Goal: Task Accomplishment & Management: Complete application form

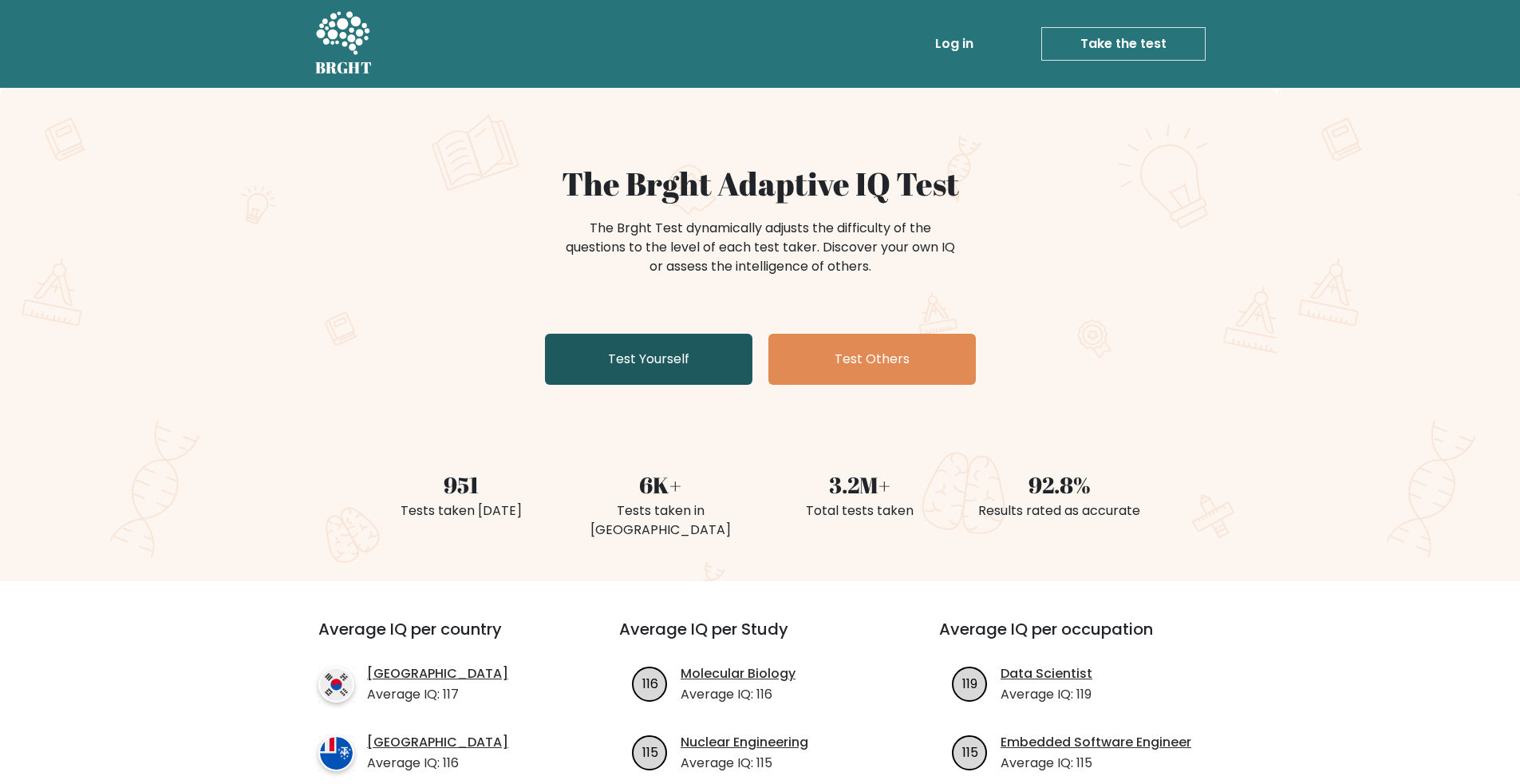
click at [665, 365] on link "Test Yourself" at bounding box center [648, 358] width 207 height 51
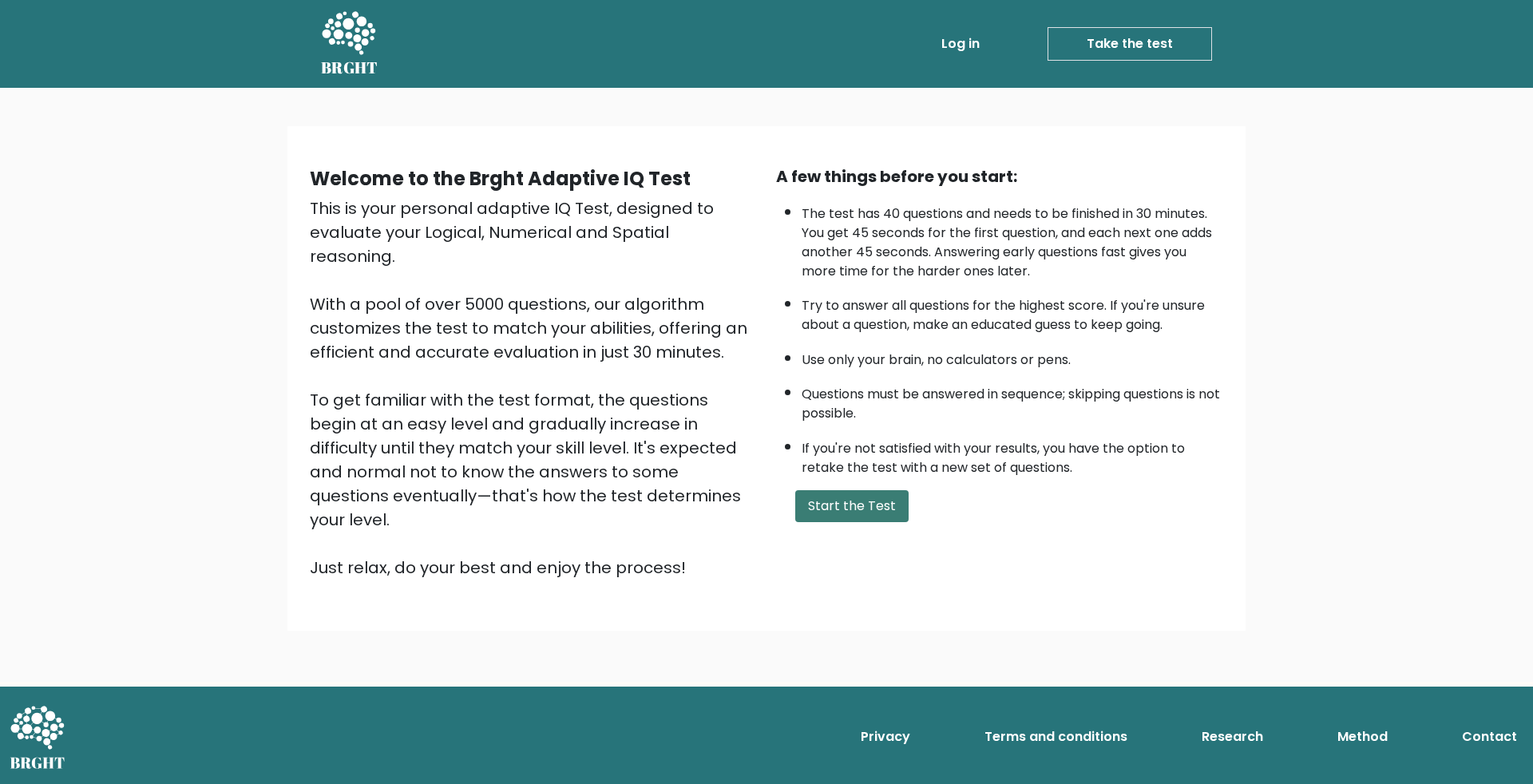
click at [828, 512] on button "Start the Test" at bounding box center [852, 506] width 114 height 32
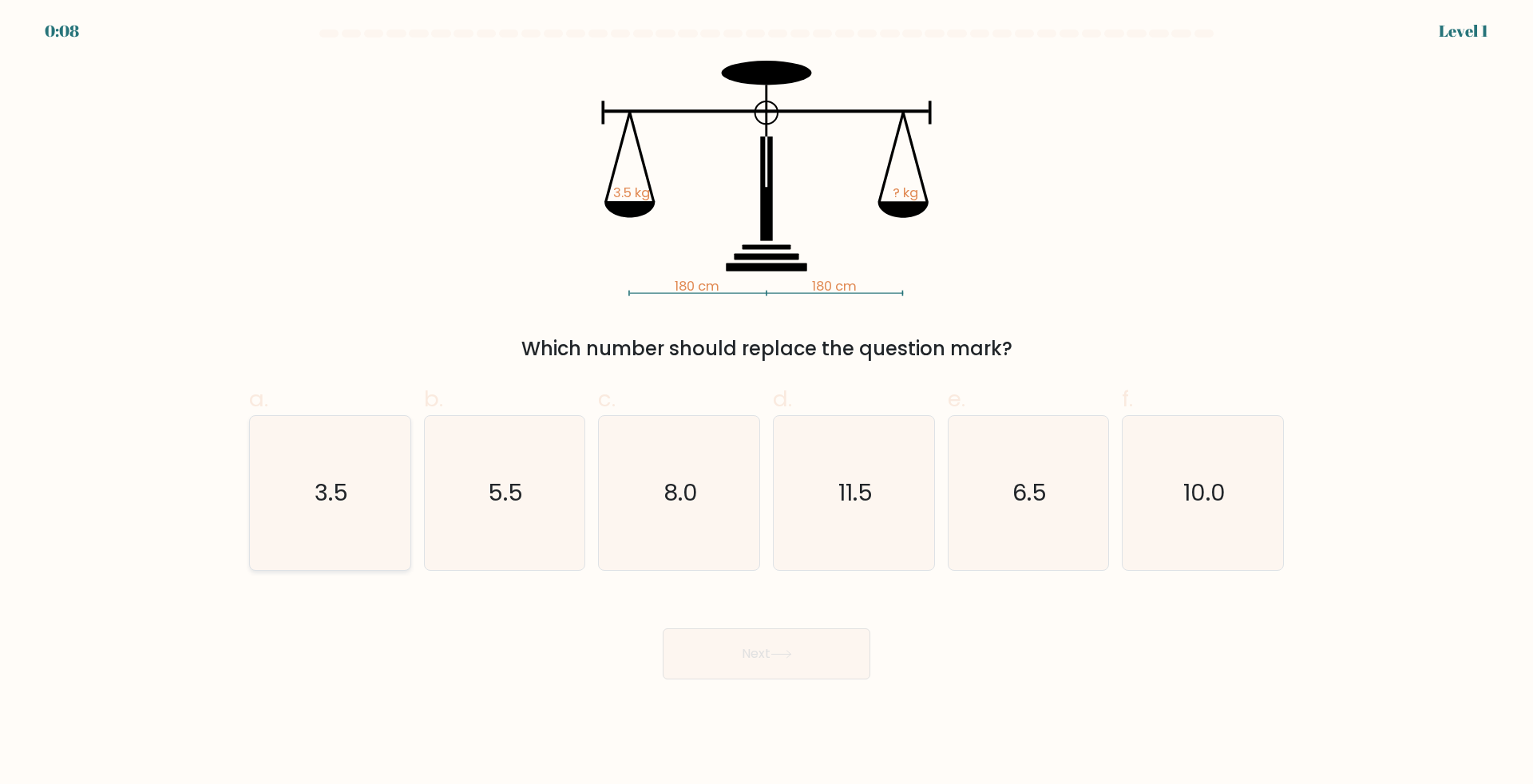
click at [395, 493] on icon "3.5" at bounding box center [330, 492] width 154 height 154
click at [766, 403] on input "a. 3.5" at bounding box center [766, 397] width 1 height 11
radio input "true"
click at [787, 651] on icon at bounding box center [781, 654] width 21 height 9
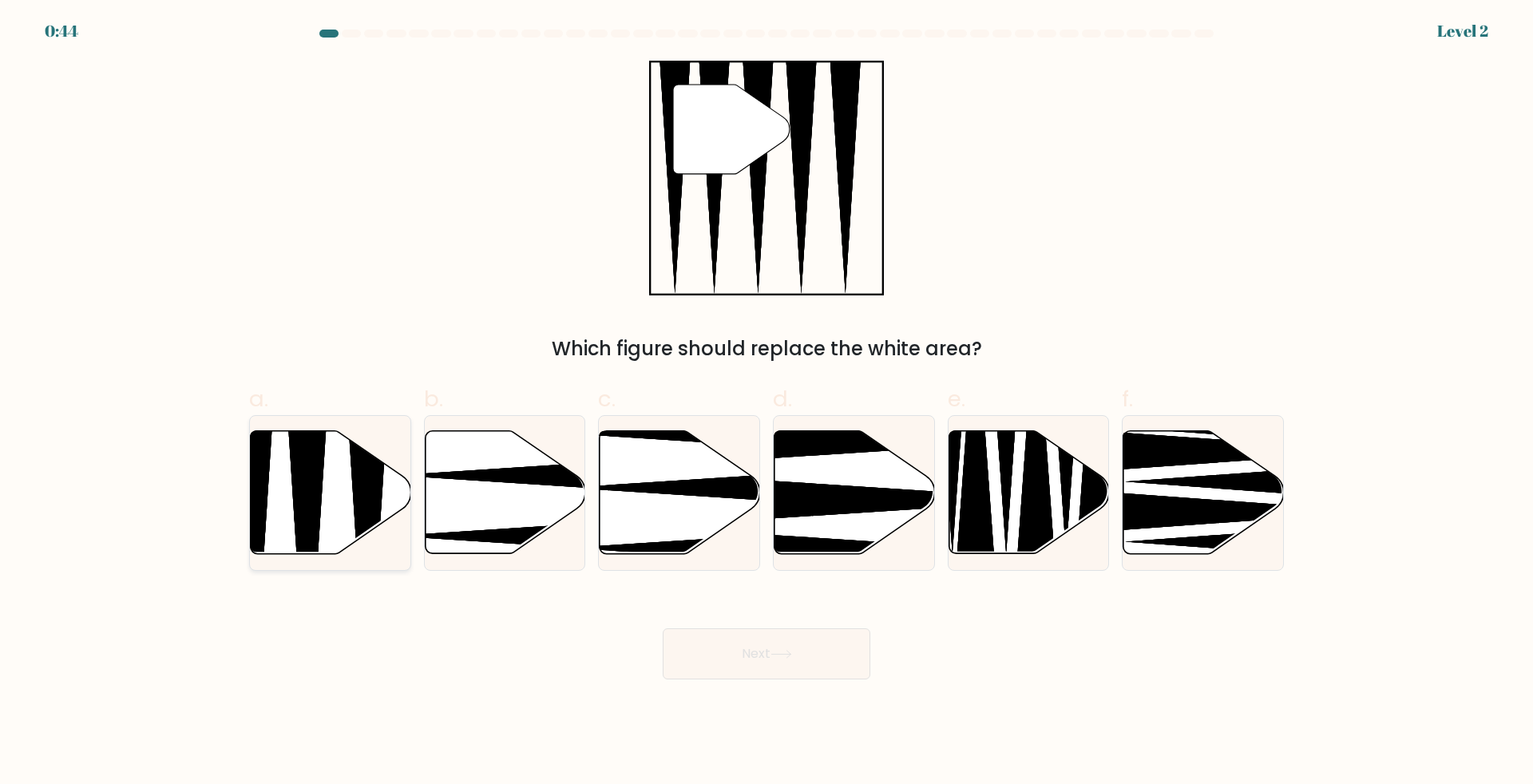
click at [357, 491] on icon at bounding box center [367, 559] width 42 height 318
click at [766, 403] on input "a." at bounding box center [766, 397] width 1 height 11
radio input "true"
click at [734, 659] on button "Next" at bounding box center [766, 653] width 207 height 51
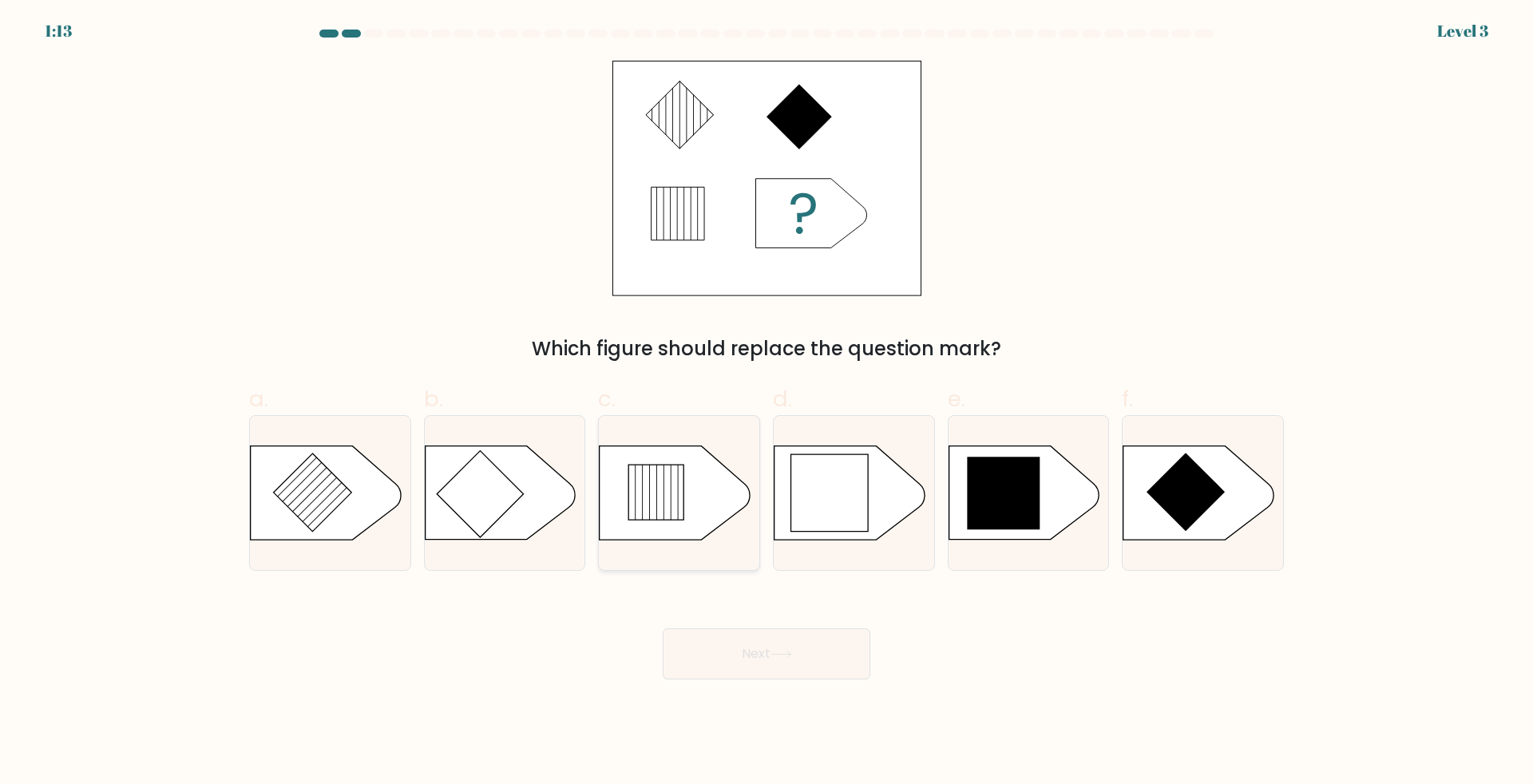
click at [645, 503] on icon at bounding box center [656, 492] width 55 height 55
click at [766, 403] on input "c." at bounding box center [766, 397] width 1 height 11
radio input "true"
click at [760, 664] on button "Next" at bounding box center [766, 653] width 207 height 51
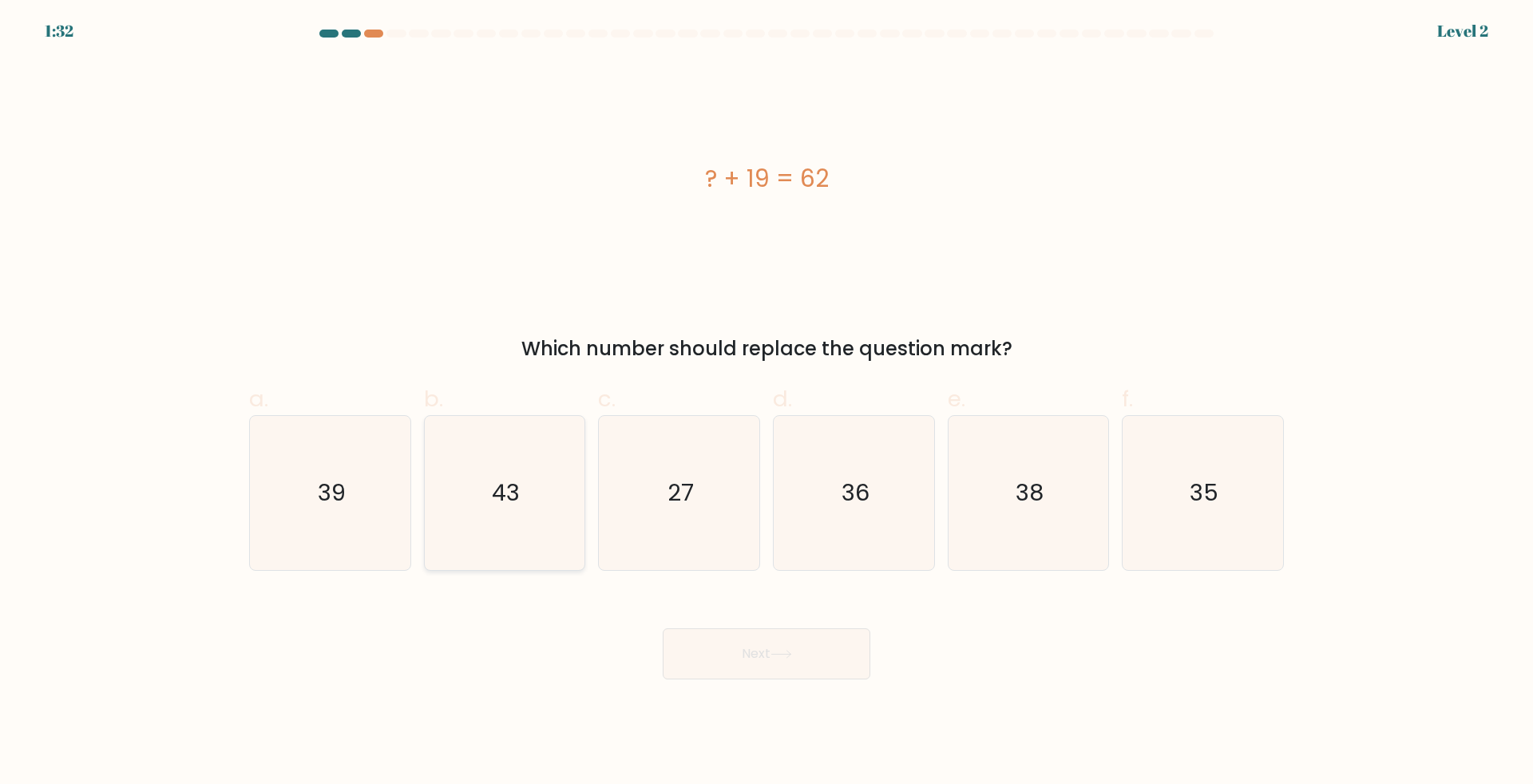
click at [523, 548] on icon "43" at bounding box center [503, 492] width 154 height 154
click at [766, 403] on input "b. 43" at bounding box center [766, 397] width 1 height 11
radio input "true"
click at [692, 636] on button "Next" at bounding box center [766, 653] width 207 height 51
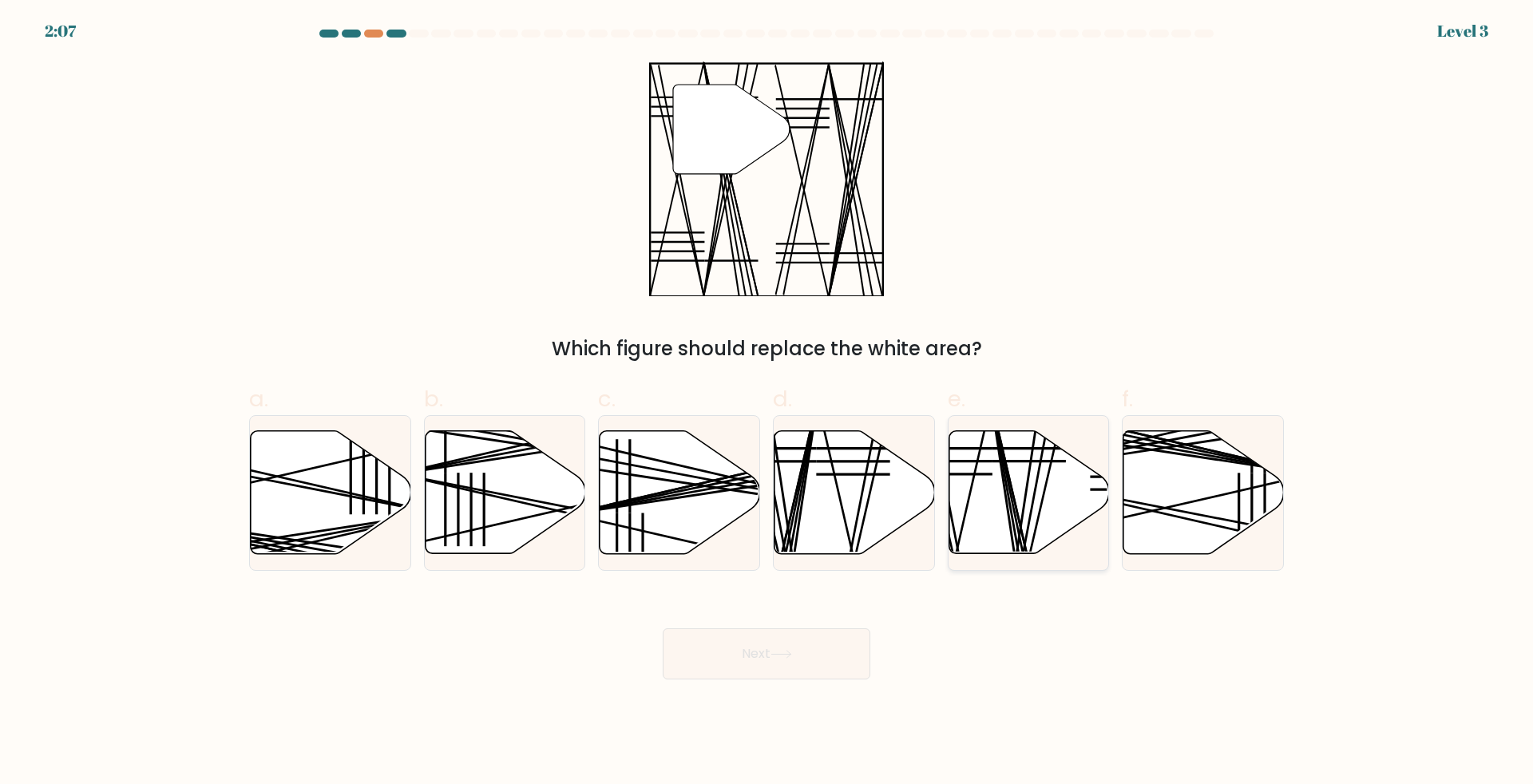
click at [1009, 527] on line at bounding box center [1015, 562] width 49 height 320
click at [767, 403] on input "e." at bounding box center [766, 397] width 1 height 11
radio input "true"
click at [850, 648] on button "Next" at bounding box center [766, 653] width 207 height 51
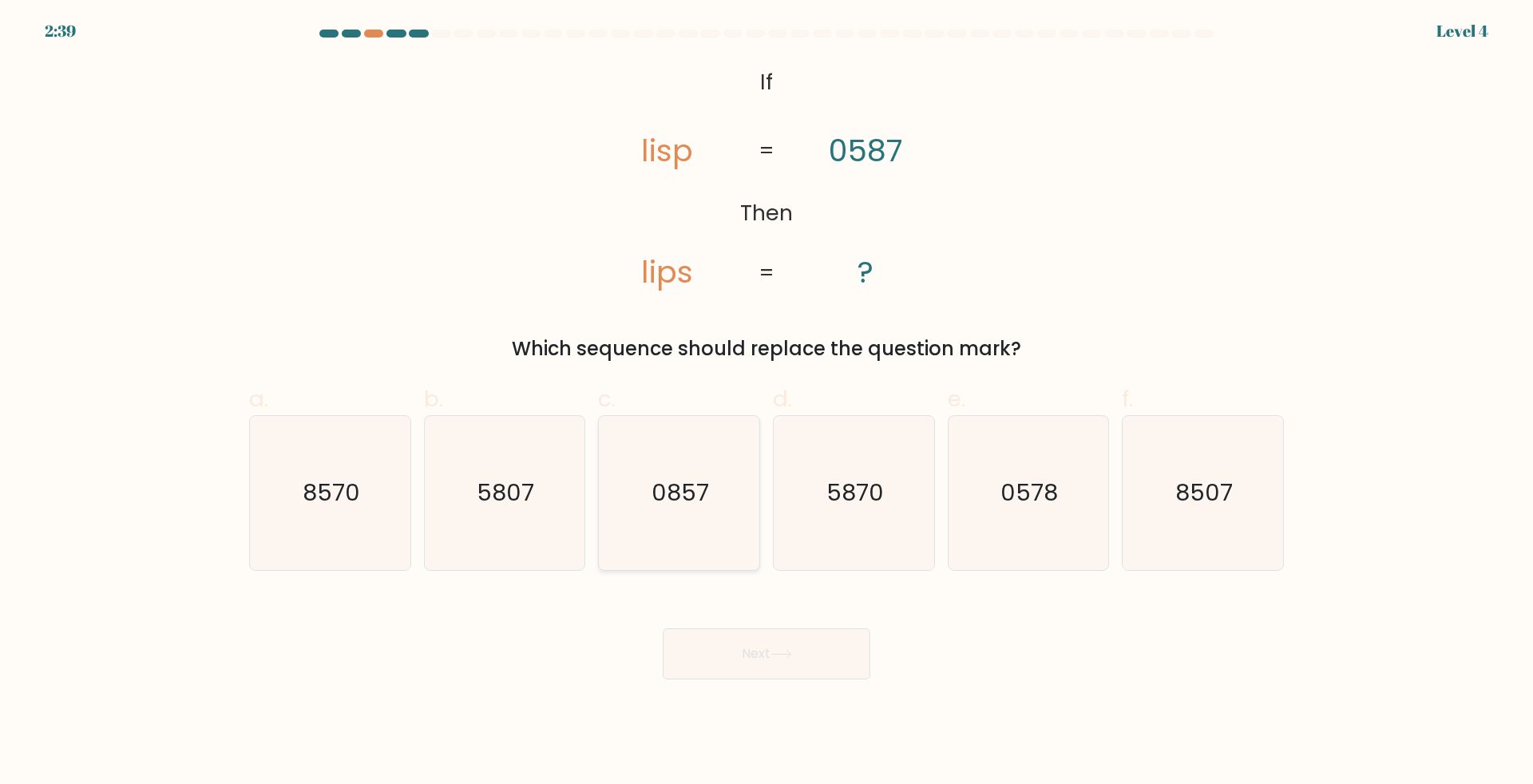
drag, startPoint x: 642, startPoint y: 519, endPoint x: 662, endPoint y: 546, distance: 33.6
click at [648, 520] on icon "0857" at bounding box center [678, 492] width 154 height 154
click at [766, 403] on input "c. 0857" at bounding box center [766, 397] width 1 height 11
radio input "true"
click at [802, 667] on button "Next" at bounding box center [766, 653] width 207 height 51
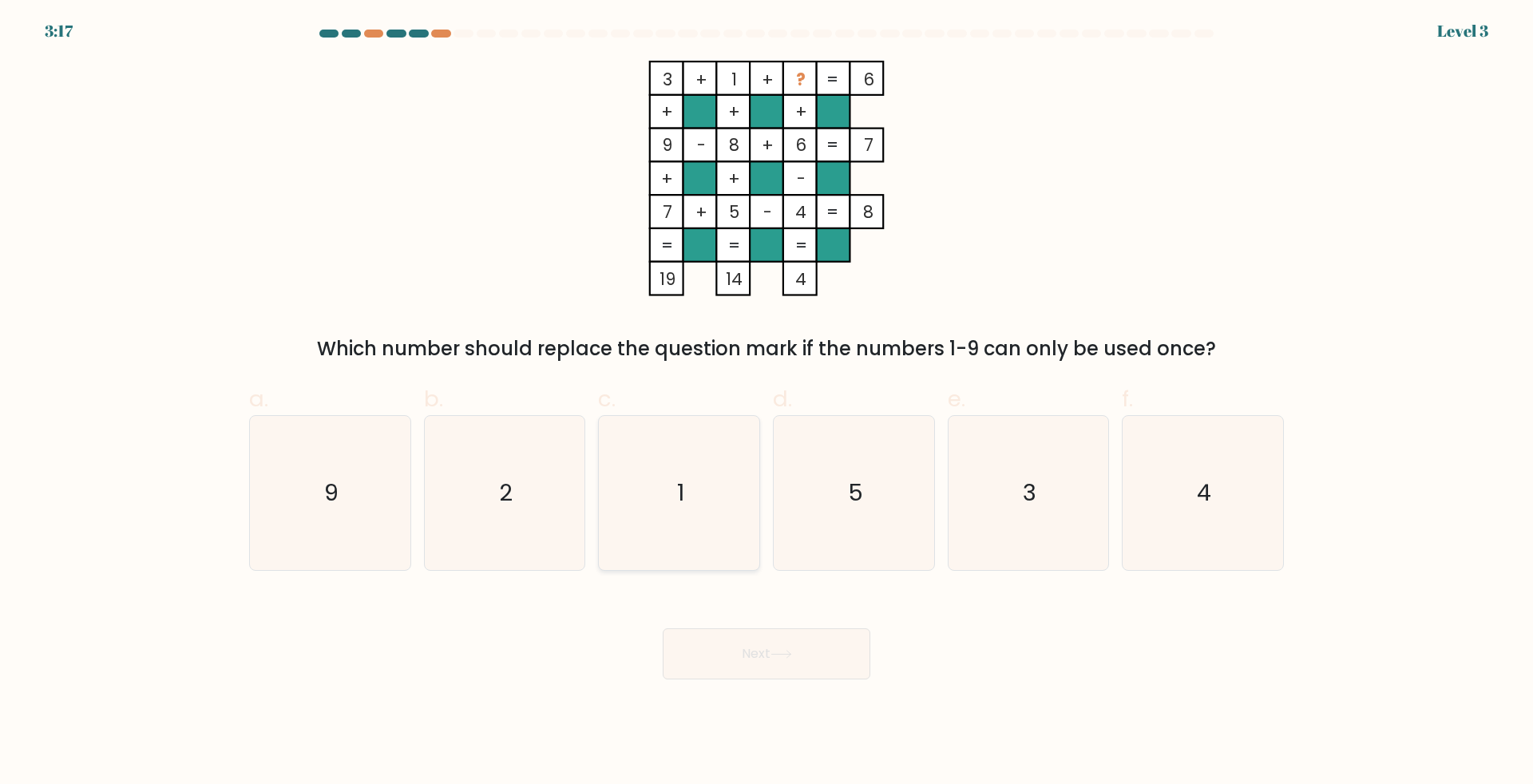
click at [667, 523] on icon "1" at bounding box center [678, 492] width 154 height 154
click at [766, 403] on input "c. 1" at bounding box center [766, 397] width 1 height 11
radio input "true"
click at [656, 525] on icon "1" at bounding box center [678, 492] width 152 height 152
click at [766, 403] on input "c. 1" at bounding box center [766, 397] width 1 height 11
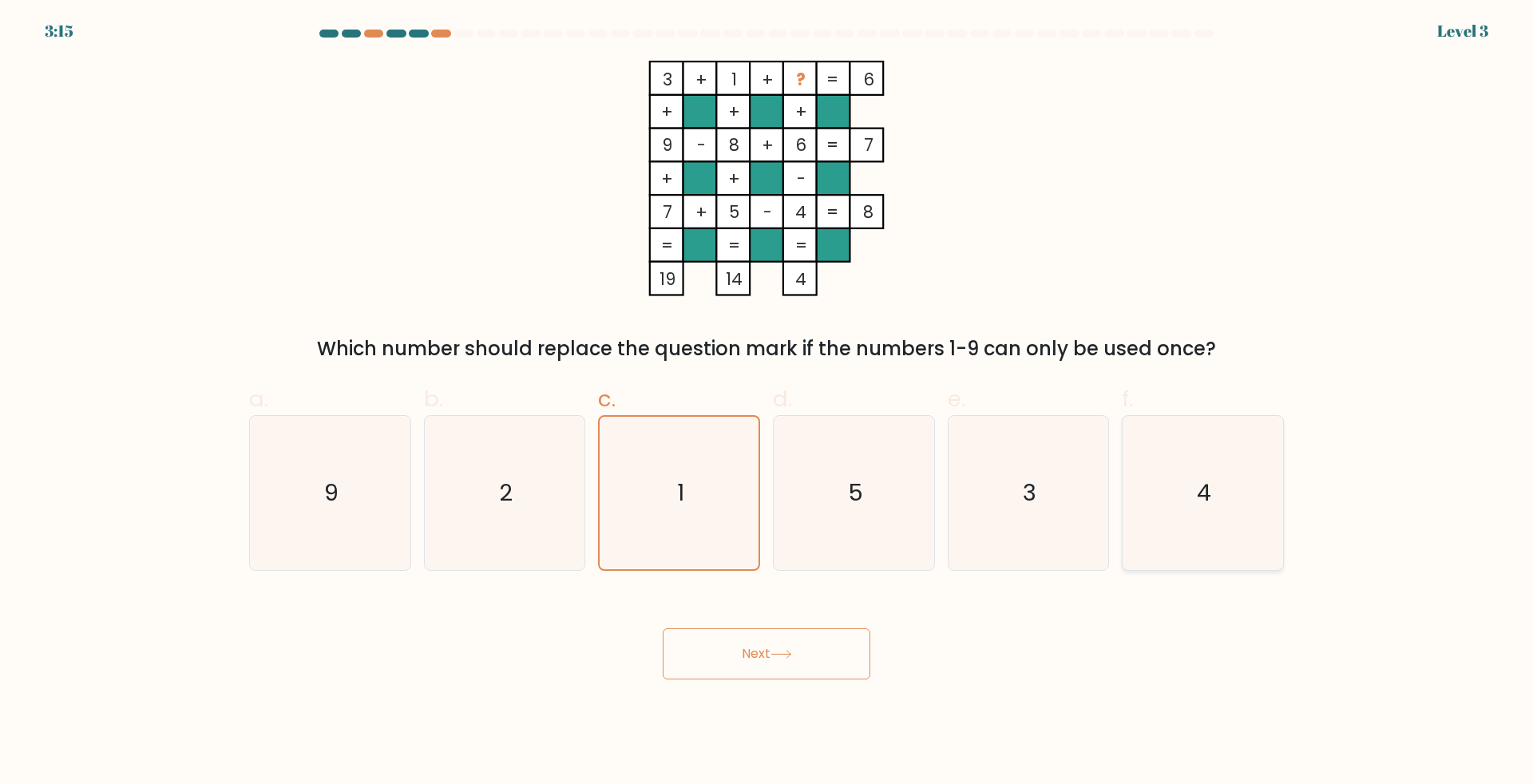
click at [1199, 510] on icon "4" at bounding box center [1202, 492] width 154 height 154
click at [767, 403] on input "f. 4" at bounding box center [766, 397] width 1 height 11
radio input "true"
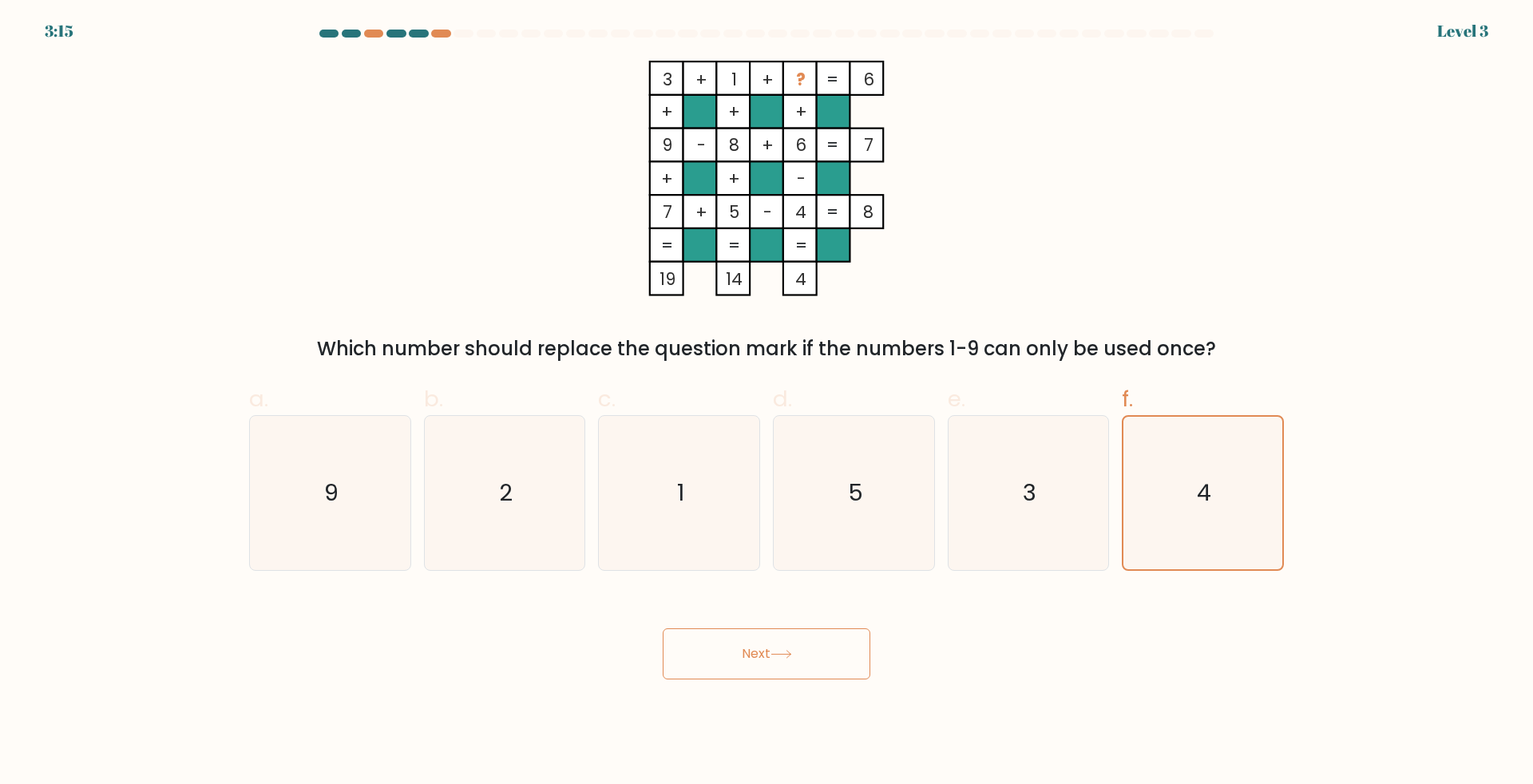
click at [889, 649] on div "Next" at bounding box center [766, 635] width 1054 height 90
drag, startPoint x: 859, startPoint y: 652, endPoint x: 850, endPoint y: 651, distance: 9.1
click at [856, 652] on button "Next" at bounding box center [766, 653] width 207 height 51
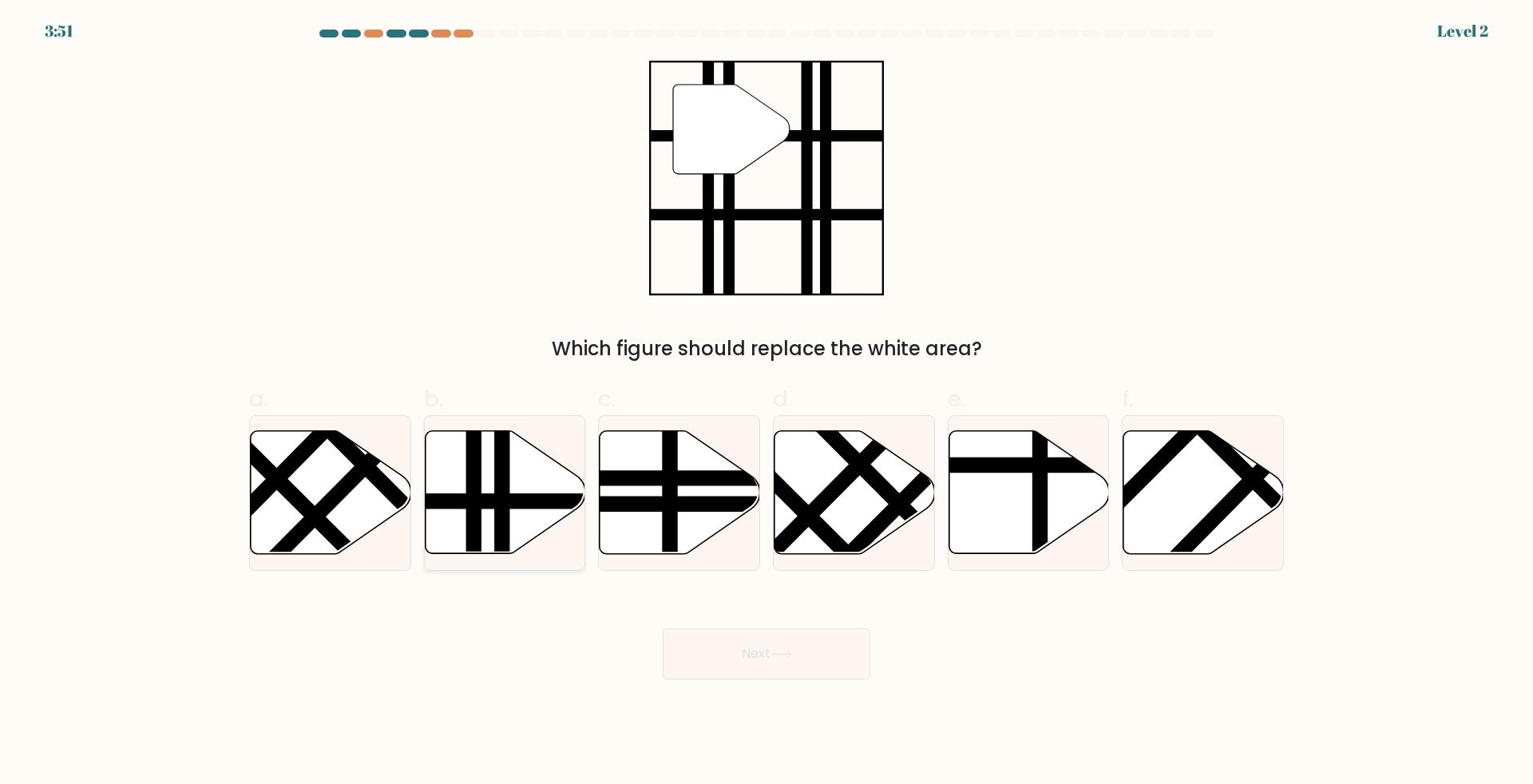
click at [517, 513] on icon at bounding box center [505, 492] width 160 height 123
click at [766, 403] on input "b." at bounding box center [766, 397] width 1 height 11
radio input "true"
click at [806, 658] on button "Next" at bounding box center [766, 653] width 207 height 51
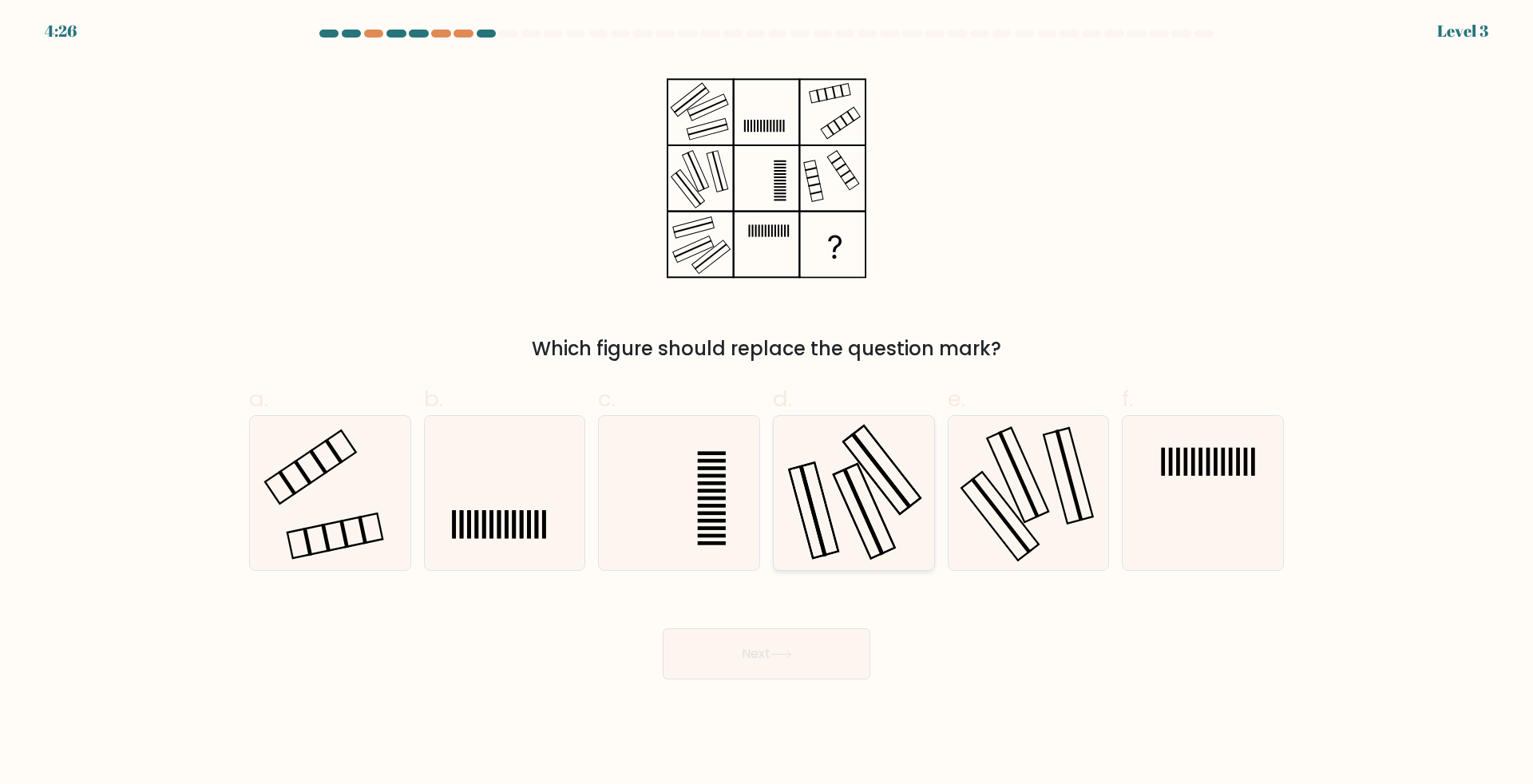
click at [836, 524] on icon at bounding box center [854, 492] width 154 height 154
click at [767, 403] on input "d." at bounding box center [766, 397] width 1 height 11
radio input "true"
click at [829, 502] on icon at bounding box center [854, 492] width 152 height 152
click at [767, 403] on input "d." at bounding box center [766, 397] width 1 height 11
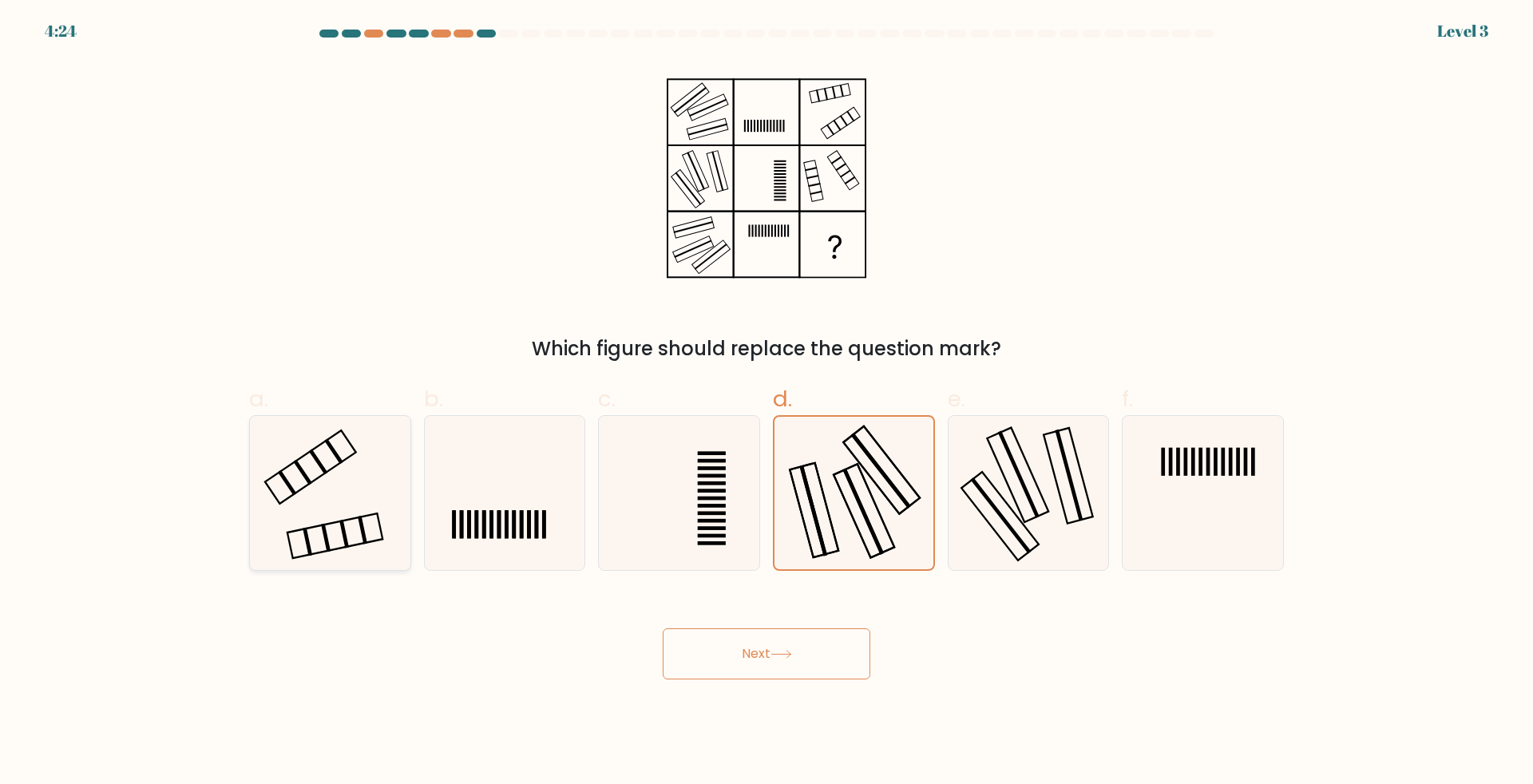
click at [360, 506] on icon at bounding box center [330, 492] width 154 height 154
click at [766, 403] on input "a." at bounding box center [766, 397] width 1 height 11
radio input "true"
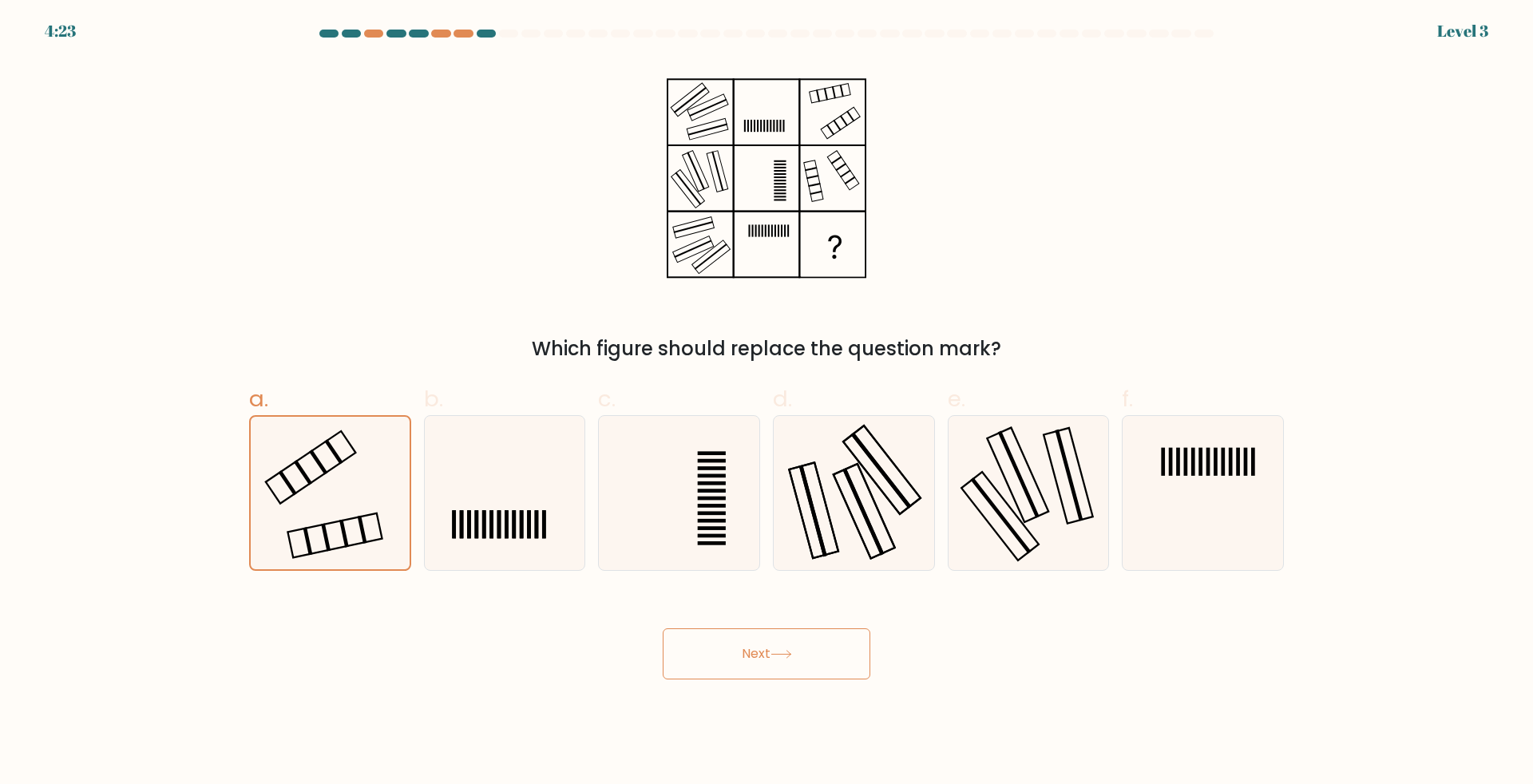
click at [725, 662] on button "Next" at bounding box center [766, 653] width 207 height 51
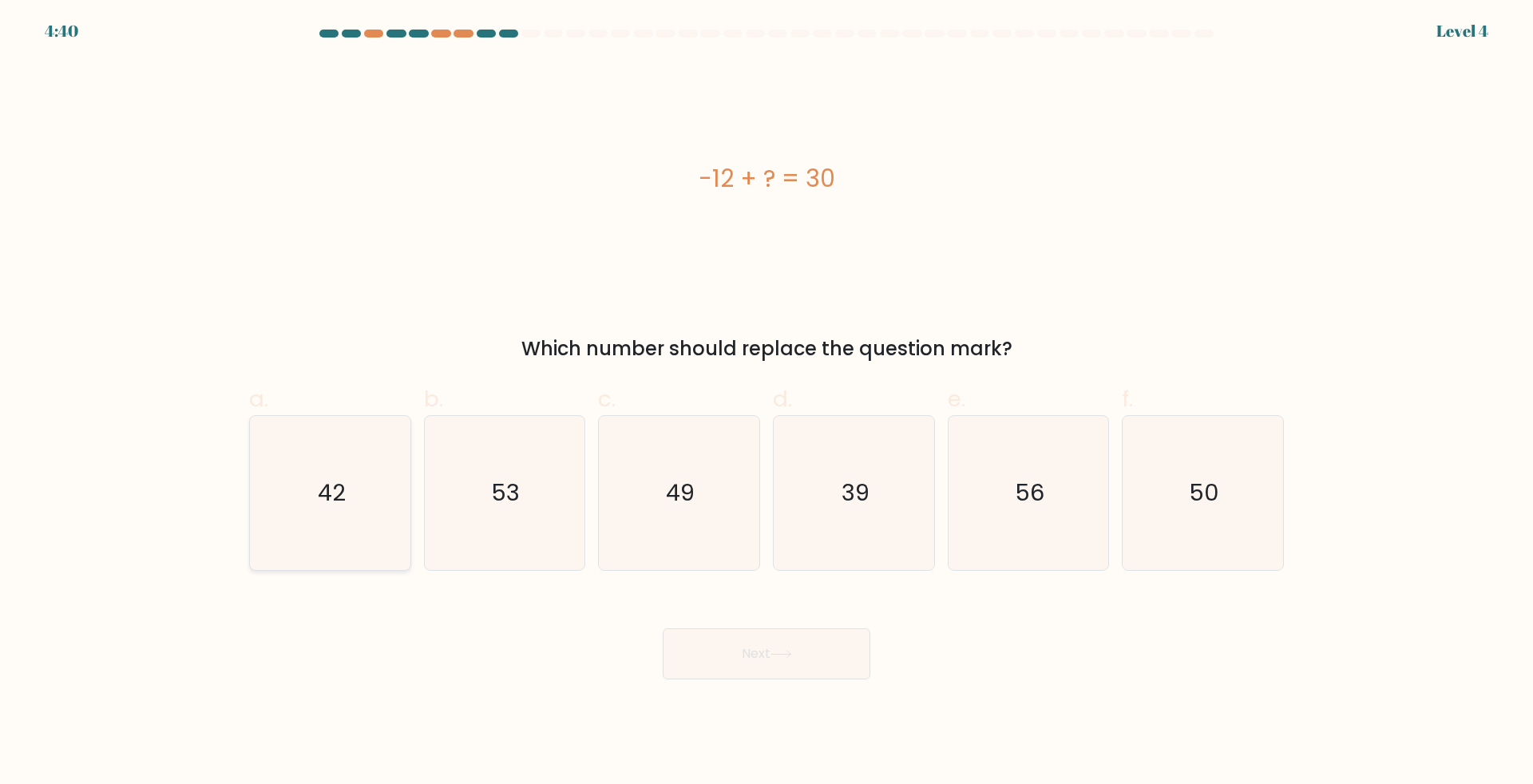
drag, startPoint x: 373, startPoint y: 465, endPoint x: 478, endPoint y: 577, distance: 153.5
click at [375, 476] on icon "42" at bounding box center [330, 492] width 154 height 154
click at [766, 403] on input "a. 42" at bounding box center [766, 397] width 1 height 11
radio input "true"
click at [743, 652] on button "Next" at bounding box center [766, 653] width 207 height 51
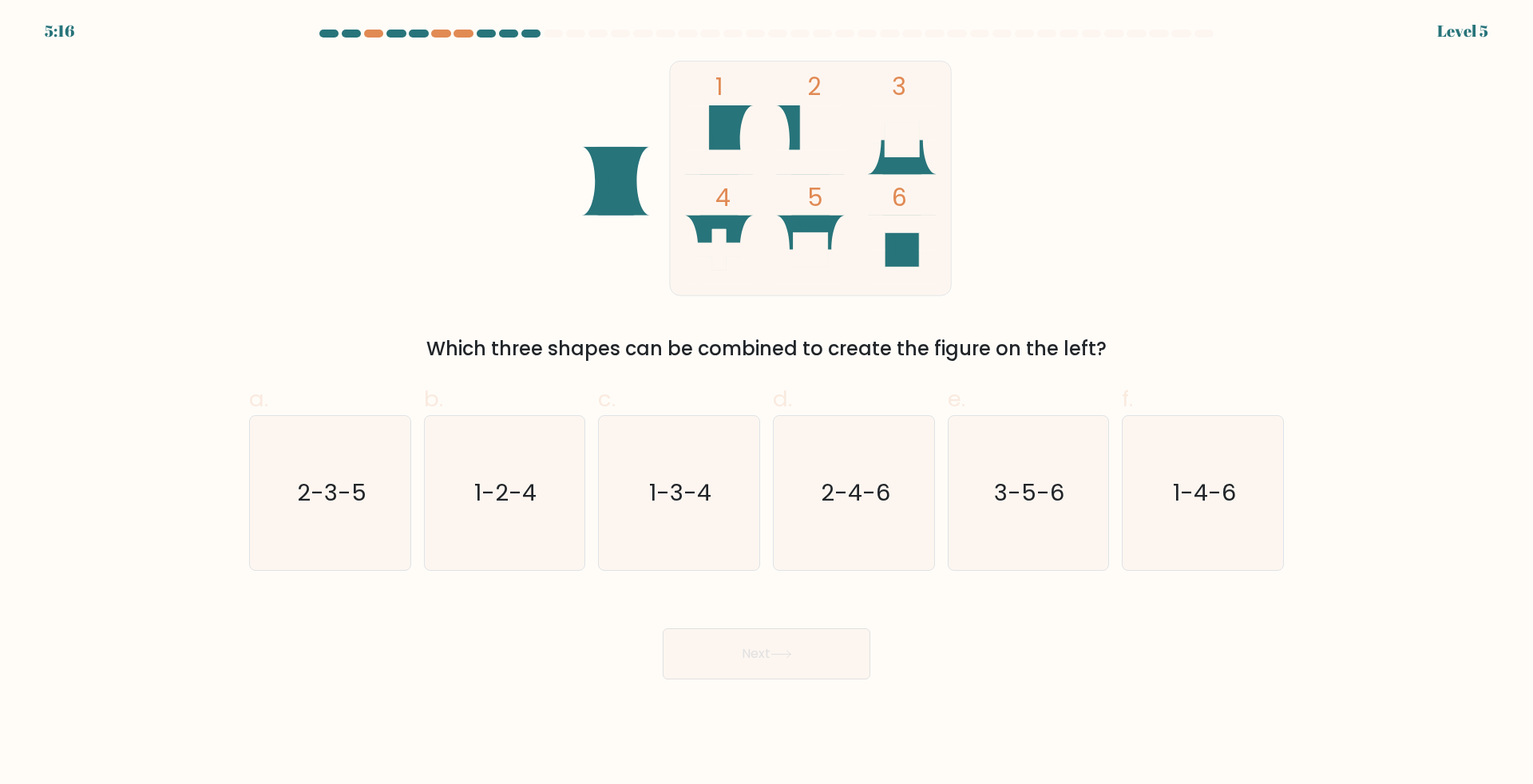
drag, startPoint x: 552, startPoint y: 535, endPoint x: 705, endPoint y: 624, distance: 177.0
click at [558, 536] on icon "1-2-4" at bounding box center [503, 492] width 154 height 154
click at [766, 403] on input "b. 1-2-4" at bounding box center [766, 397] width 1 height 11
radio input "true"
click at [782, 662] on button "Next" at bounding box center [766, 653] width 207 height 51
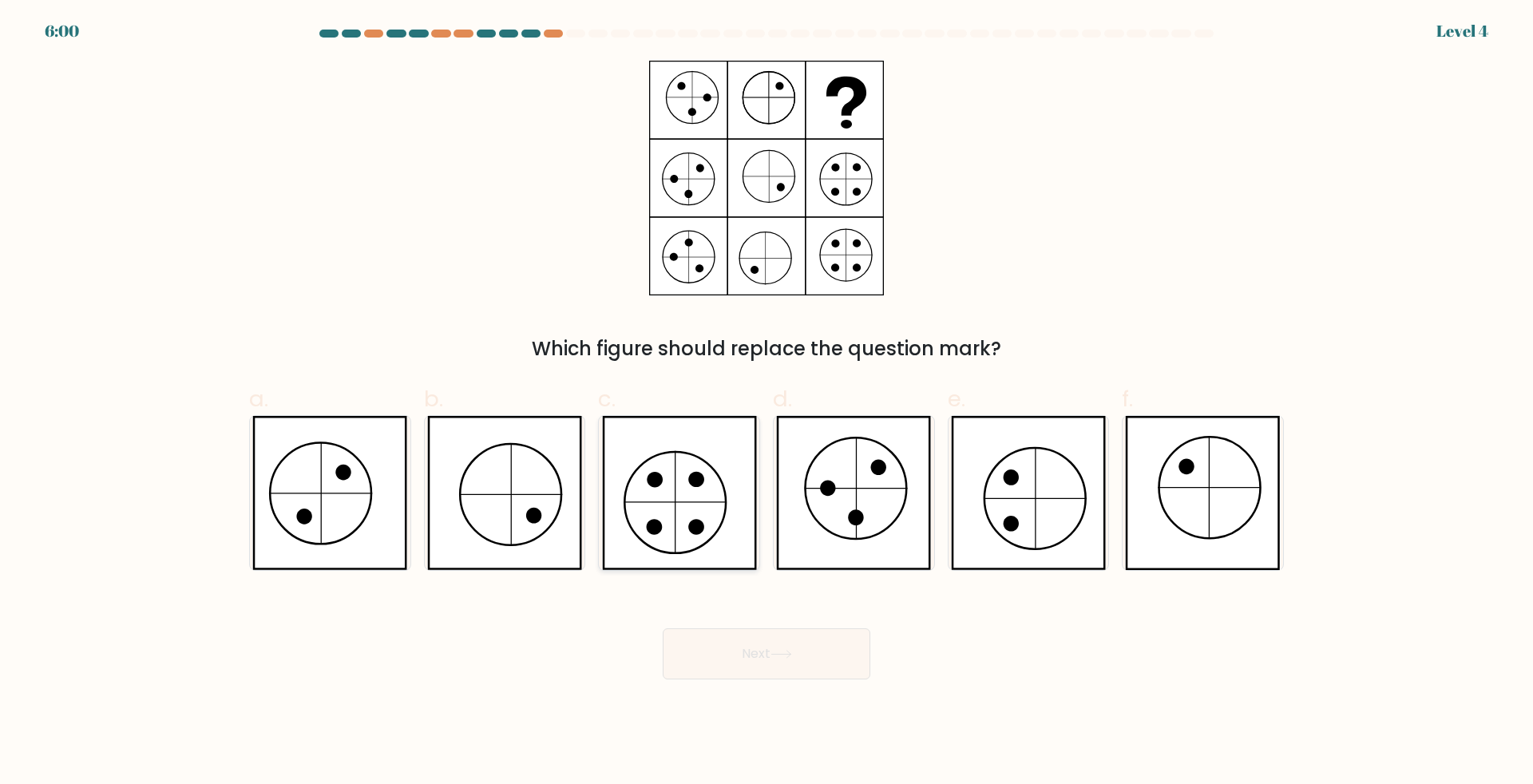
click at [654, 488] on icon at bounding box center [679, 492] width 155 height 154
click at [766, 403] on input "c." at bounding box center [766, 397] width 1 height 11
radio input "true"
click at [725, 623] on div "Next" at bounding box center [766, 635] width 1054 height 90
click at [739, 659] on button "Next" at bounding box center [766, 653] width 207 height 51
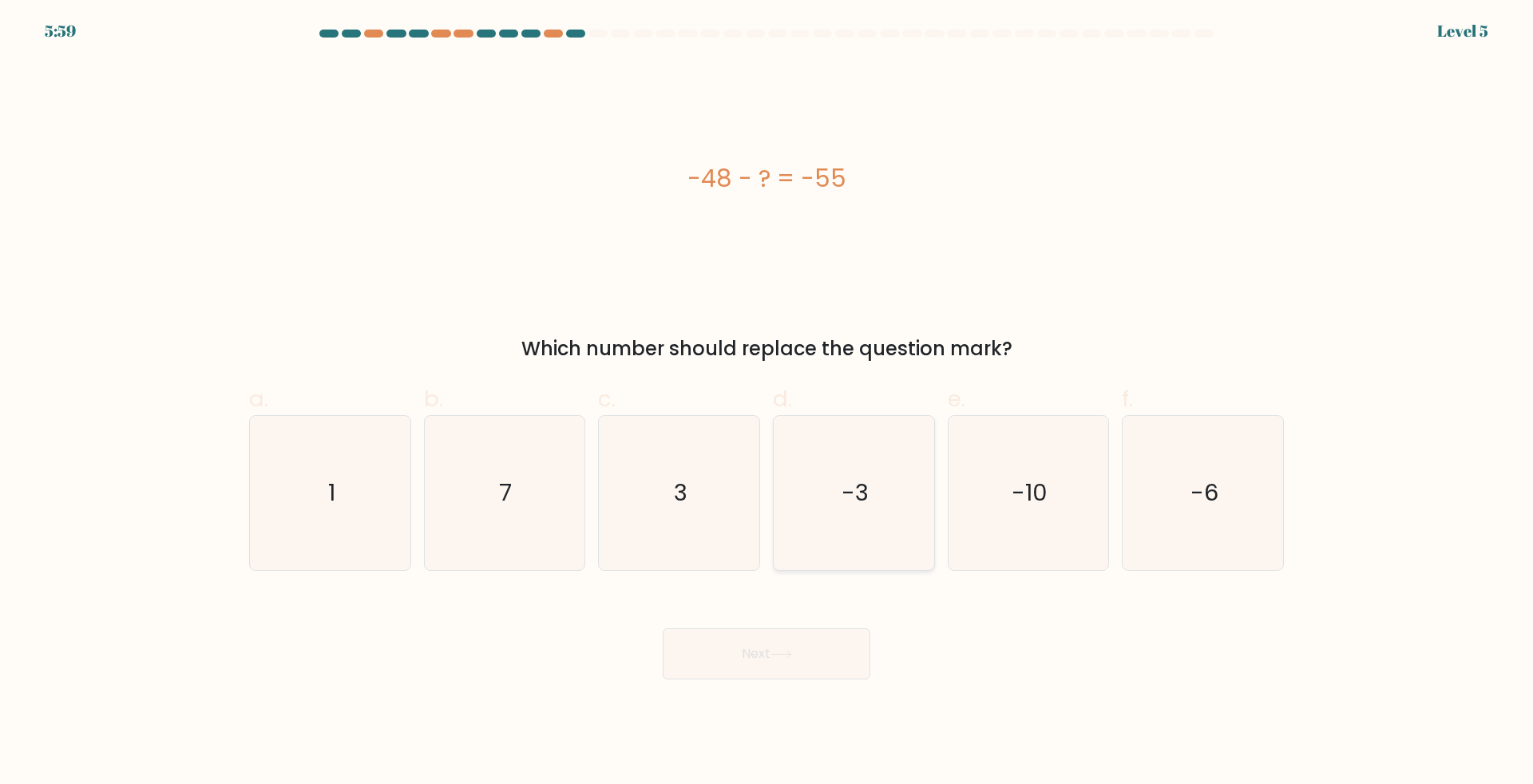
click at [836, 532] on icon "-3" at bounding box center [854, 492] width 154 height 154
click at [767, 403] on input "d. -3" at bounding box center [766, 397] width 1 height 11
radio input "true"
click at [764, 644] on button "Next" at bounding box center [766, 653] width 207 height 51
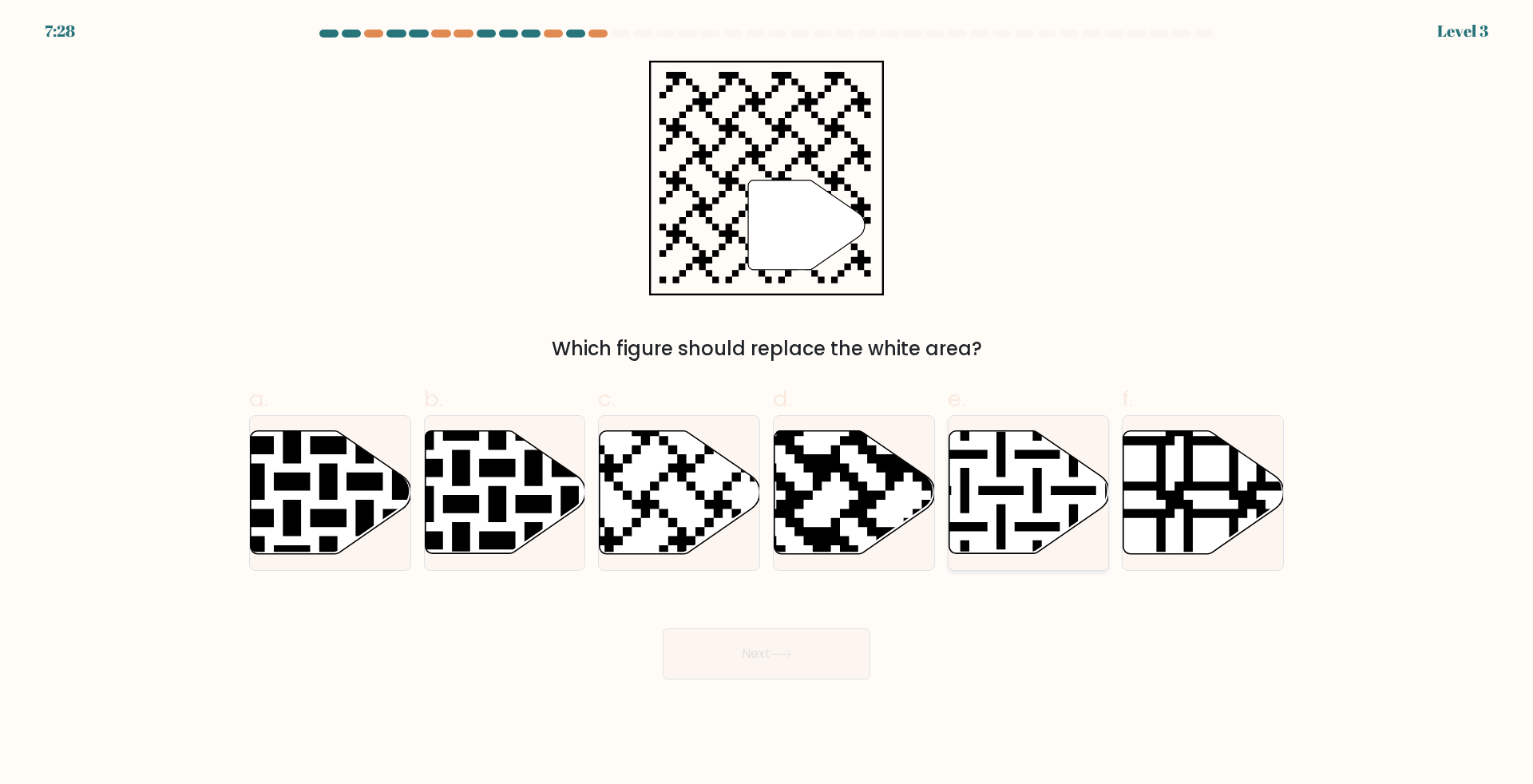
click at [1003, 521] on icon at bounding box center [1078, 558] width 291 height 291
click at [767, 403] on input "e." at bounding box center [766, 397] width 1 height 11
radio input "true"
click at [1002, 515] on icon at bounding box center [1077, 557] width 287 height 287
click at [767, 403] on input "e." at bounding box center [766, 397] width 1 height 11
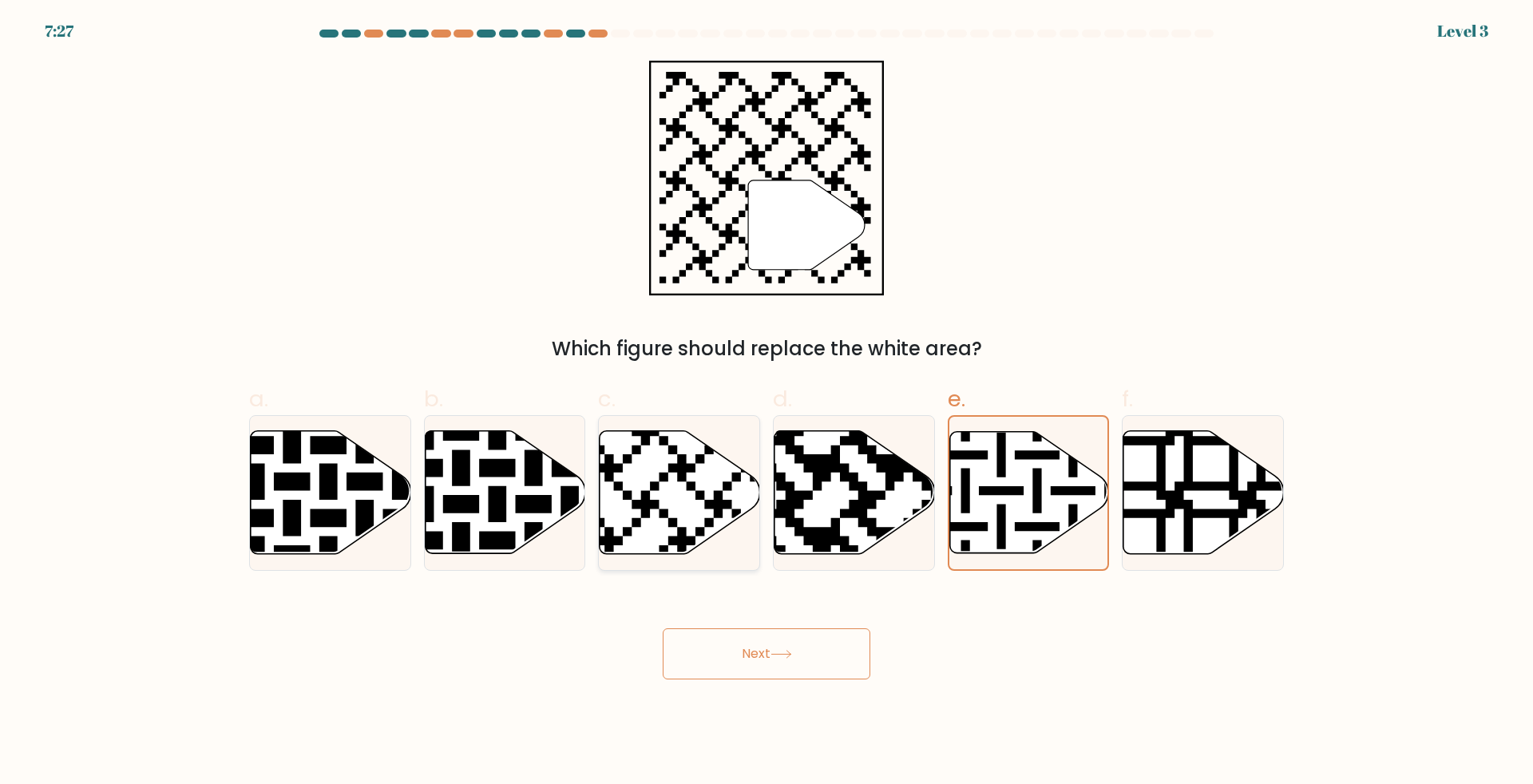
click at [676, 500] on icon at bounding box center [679, 492] width 160 height 123
click at [766, 403] on input "c." at bounding box center [766, 397] width 1 height 11
radio input "true"
click at [759, 638] on button "Next" at bounding box center [766, 653] width 207 height 51
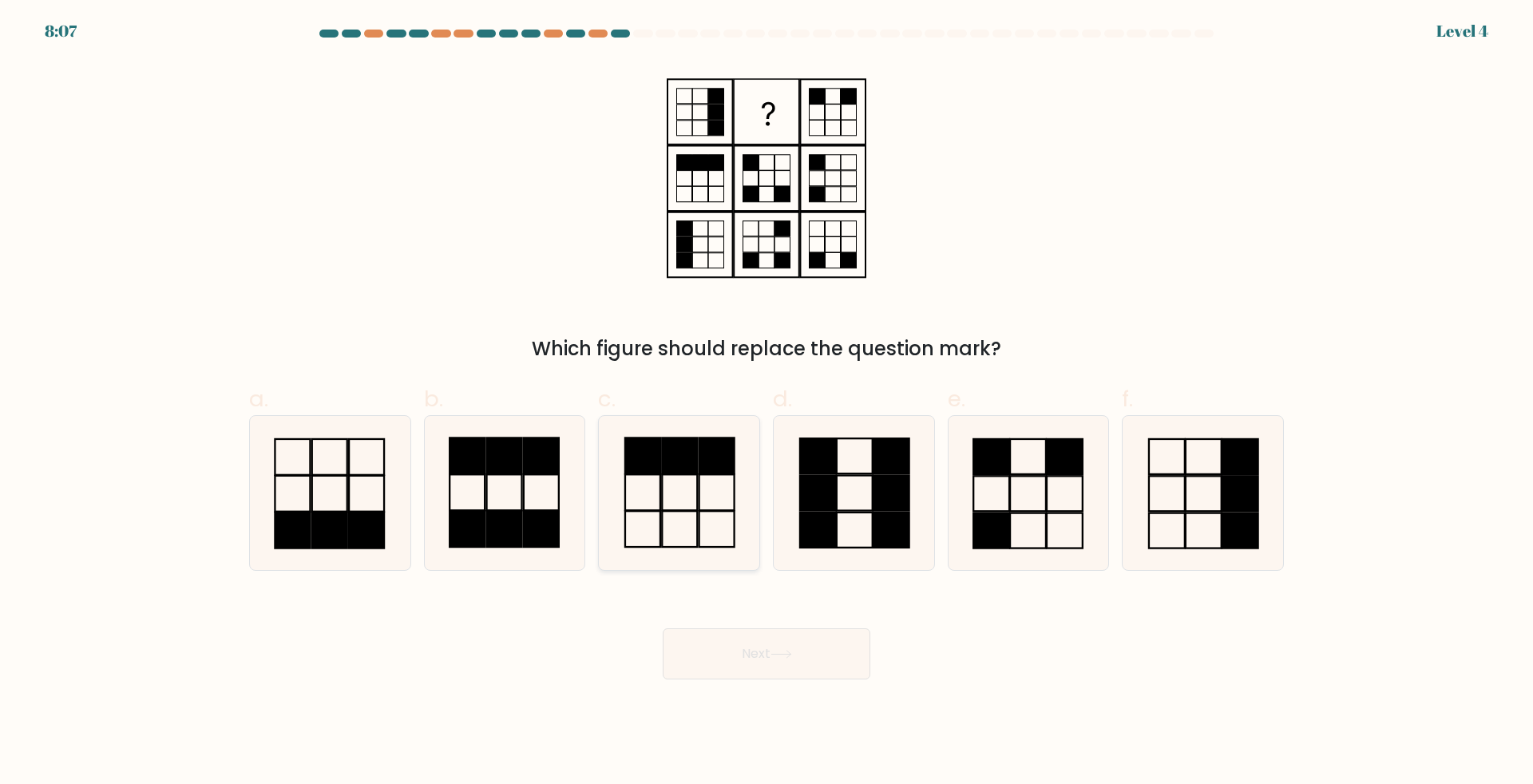
drag, startPoint x: 699, startPoint y: 484, endPoint x: 716, endPoint y: 538, distance: 56.6
click at [702, 495] on icon at bounding box center [678, 492] width 154 height 154
click at [766, 403] on input "c." at bounding box center [766, 397] width 1 height 11
radio input "true"
click at [760, 661] on button "Next" at bounding box center [766, 653] width 207 height 51
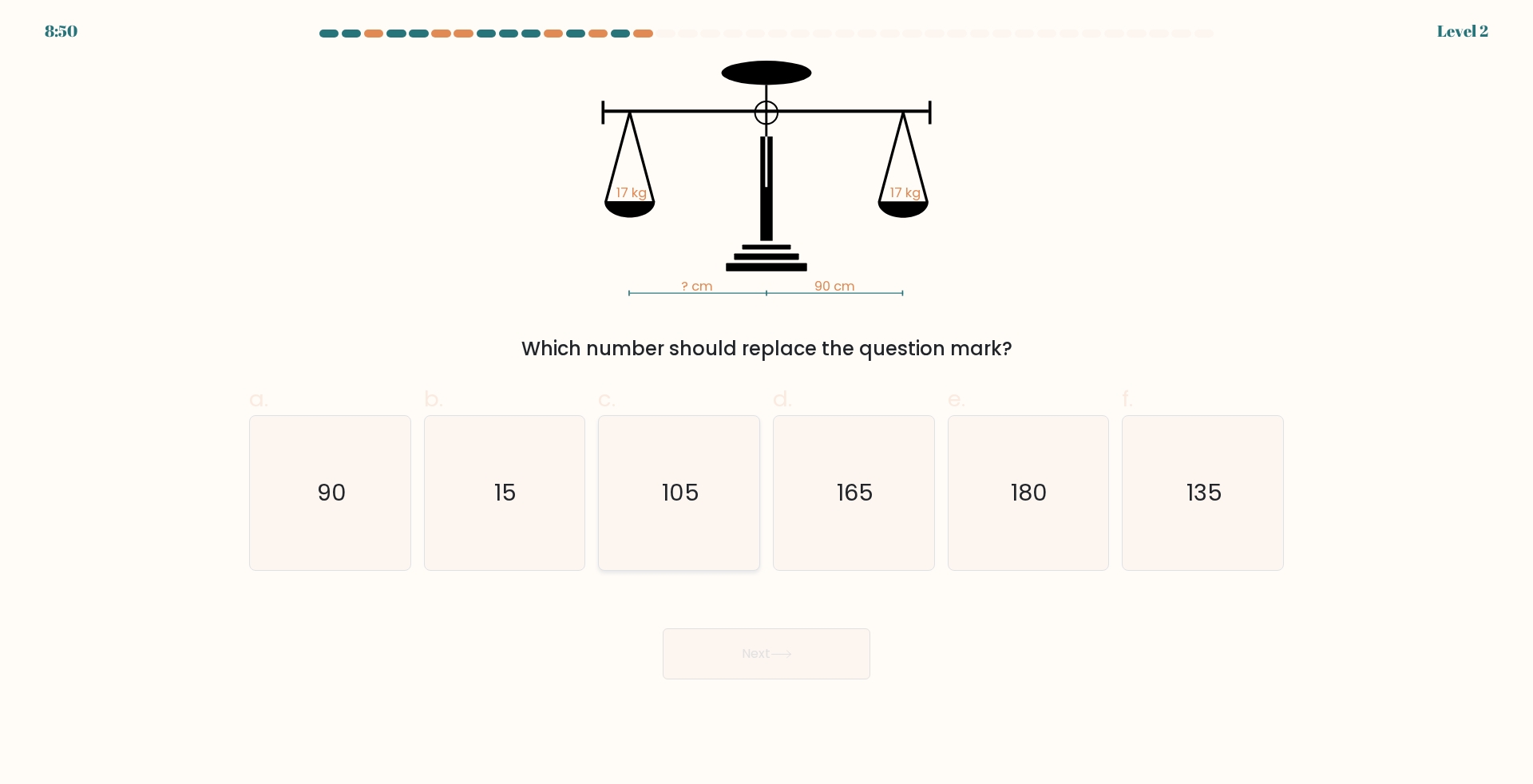
click at [665, 502] on icon "105" at bounding box center [678, 492] width 154 height 154
click at [766, 403] on input "c. 105" at bounding box center [766, 397] width 1 height 11
radio input "true"
click at [714, 652] on button "Next" at bounding box center [766, 653] width 207 height 51
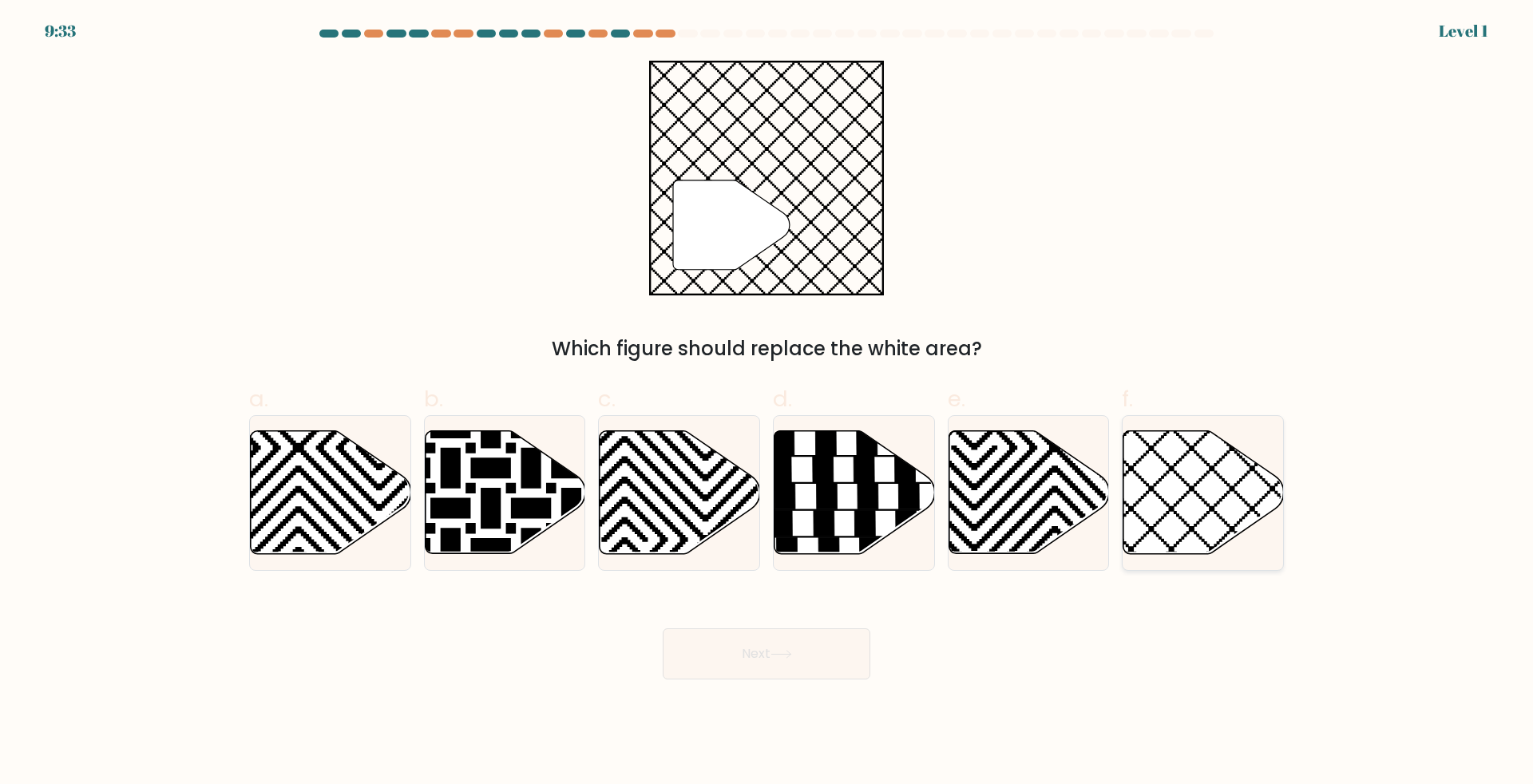
click at [1191, 512] on icon at bounding box center [1203, 492] width 160 height 123
click at [767, 403] on input "f." at bounding box center [766, 397] width 1 height 11
radio input "true"
click at [755, 660] on button "Next" at bounding box center [766, 653] width 207 height 51
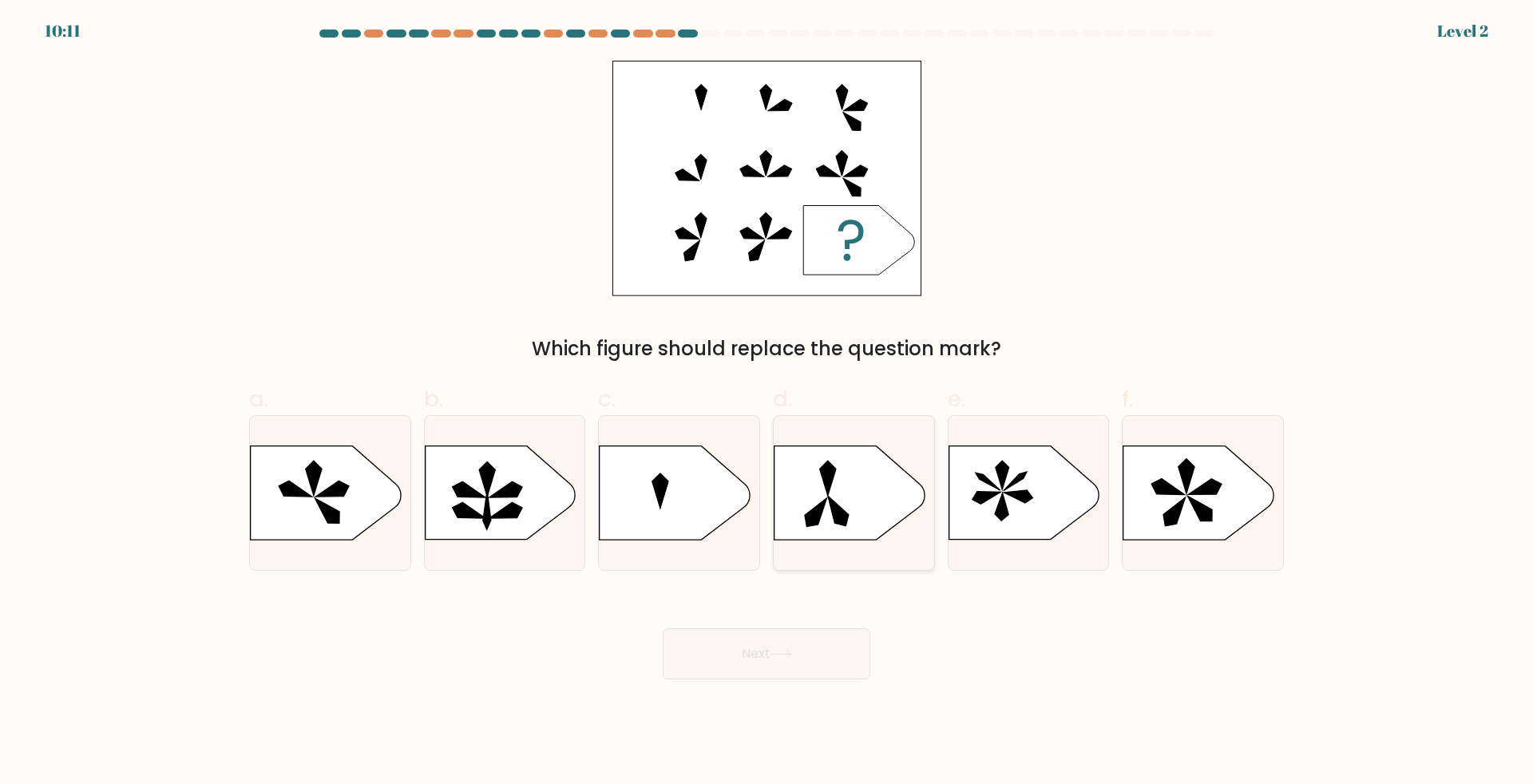
drag, startPoint x: 885, startPoint y: 500, endPoint x: 894, endPoint y: 502, distance: 9.2
click at [885, 500] on icon at bounding box center [849, 492] width 150 height 93
click at [767, 403] on input "d." at bounding box center [766, 397] width 1 height 11
radio input "true"
click at [1003, 506] on icon at bounding box center [1001, 507] width 13 height 28
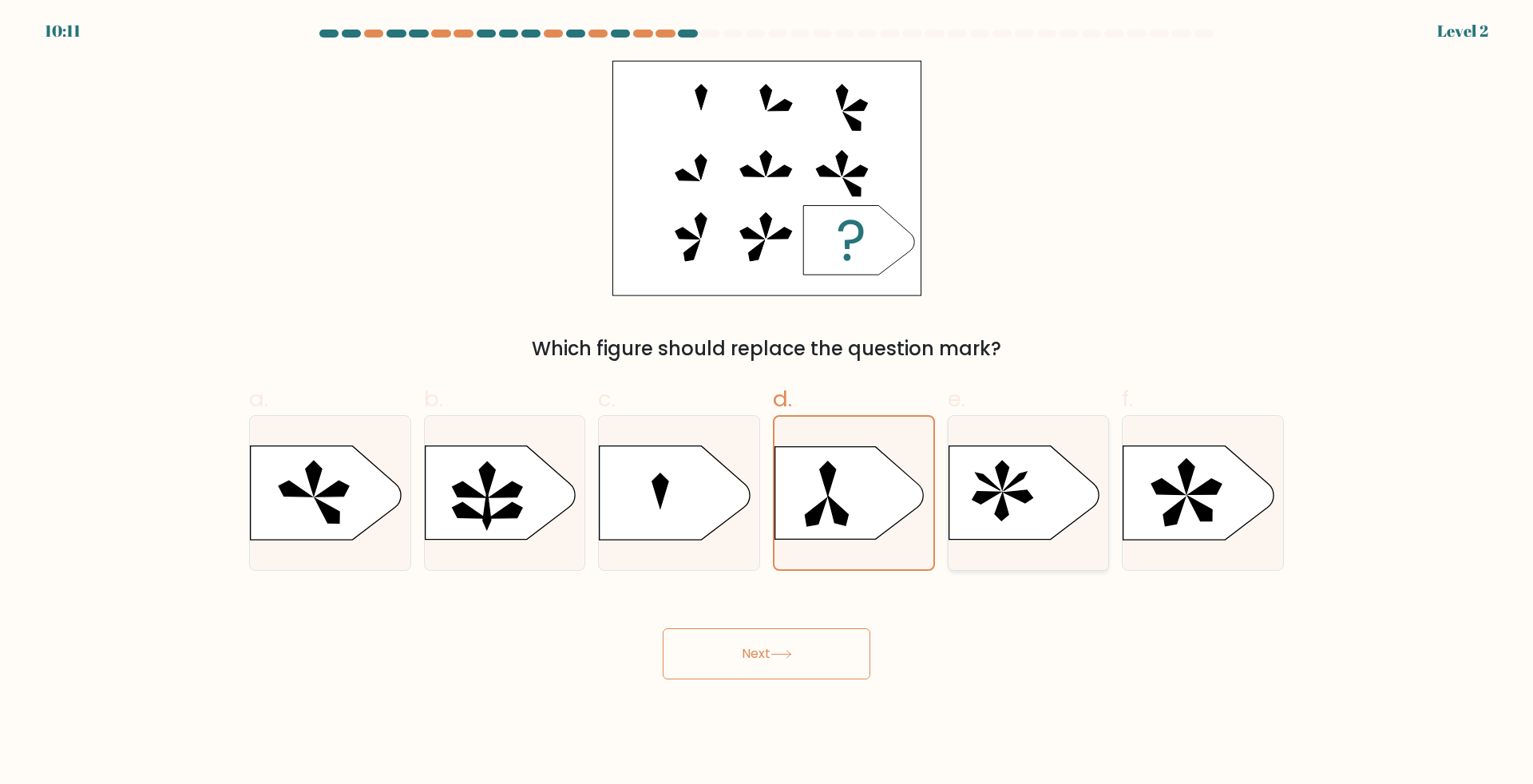
click at [767, 403] on input "e." at bounding box center [766, 397] width 1 height 11
radio input "true"
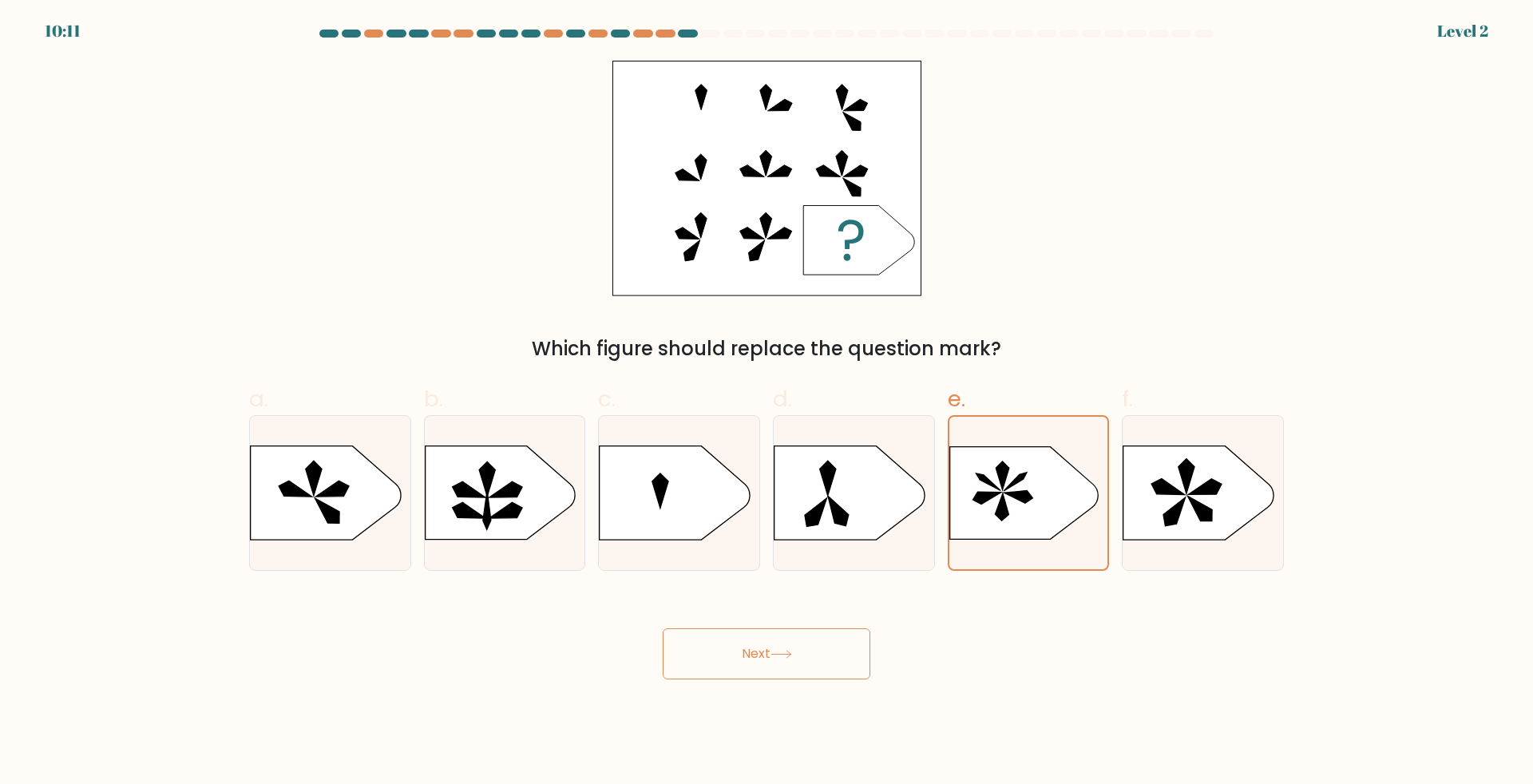
click at [803, 637] on button "Next" at bounding box center [766, 653] width 207 height 51
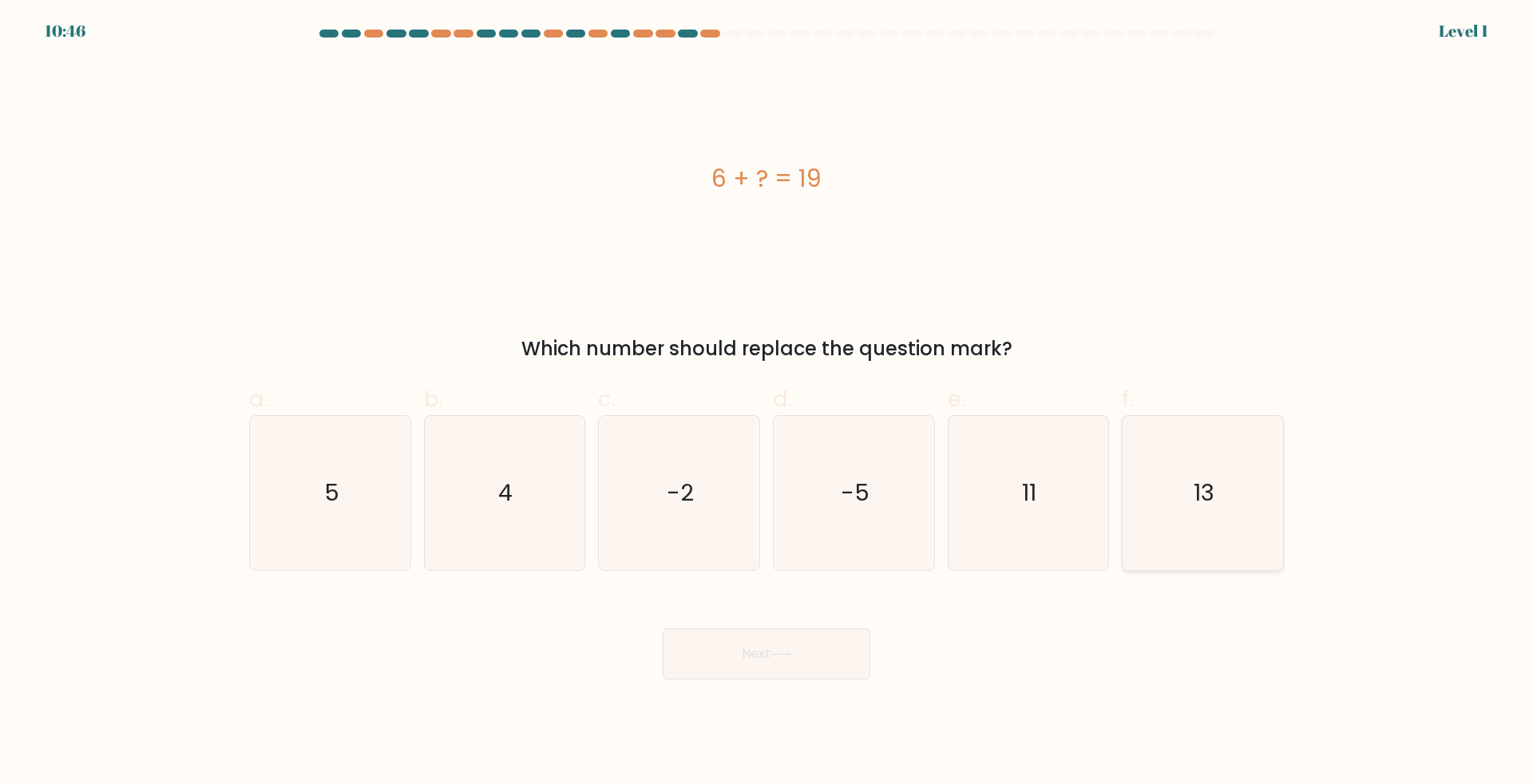
drag, startPoint x: 1241, startPoint y: 500, endPoint x: 1177, endPoint y: 548, distance: 80.0
click at [1240, 508] on icon "13" at bounding box center [1202, 492] width 154 height 154
click at [767, 403] on input "f. 13" at bounding box center [766, 397] width 1 height 11
radio input "true"
click at [795, 679] on body "10:46 Level 1 5" at bounding box center [766, 392] width 1533 height 784
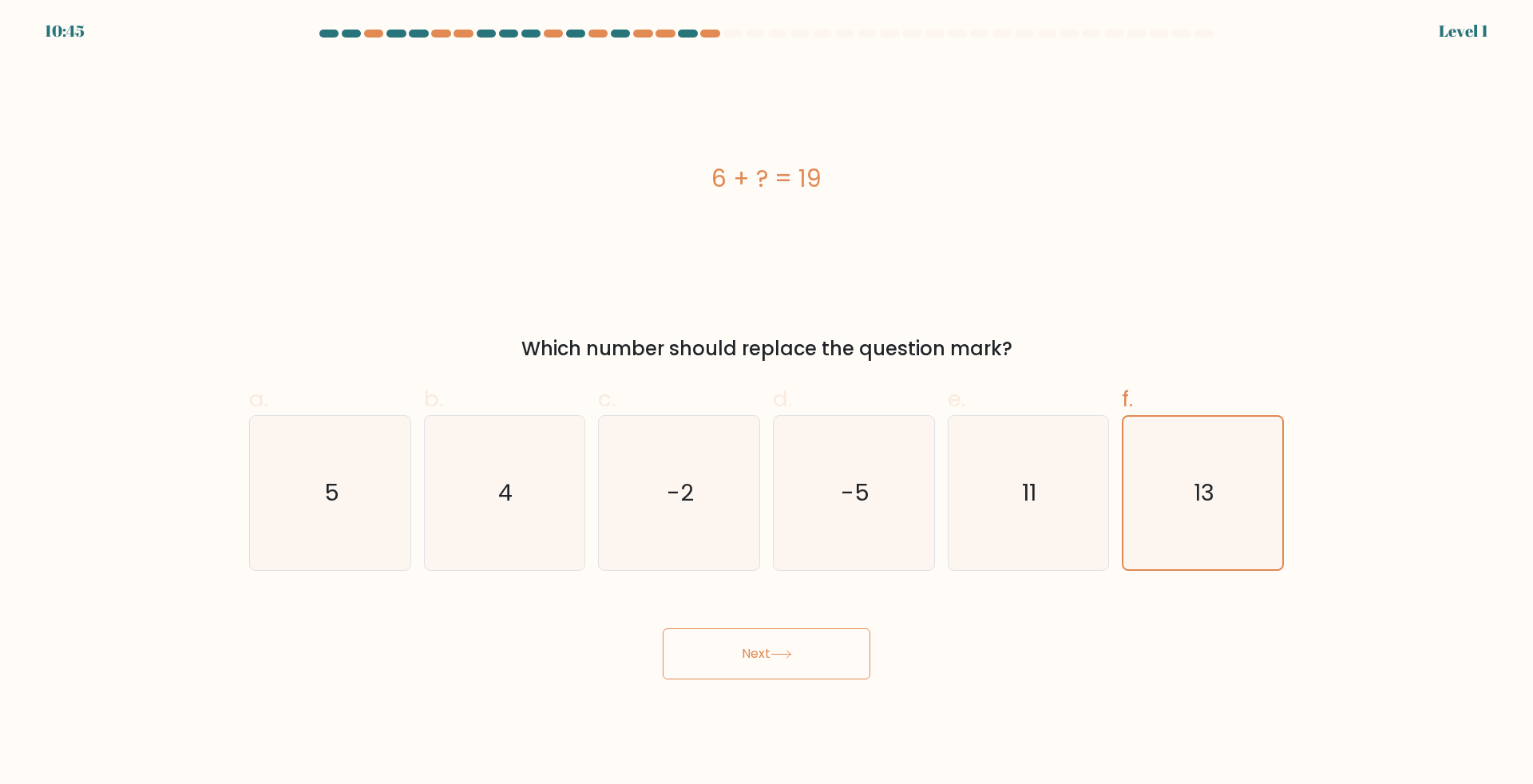
click at [792, 665] on button "Next" at bounding box center [766, 653] width 207 height 51
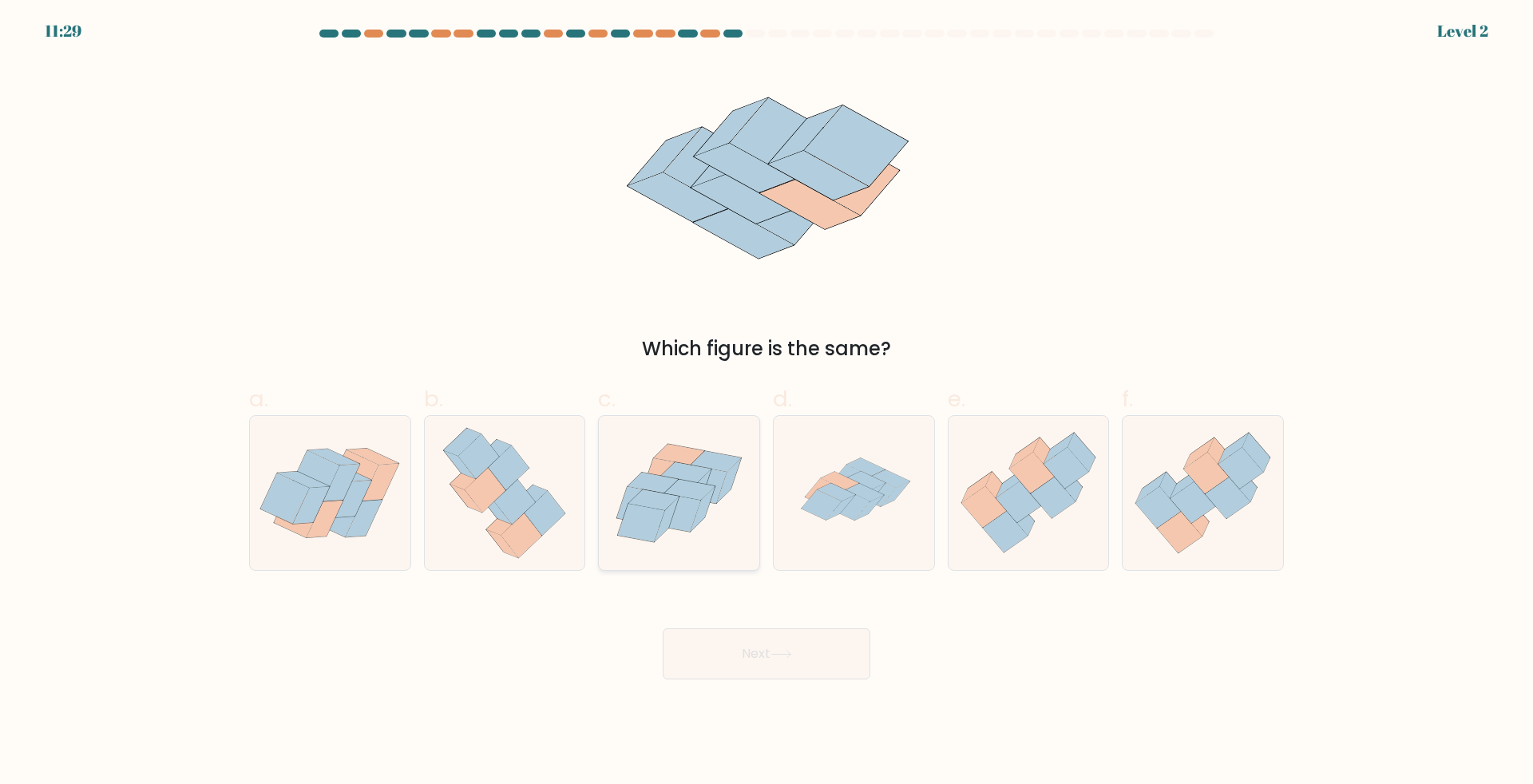
click at [660, 532] on icon at bounding box center [666, 518] width 24 height 44
click at [766, 403] on input "c." at bounding box center [766, 397] width 1 height 11
radio input "true"
click at [738, 641] on button "Next" at bounding box center [766, 653] width 207 height 51
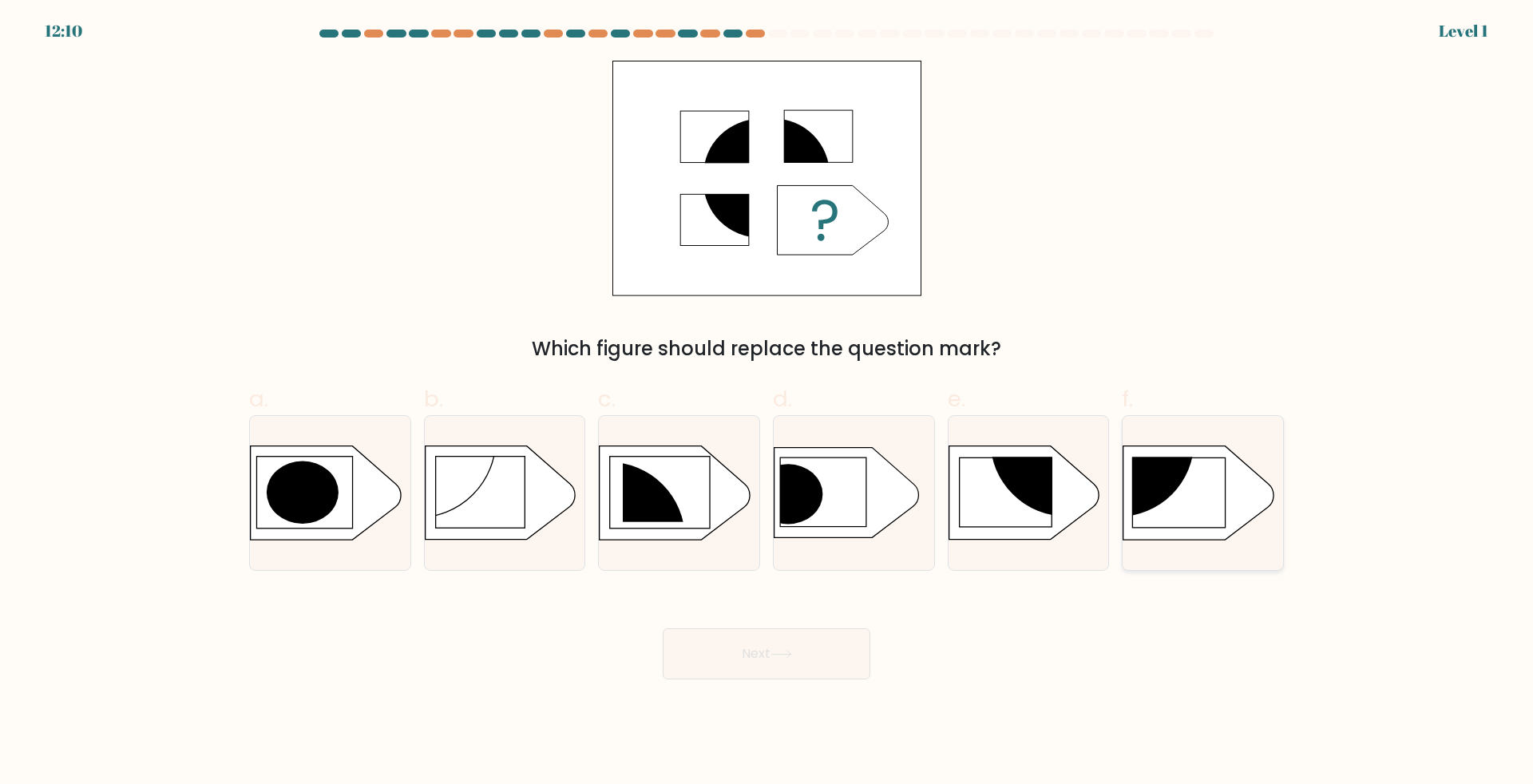
click at [1162, 500] on circle at bounding box center [1118, 440] width 152 height 152
click at [767, 403] on input "f." at bounding box center [766, 397] width 1 height 11
radio input "true"
click at [799, 668] on button "Next" at bounding box center [766, 653] width 207 height 51
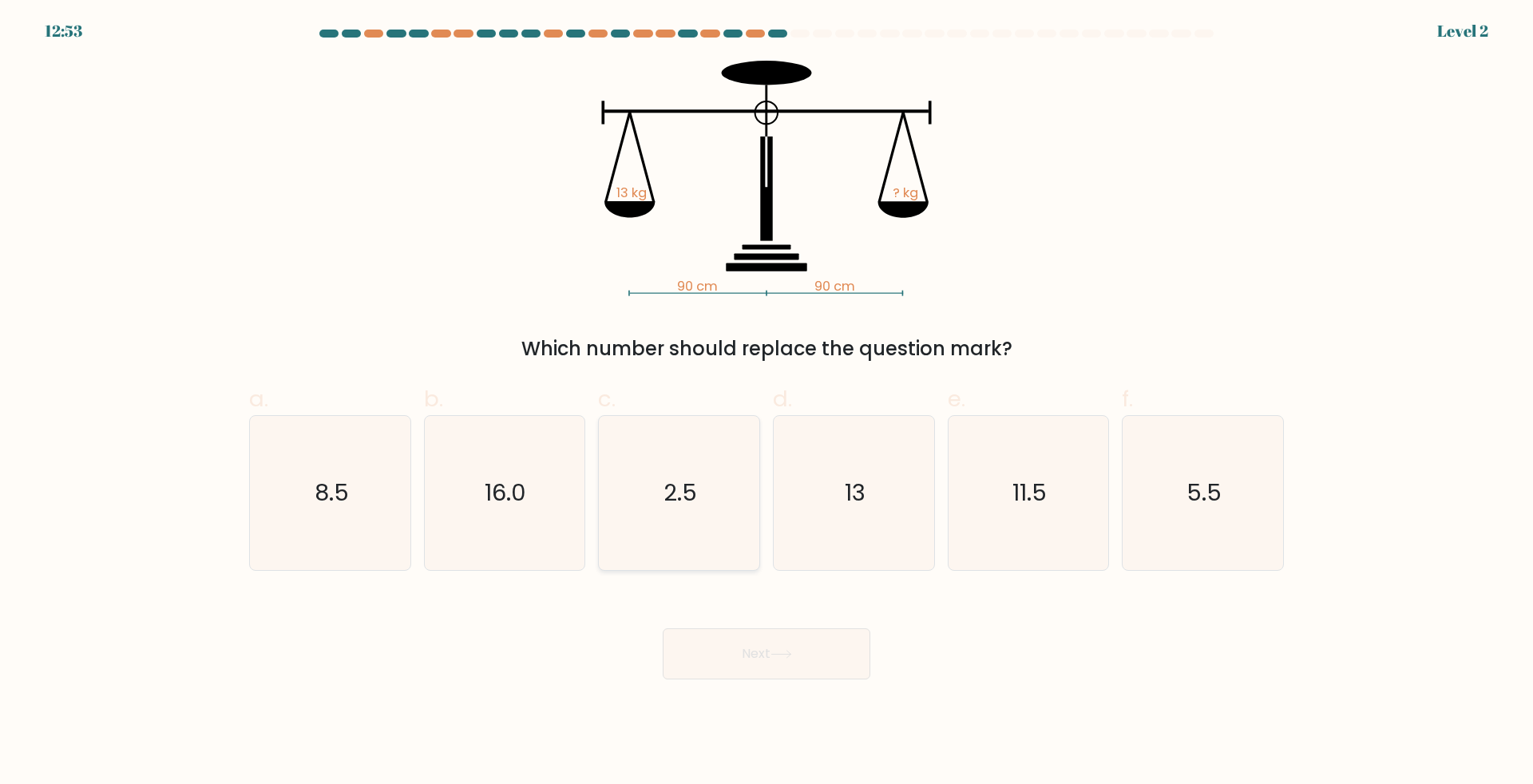
click at [675, 537] on icon "2.5" at bounding box center [678, 492] width 154 height 154
click at [766, 403] on input "c. 2.5" at bounding box center [766, 397] width 1 height 11
radio input "true"
click at [767, 660] on button "Next" at bounding box center [766, 653] width 207 height 51
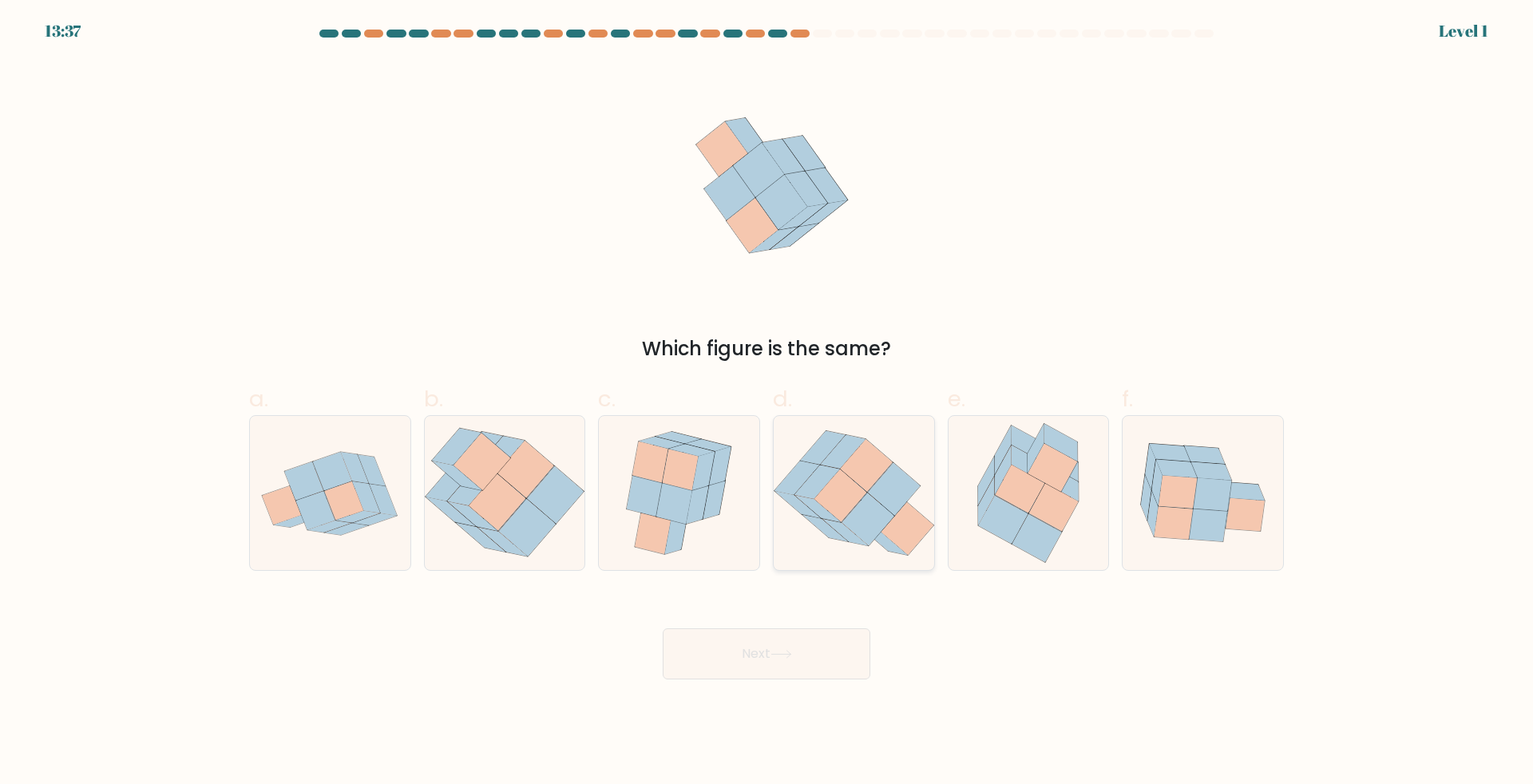
drag, startPoint x: 842, startPoint y: 516, endPoint x: 847, endPoint y: 528, distance: 13.0
click at [845, 517] on icon at bounding box center [840, 495] width 52 height 52
click at [767, 403] on input "d." at bounding box center [766, 397] width 1 height 11
radio input "true"
click at [785, 648] on button "Next" at bounding box center [766, 653] width 207 height 51
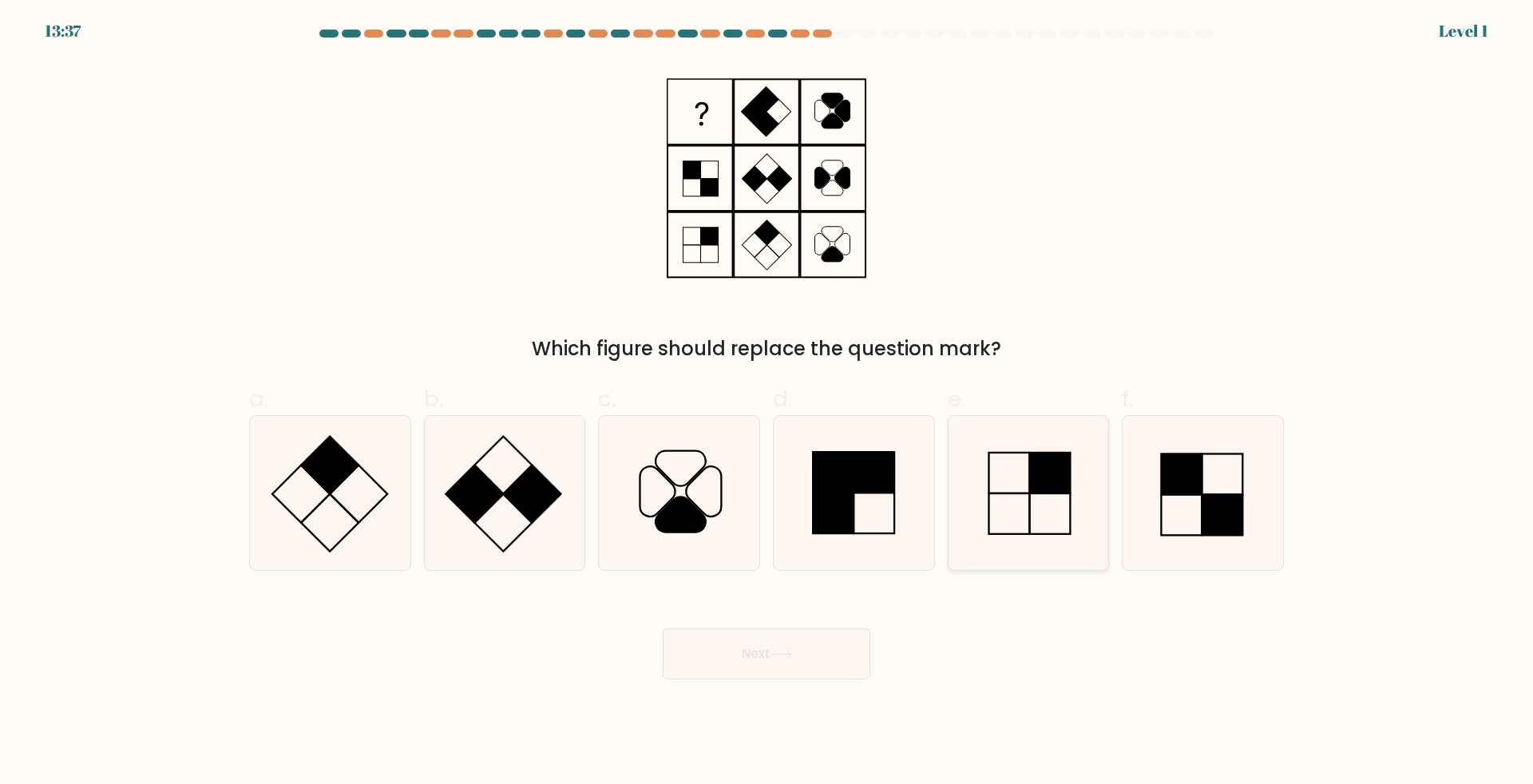
click at [1033, 515] on icon at bounding box center [1027, 492] width 154 height 154
click at [767, 403] on input "e." at bounding box center [766, 397] width 1 height 11
radio input "true"
click at [816, 660] on button "Next" at bounding box center [766, 653] width 207 height 51
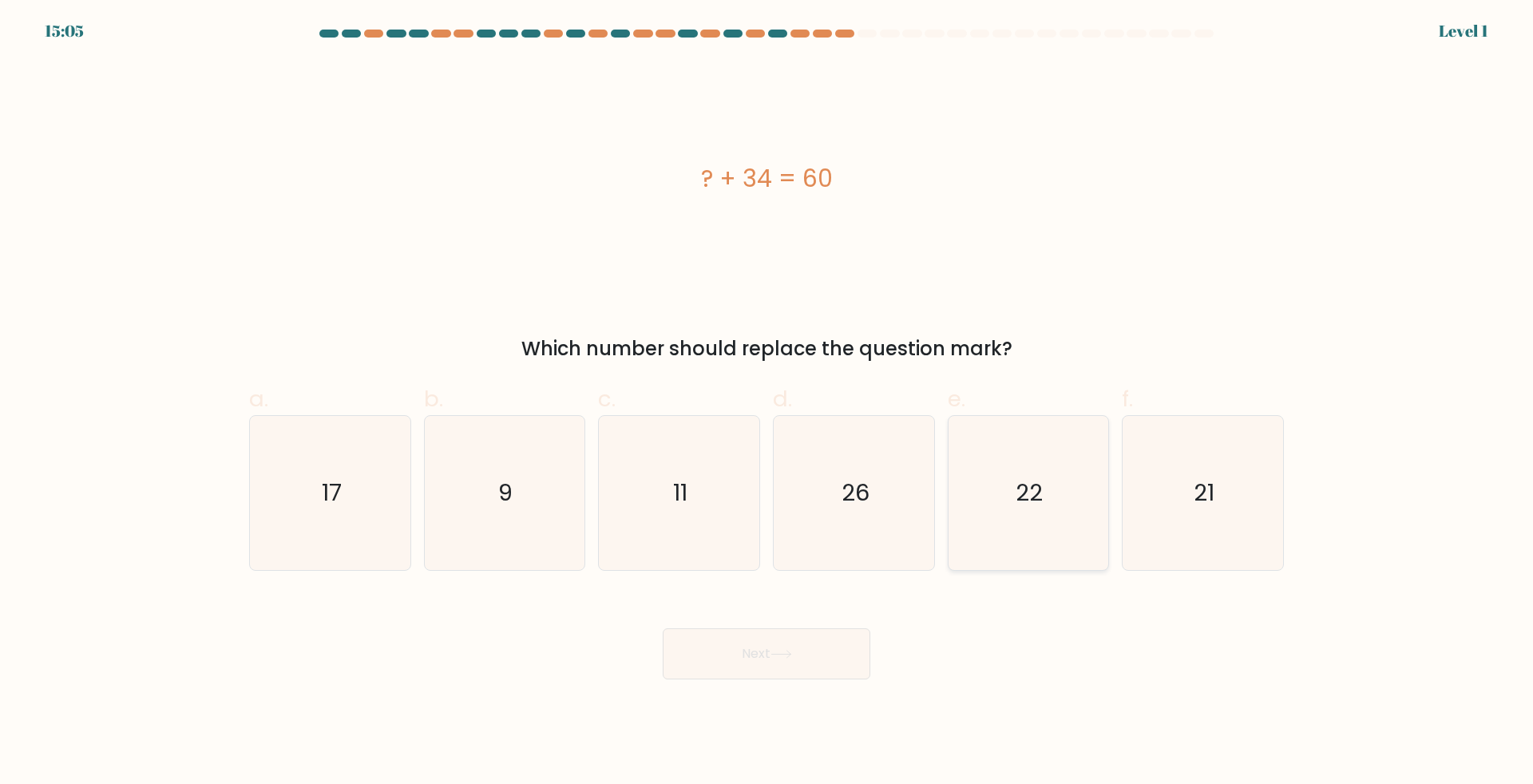
click at [1031, 525] on icon "22" at bounding box center [1027, 492] width 154 height 154
click at [767, 403] on input "e. 22" at bounding box center [766, 397] width 1 height 11
radio input "true"
click at [764, 652] on button "Next" at bounding box center [766, 653] width 207 height 51
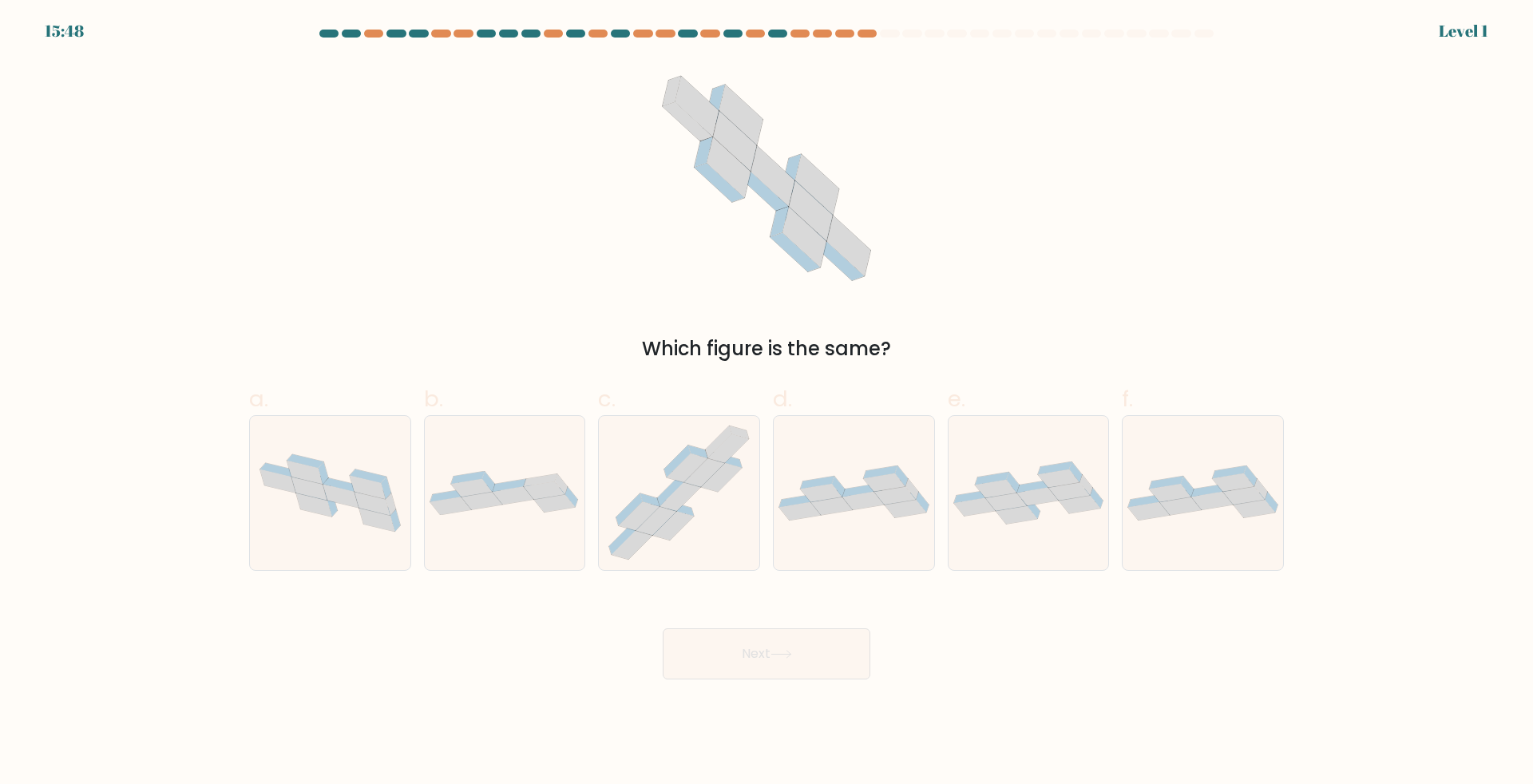
click at [591, 489] on div "c." at bounding box center [678, 476] width 175 height 188
drag, startPoint x: 684, startPoint y: 526, endPoint x: 693, endPoint y: 575, distance: 49.8
click at [681, 521] on icon at bounding box center [678, 492] width 160 height 153
click at [766, 403] on input "c." at bounding box center [766, 397] width 1 height 11
radio input "true"
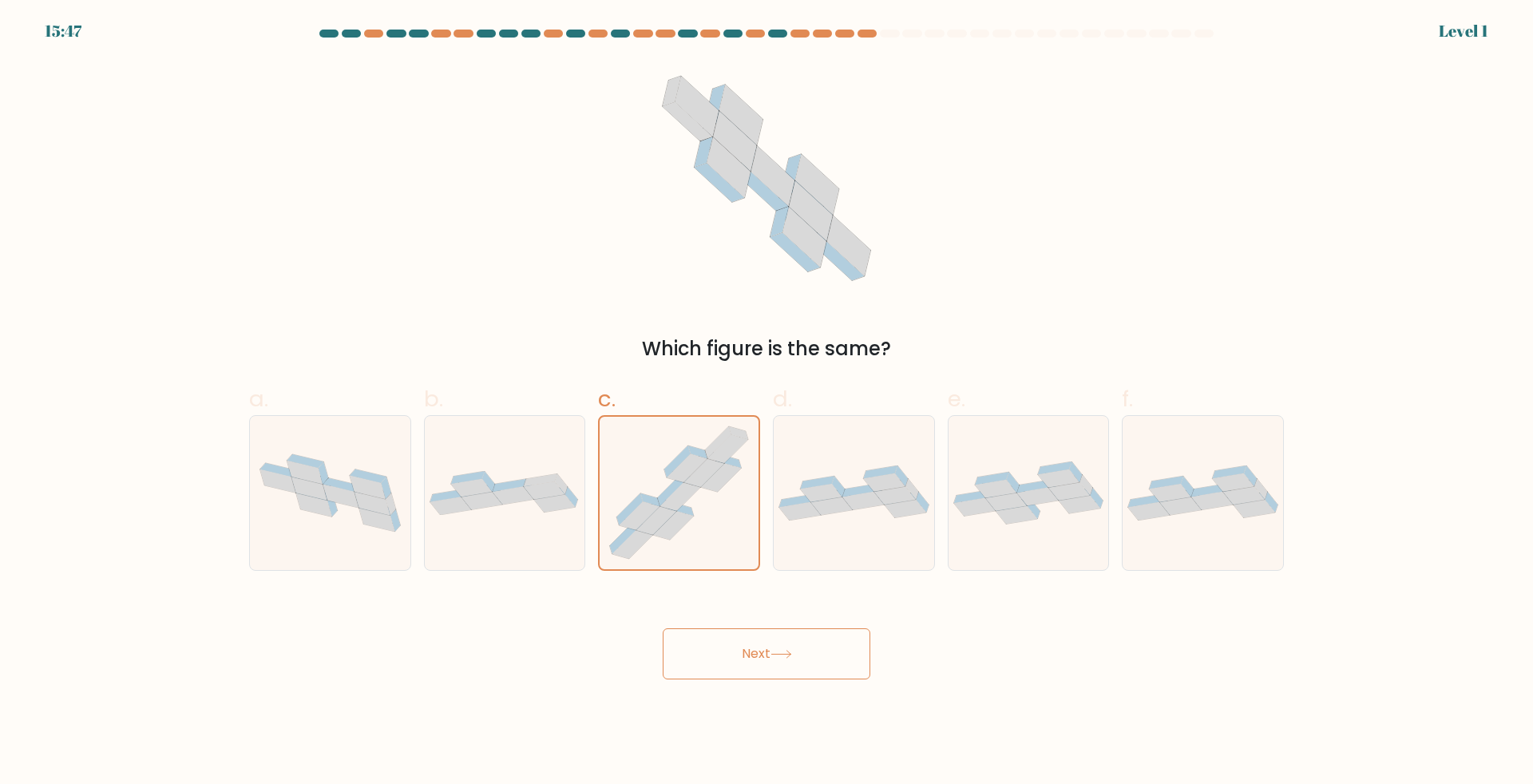
drag, startPoint x: 739, startPoint y: 655, endPoint x: 719, endPoint y: 632, distance: 30.5
click at [740, 660] on button "Next" at bounding box center [766, 653] width 207 height 51
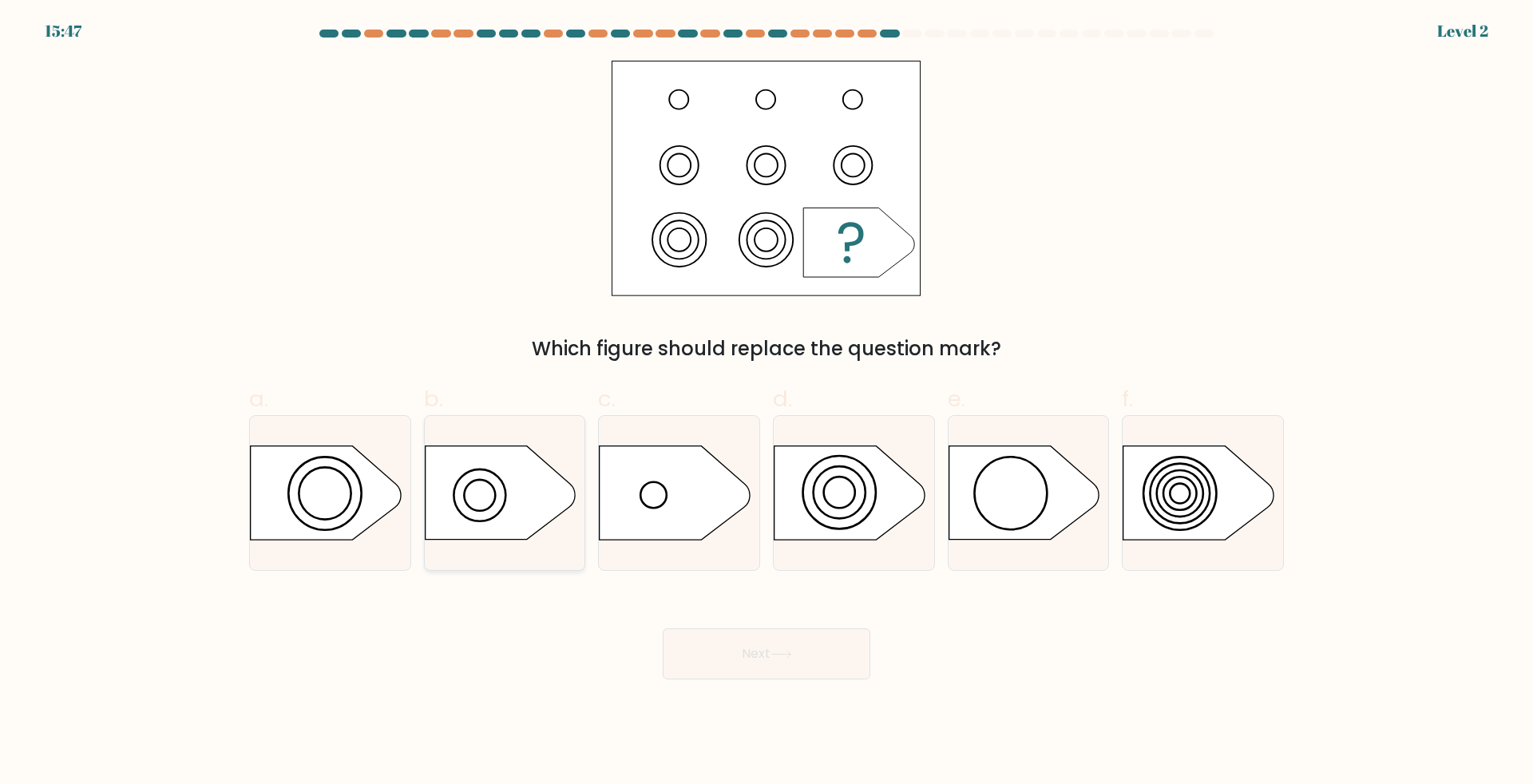
click at [470, 486] on icon at bounding box center [505, 492] width 160 height 95
click at [766, 403] on input "b." at bounding box center [766, 397] width 1 height 11
radio input "true"
click at [522, 517] on icon at bounding box center [500, 492] width 148 height 92
click at [766, 403] on input "b." at bounding box center [766, 397] width 1 height 11
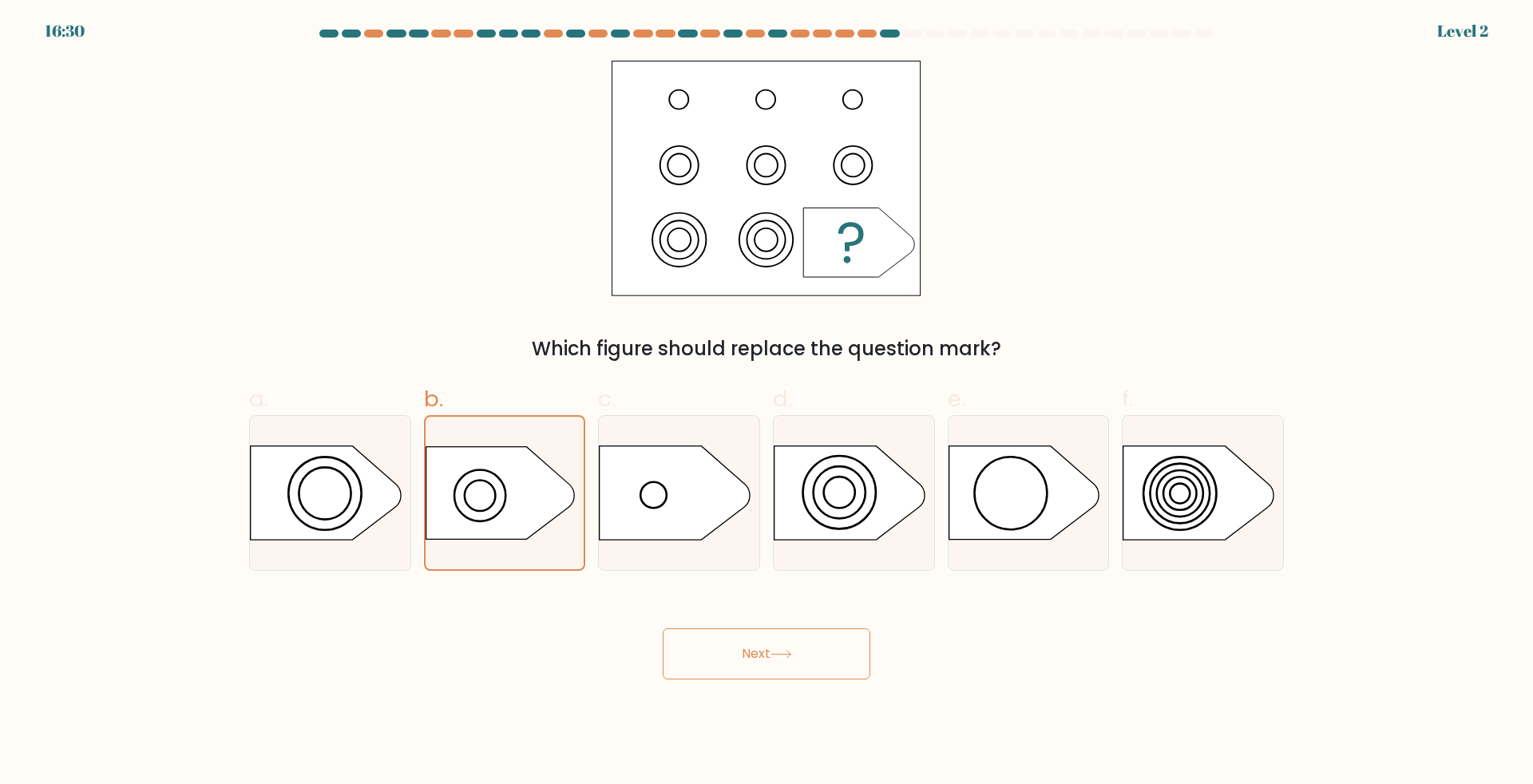
drag, startPoint x: 812, startPoint y: 505, endPoint x: 797, endPoint y: 598, distance: 94.2
click at [813, 508] on icon at bounding box center [849, 492] width 150 height 93
click at [767, 403] on input "d." at bounding box center [766, 397] width 1 height 11
radio input "true"
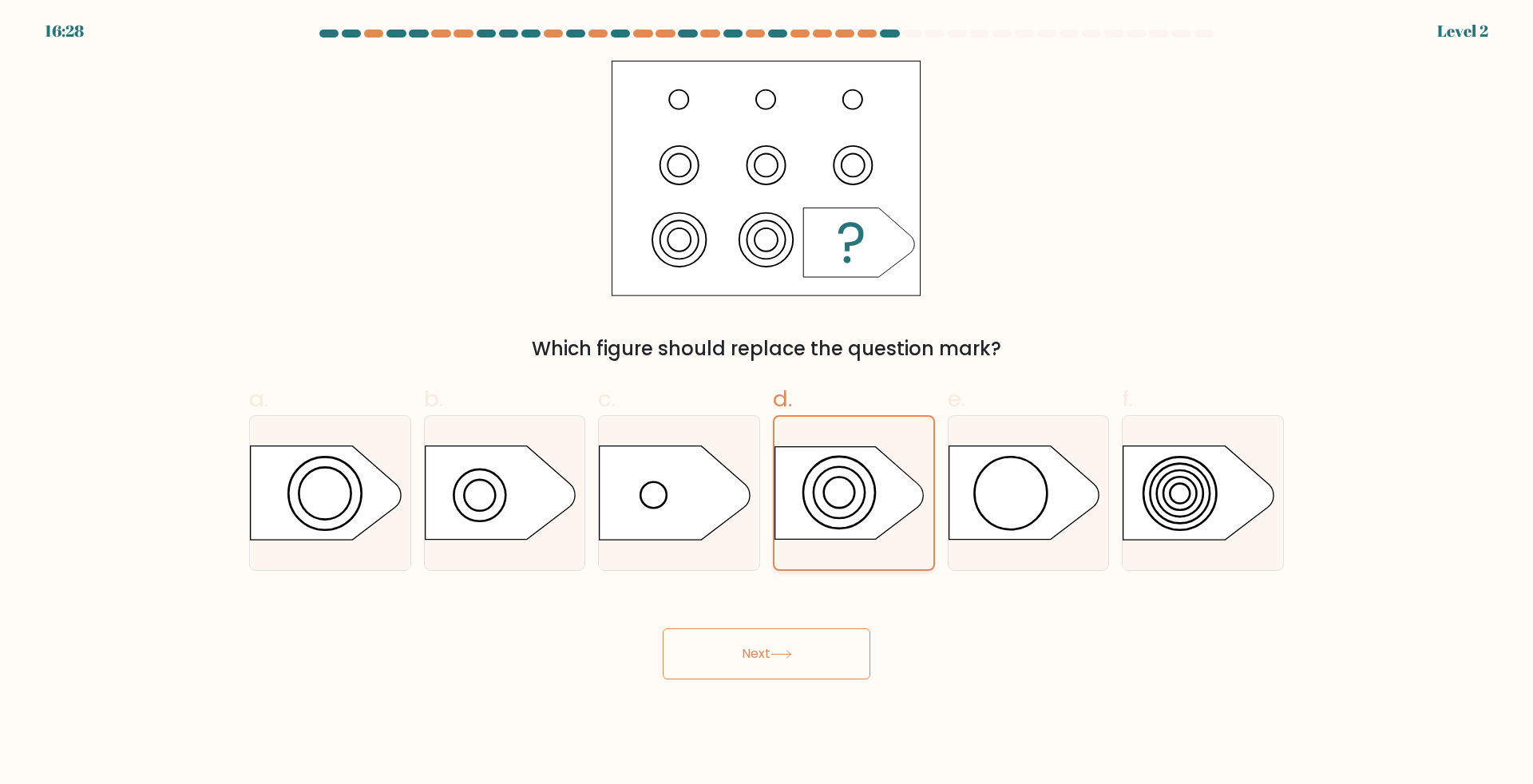
drag, startPoint x: 823, startPoint y: 503, endPoint x: 842, endPoint y: 512, distance: 21.0
click at [823, 504] on icon at bounding box center [849, 492] width 148 height 92
click at [767, 403] on input "d." at bounding box center [766, 397] width 1 height 11
click at [1128, 513] on icon at bounding box center [1198, 492] width 150 height 93
click at [767, 403] on input "f." at bounding box center [766, 397] width 1 height 11
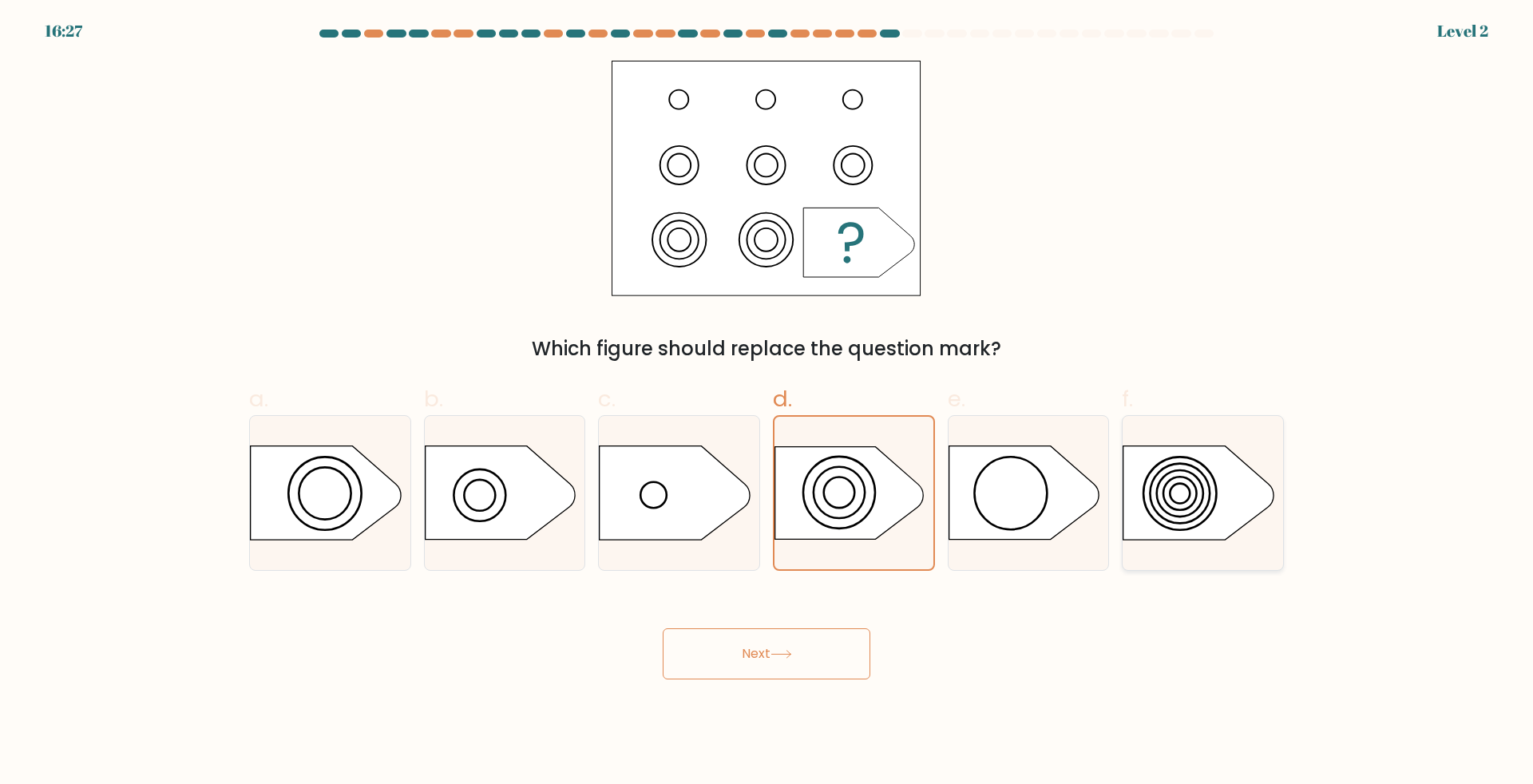
radio input "true"
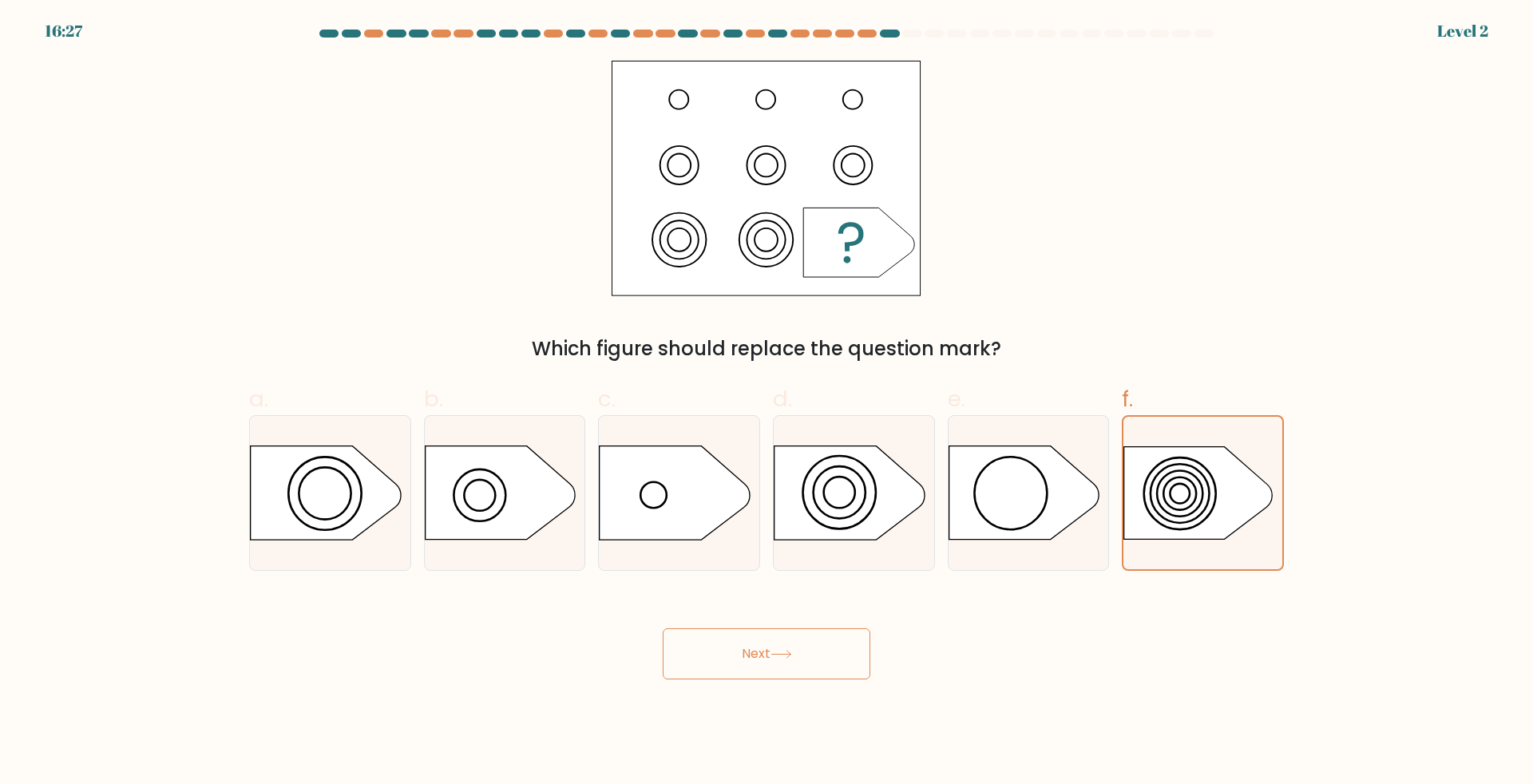
click at [856, 654] on div "Next" at bounding box center [766, 635] width 1054 height 90
click at [841, 657] on button "Next" at bounding box center [766, 653] width 207 height 51
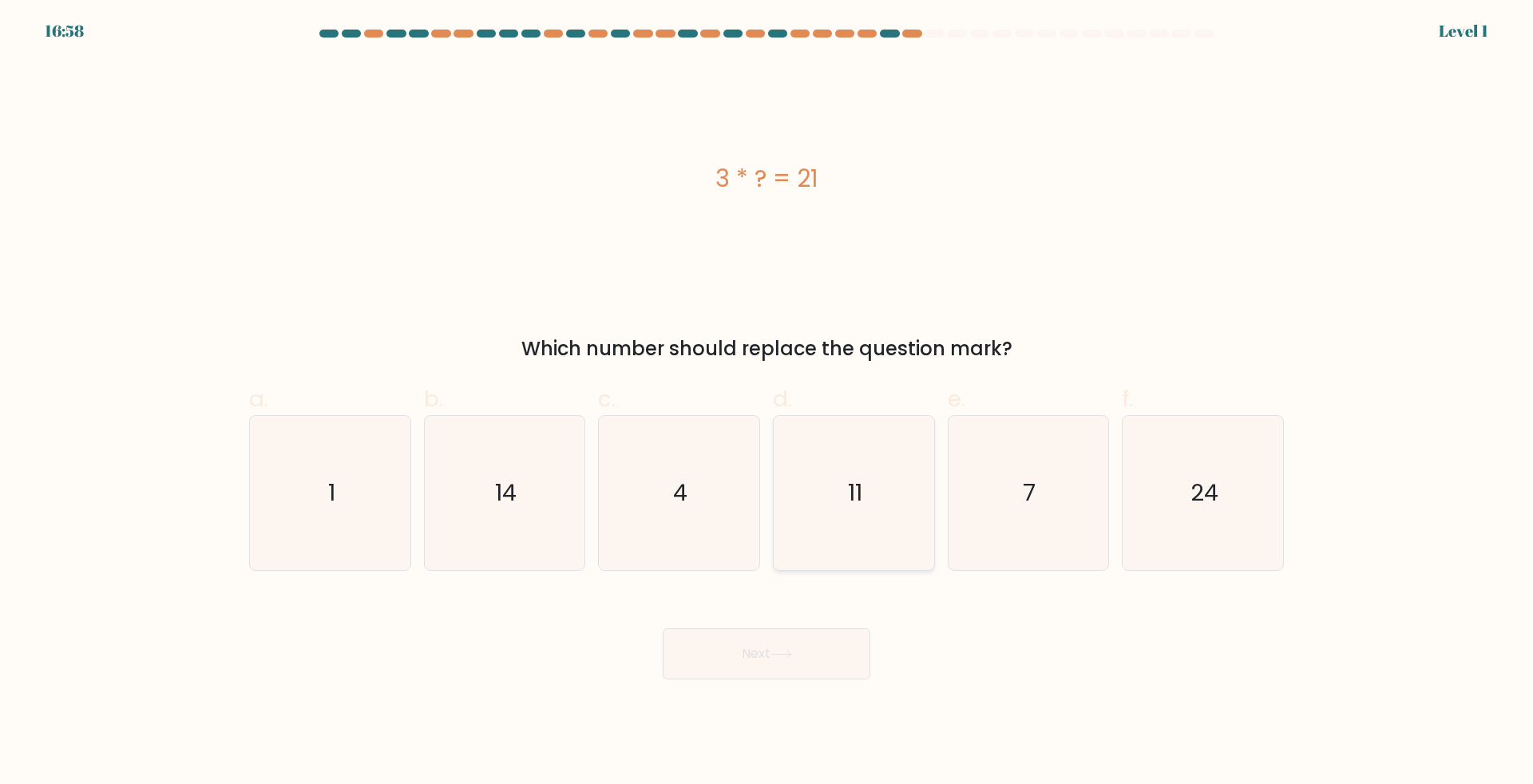
click at [1021, 480] on icon "7" at bounding box center [1027, 492] width 154 height 154
click at [767, 403] on input "e. 7" at bounding box center [766, 397] width 1 height 11
radio input "true"
click at [811, 636] on button "Next" at bounding box center [766, 653] width 207 height 51
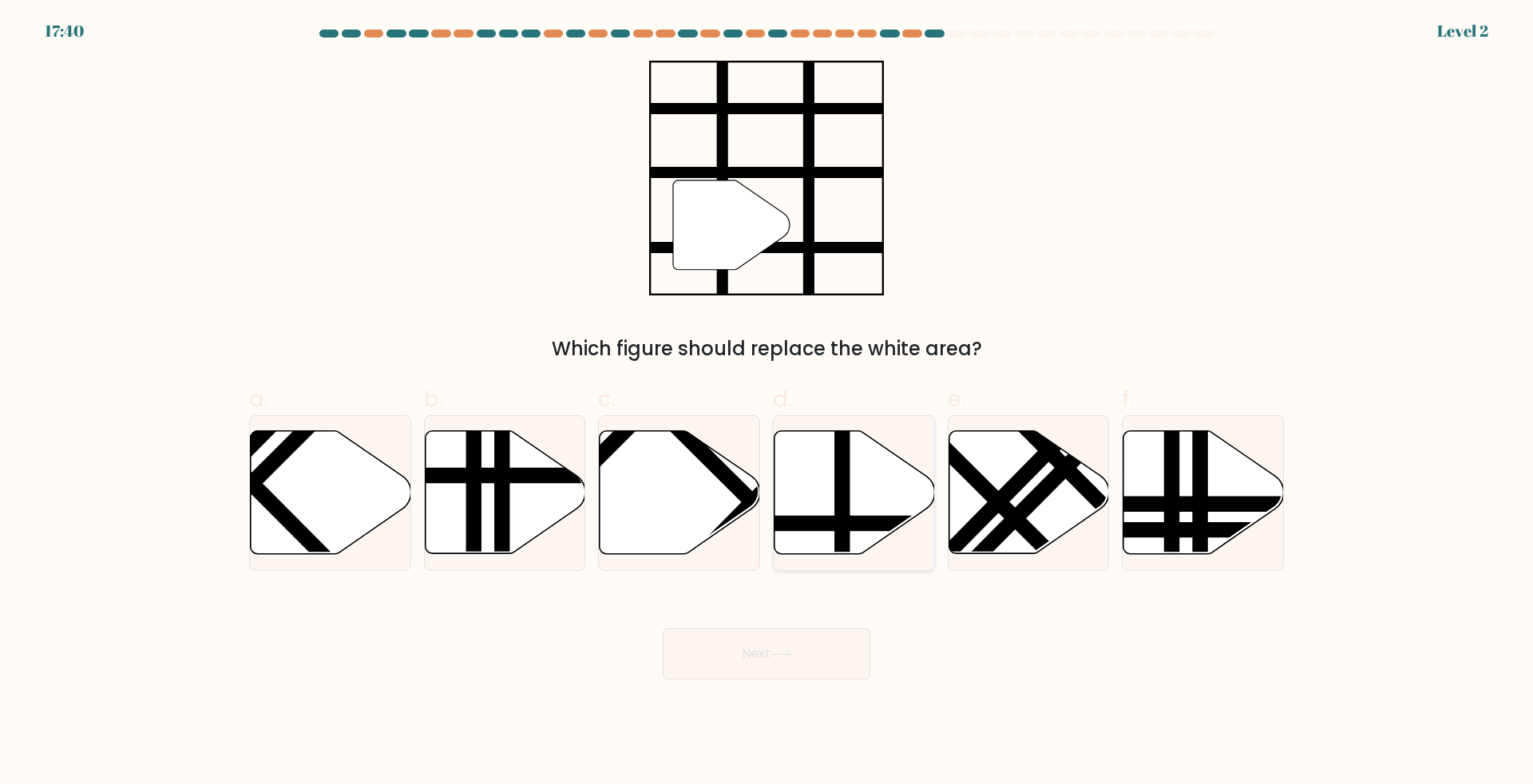
click at [811, 523] on line at bounding box center [903, 523] width 324 height 0
click at [767, 403] on input "d." at bounding box center [766, 397] width 1 height 11
radio input "true"
click at [773, 654] on button "Next" at bounding box center [766, 653] width 207 height 51
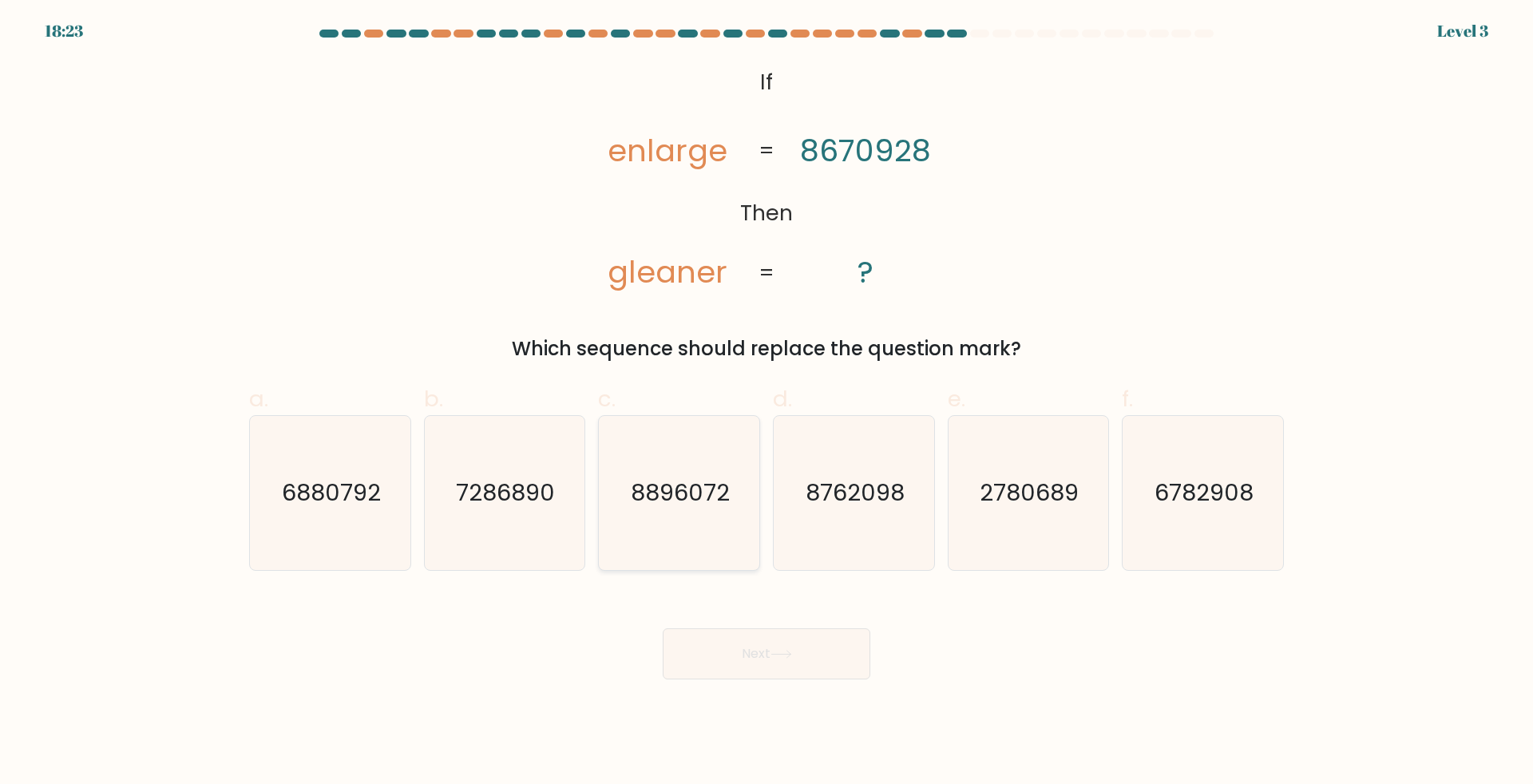
click at [674, 530] on icon "8896072" at bounding box center [678, 492] width 154 height 154
click at [766, 403] on input "c. 8896072" at bounding box center [766, 397] width 1 height 11
radio input "true"
click at [711, 646] on button "Next" at bounding box center [766, 653] width 207 height 51
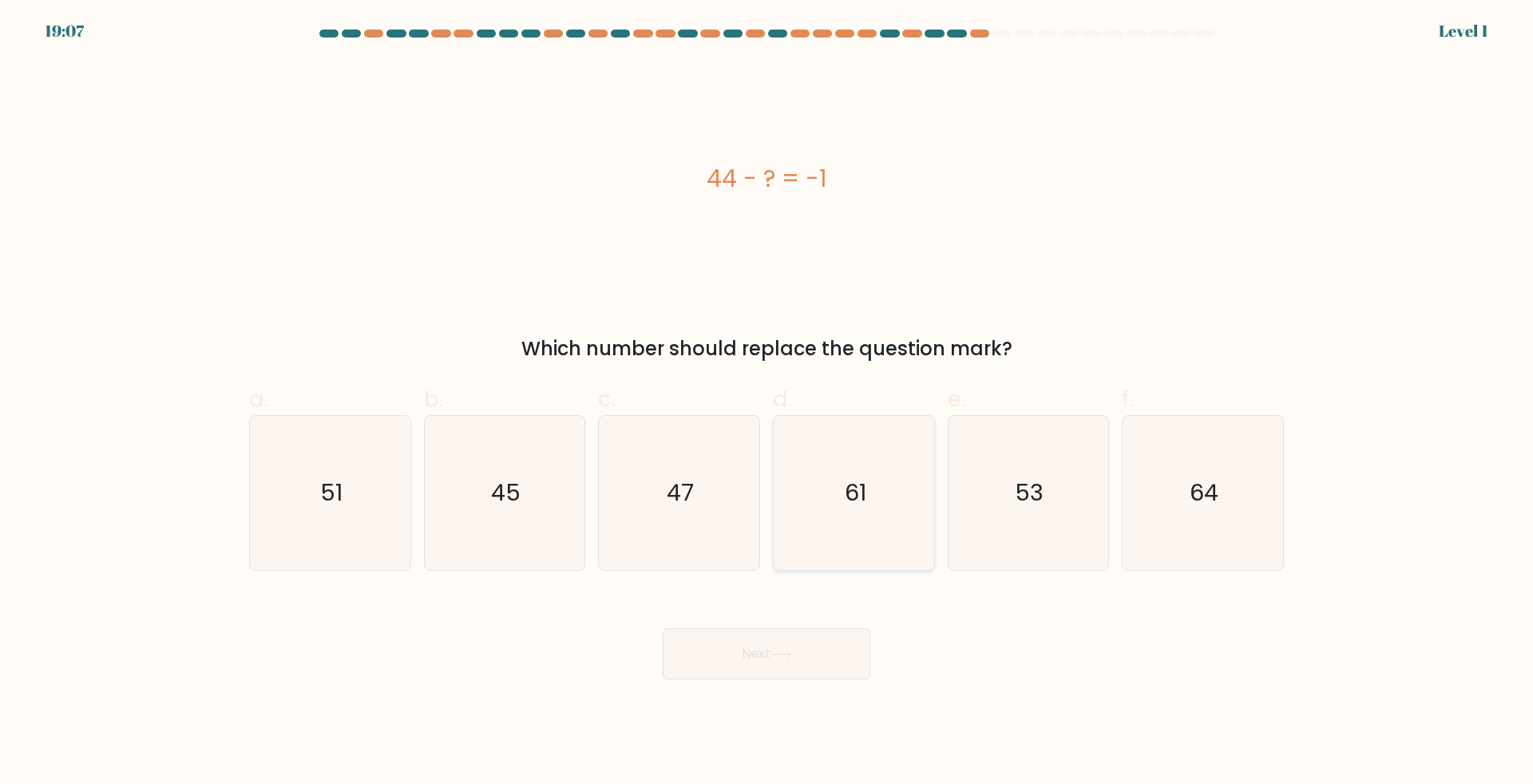
click at [886, 520] on icon "61" at bounding box center [854, 492] width 154 height 154
click at [767, 403] on input "d. 61" at bounding box center [766, 397] width 1 height 11
radio input "true"
click at [847, 532] on icon "61" at bounding box center [854, 492] width 152 height 152
click at [767, 403] on input "d. 61" at bounding box center [766, 397] width 1 height 11
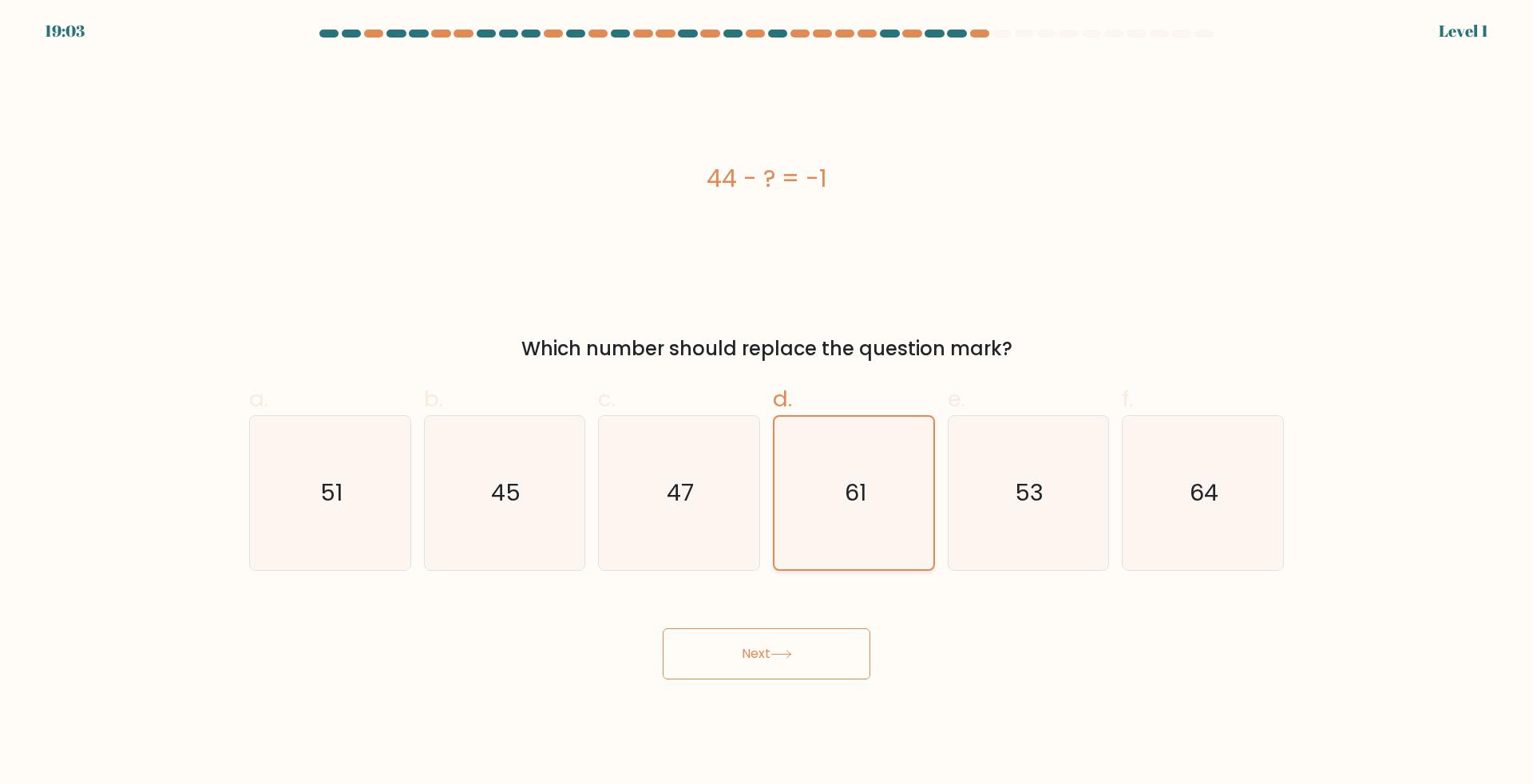
click at [855, 528] on icon "61" at bounding box center [854, 492] width 152 height 152
click at [767, 403] on input "d. 61" at bounding box center [766, 397] width 1 height 11
drag, startPoint x: 510, startPoint y: 489, endPoint x: 614, endPoint y: 590, distance: 145.0
click at [518, 493] on text "45" at bounding box center [505, 492] width 29 height 32
drag, startPoint x: 529, startPoint y: 525, endPoint x: 574, endPoint y: 559, distance: 56.4
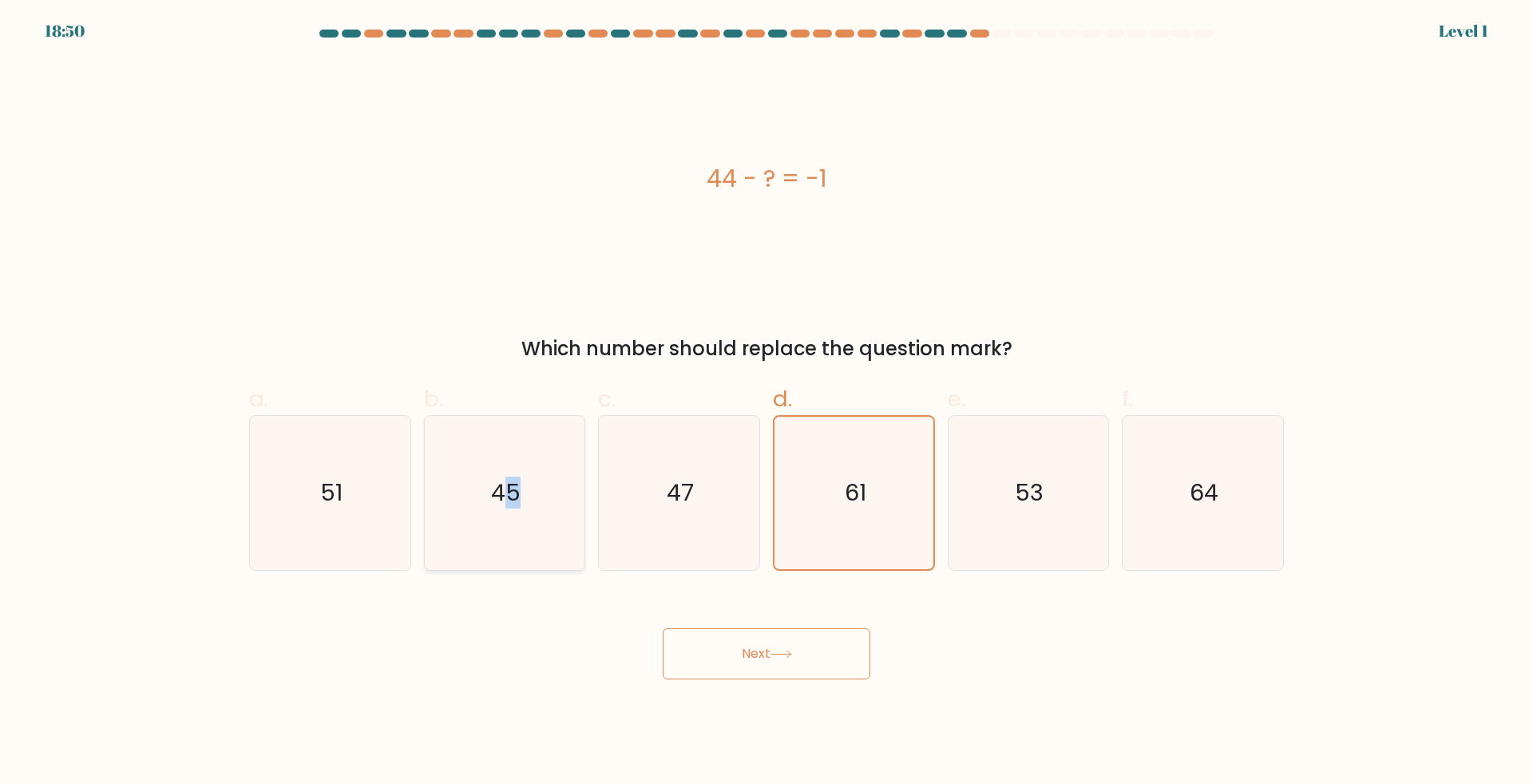
click at [528, 524] on icon "45" at bounding box center [503, 492] width 154 height 154
click at [766, 403] on input "b. 45" at bounding box center [766, 397] width 1 height 11
radio input "true"
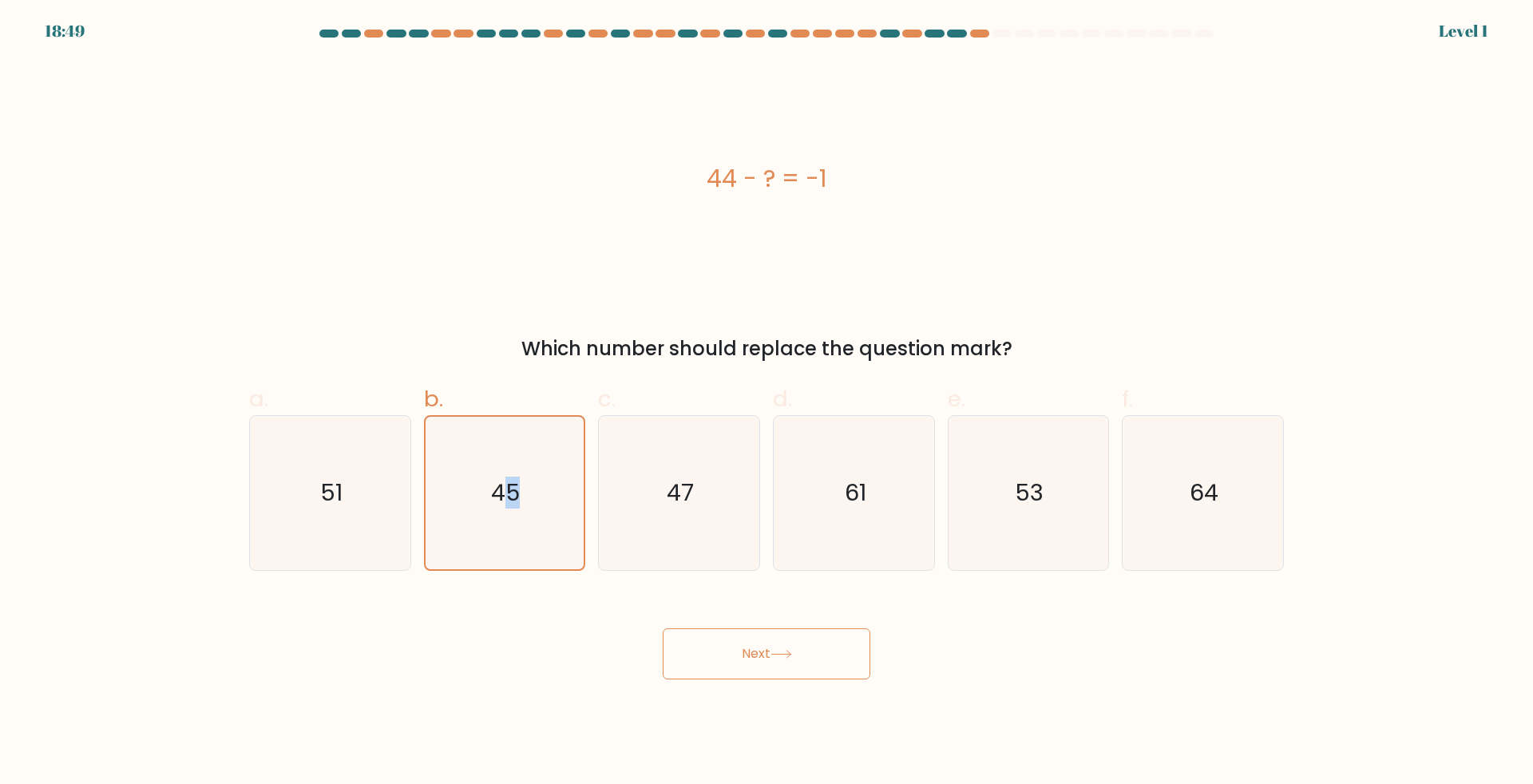
click at [762, 649] on button "Next" at bounding box center [766, 653] width 207 height 51
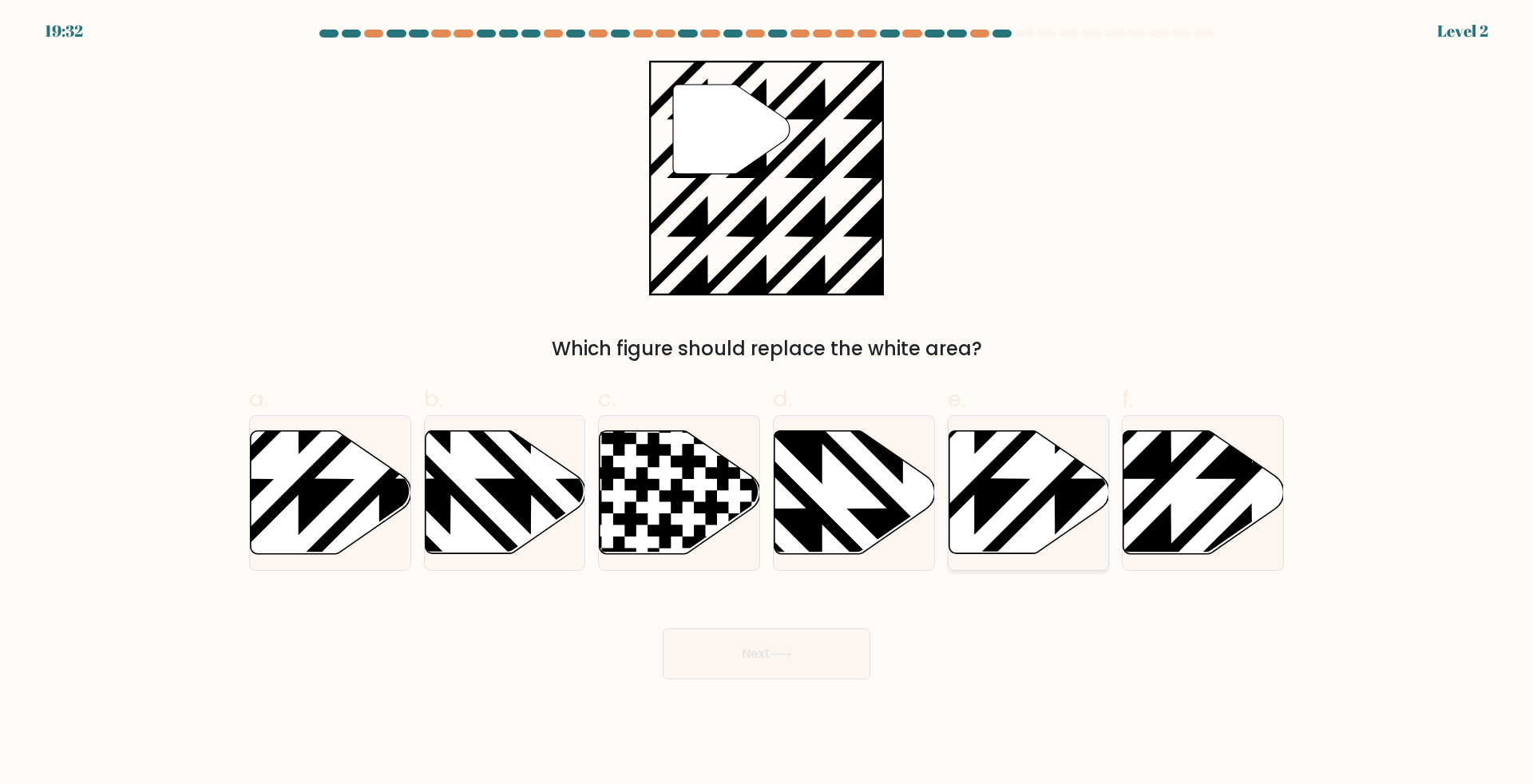
click at [1018, 498] on icon at bounding box center [1029, 492] width 160 height 123
click at [767, 403] on input "e." at bounding box center [766, 397] width 1 height 11
radio input "true"
click at [1178, 512] on icon at bounding box center [1203, 492] width 160 height 123
click at [767, 403] on input "f." at bounding box center [766, 397] width 1 height 11
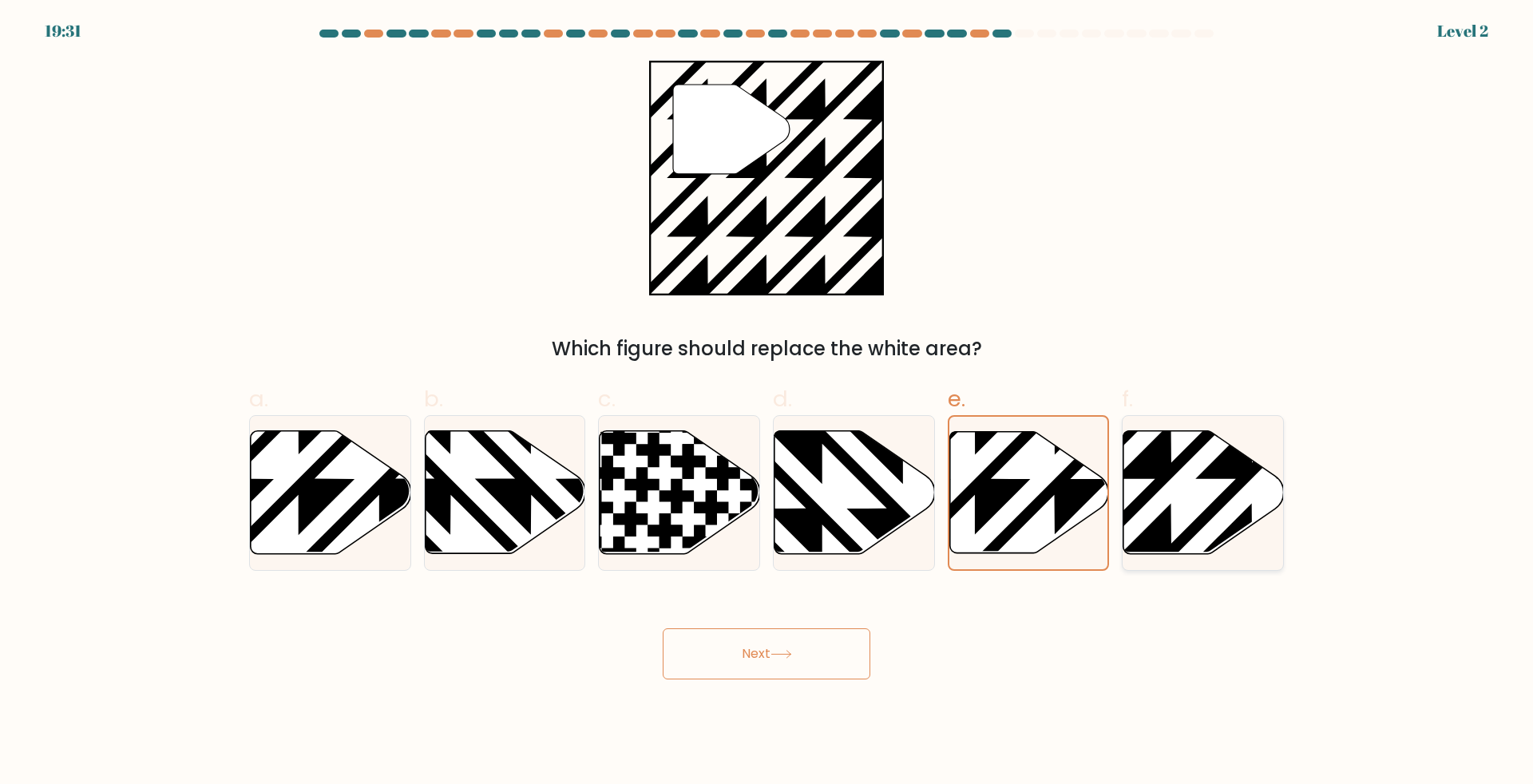
radio input "true"
click at [808, 652] on button "Next" at bounding box center [766, 653] width 207 height 51
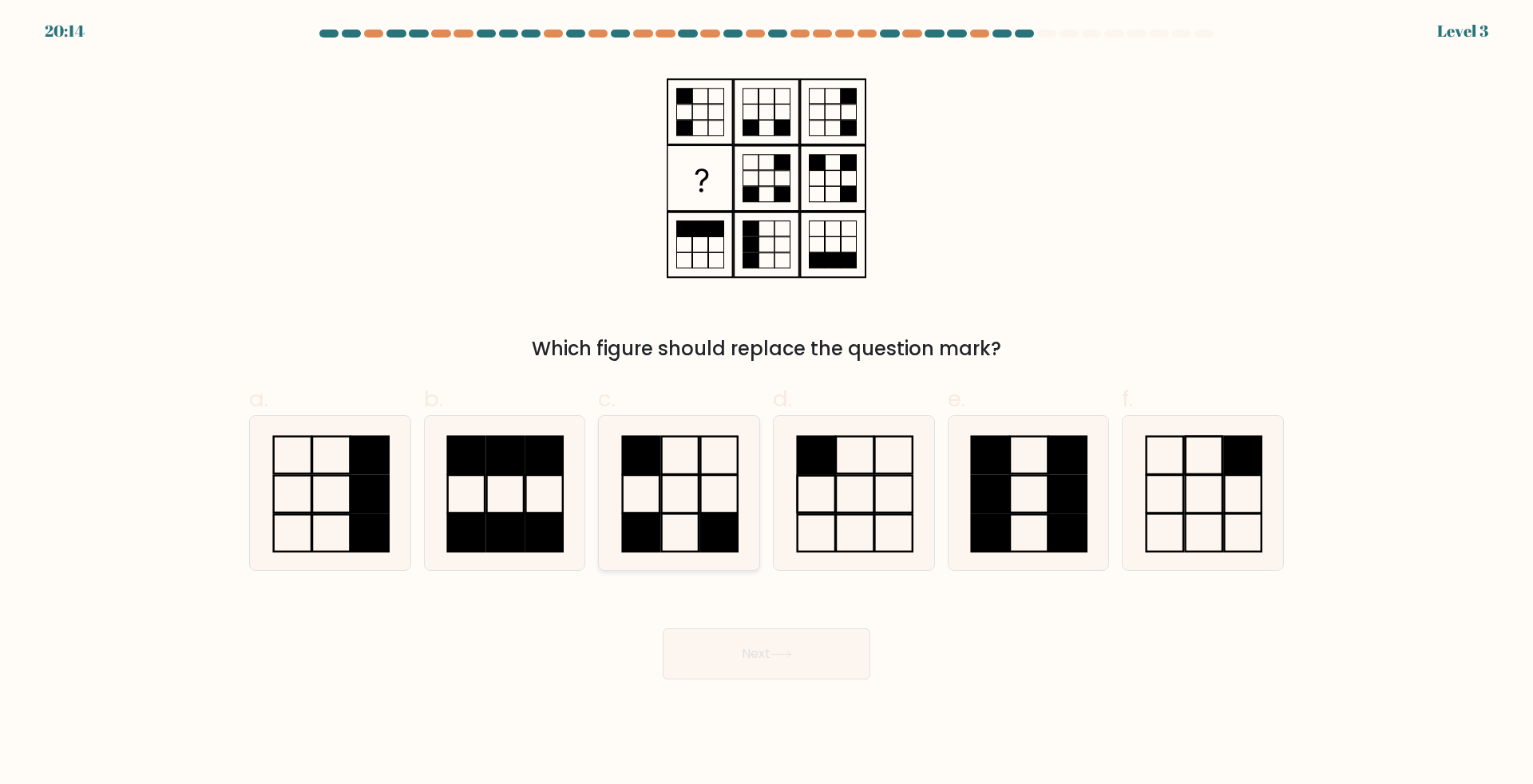
drag, startPoint x: 687, startPoint y: 520, endPoint x: 692, endPoint y: 570, distance: 50.2
click at [686, 520] on icon at bounding box center [678, 492] width 154 height 154
click at [766, 403] on input "c." at bounding box center [766, 397] width 1 height 11
radio input "true"
click at [716, 643] on button "Next" at bounding box center [766, 653] width 207 height 51
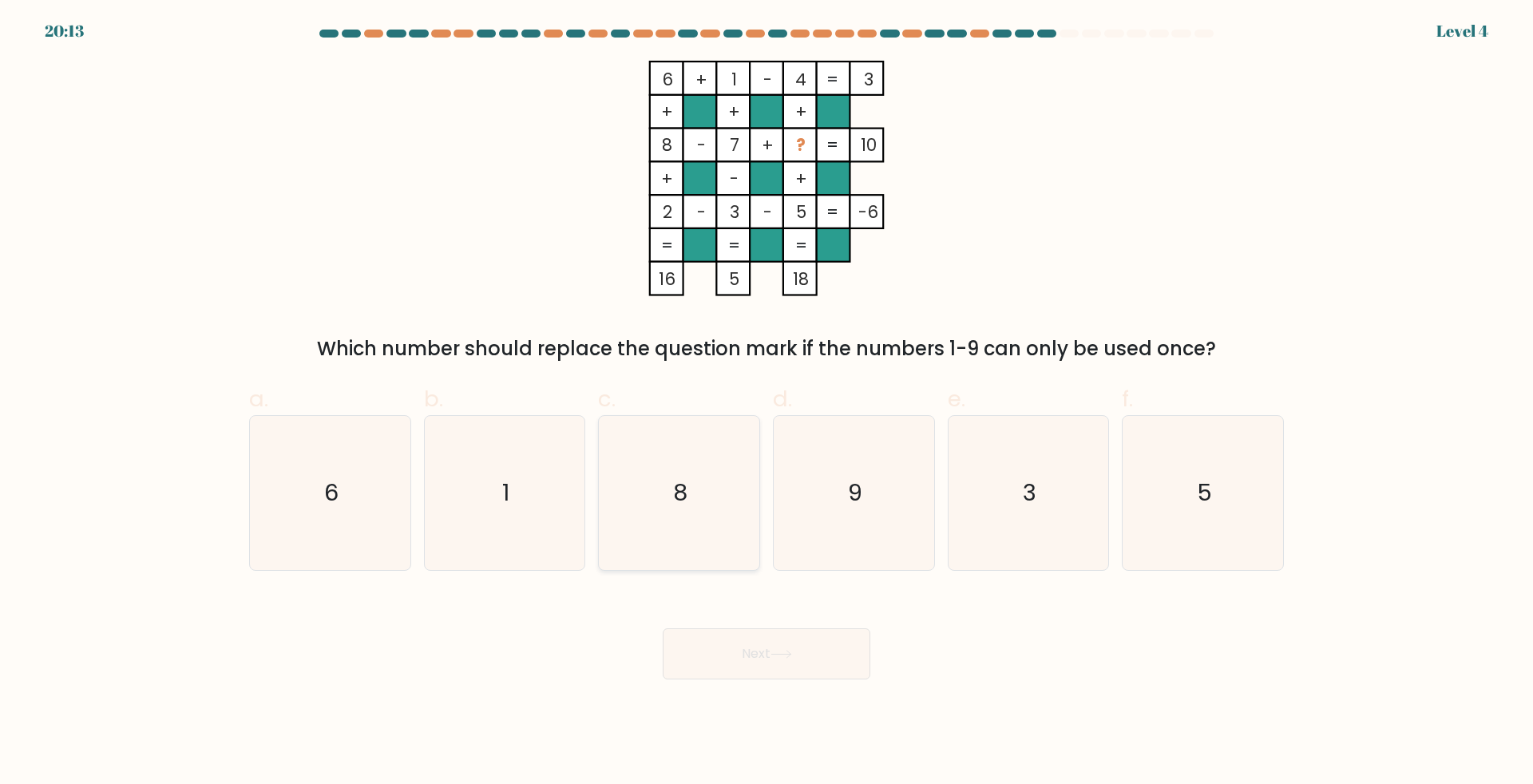
click at [709, 524] on icon "8" at bounding box center [678, 492] width 154 height 154
click at [766, 403] on input "c. 8" at bounding box center [766, 397] width 1 height 11
radio input "true"
click at [740, 652] on button "Next" at bounding box center [766, 653] width 207 height 51
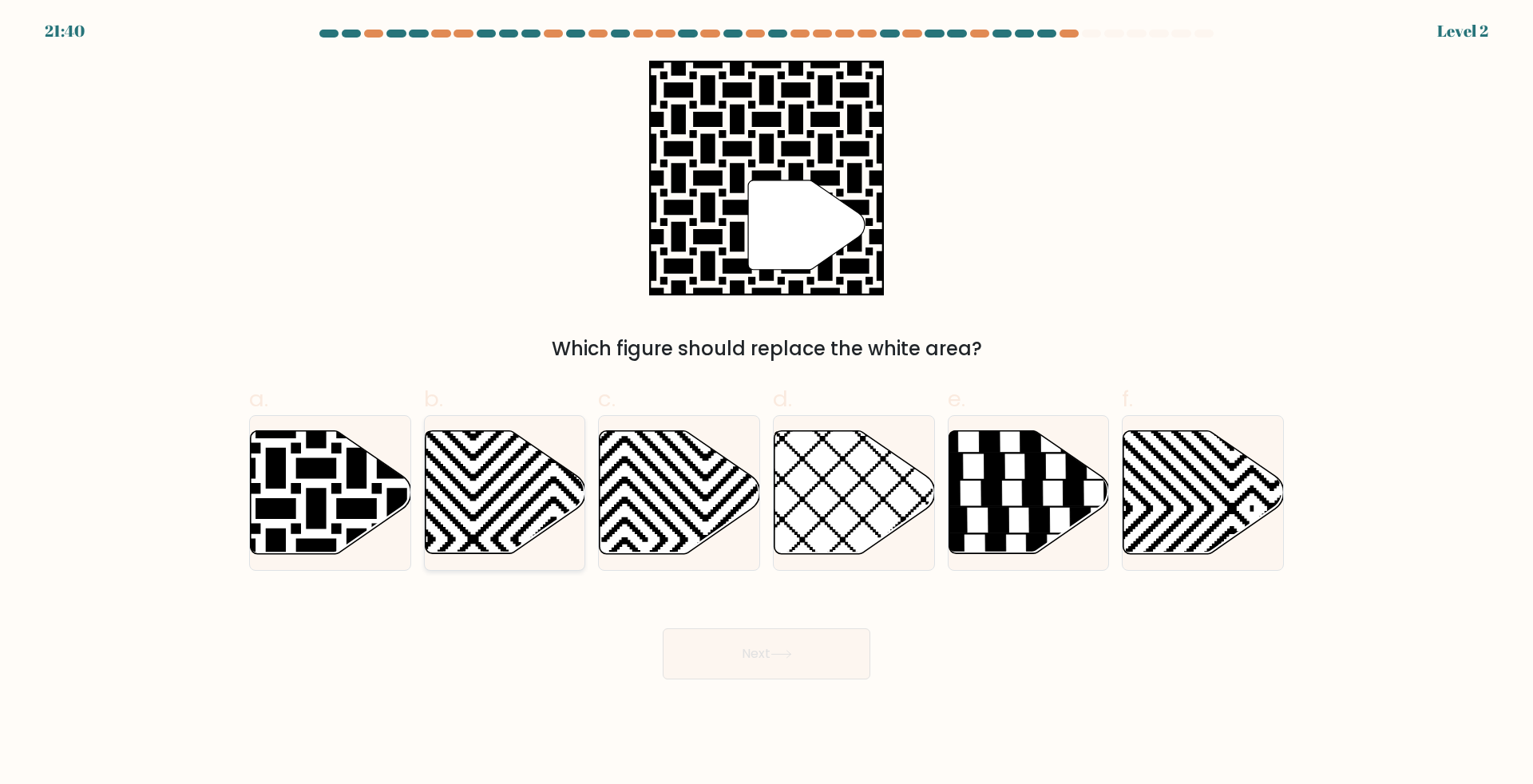
drag, startPoint x: 328, startPoint y: 487, endPoint x: 520, endPoint y: 535, distance: 197.9
click at [332, 487] on icon at bounding box center [330, 492] width 160 height 125
click at [766, 403] on input "a." at bounding box center [766, 397] width 1 height 11
radio input "true"
click at [767, 675] on button "Next" at bounding box center [766, 653] width 207 height 51
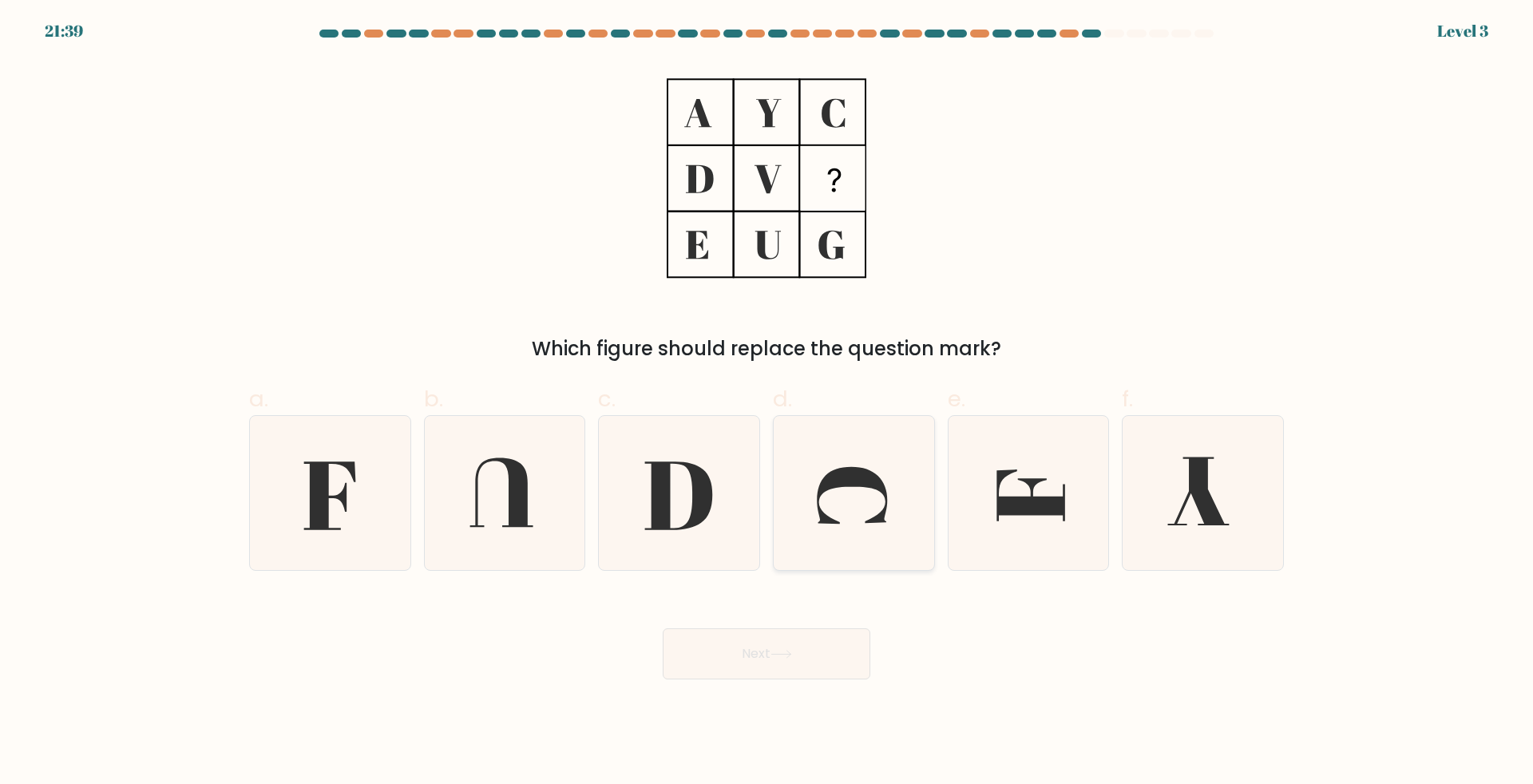
click at [873, 512] on icon at bounding box center [854, 492] width 154 height 154
click at [767, 403] on input "d." at bounding box center [766, 397] width 1 height 11
radio input "true"
click at [814, 653] on button "Next" at bounding box center [766, 653] width 207 height 51
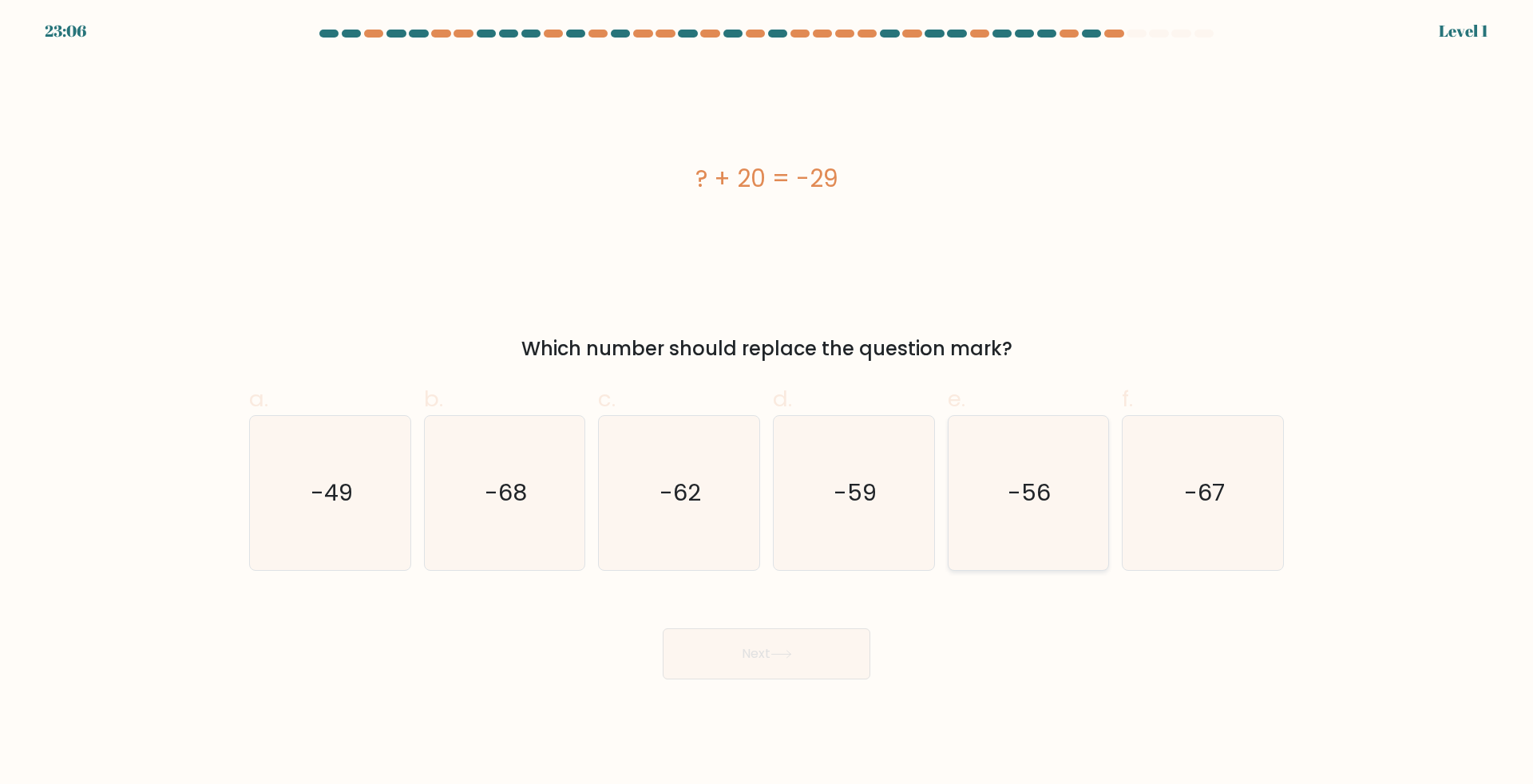
click at [1067, 517] on icon "-56" at bounding box center [1027, 492] width 154 height 154
click at [767, 403] on input "e. -56" at bounding box center [766, 397] width 1 height 11
radio input "true"
click at [792, 651] on icon at bounding box center [781, 654] width 21 height 9
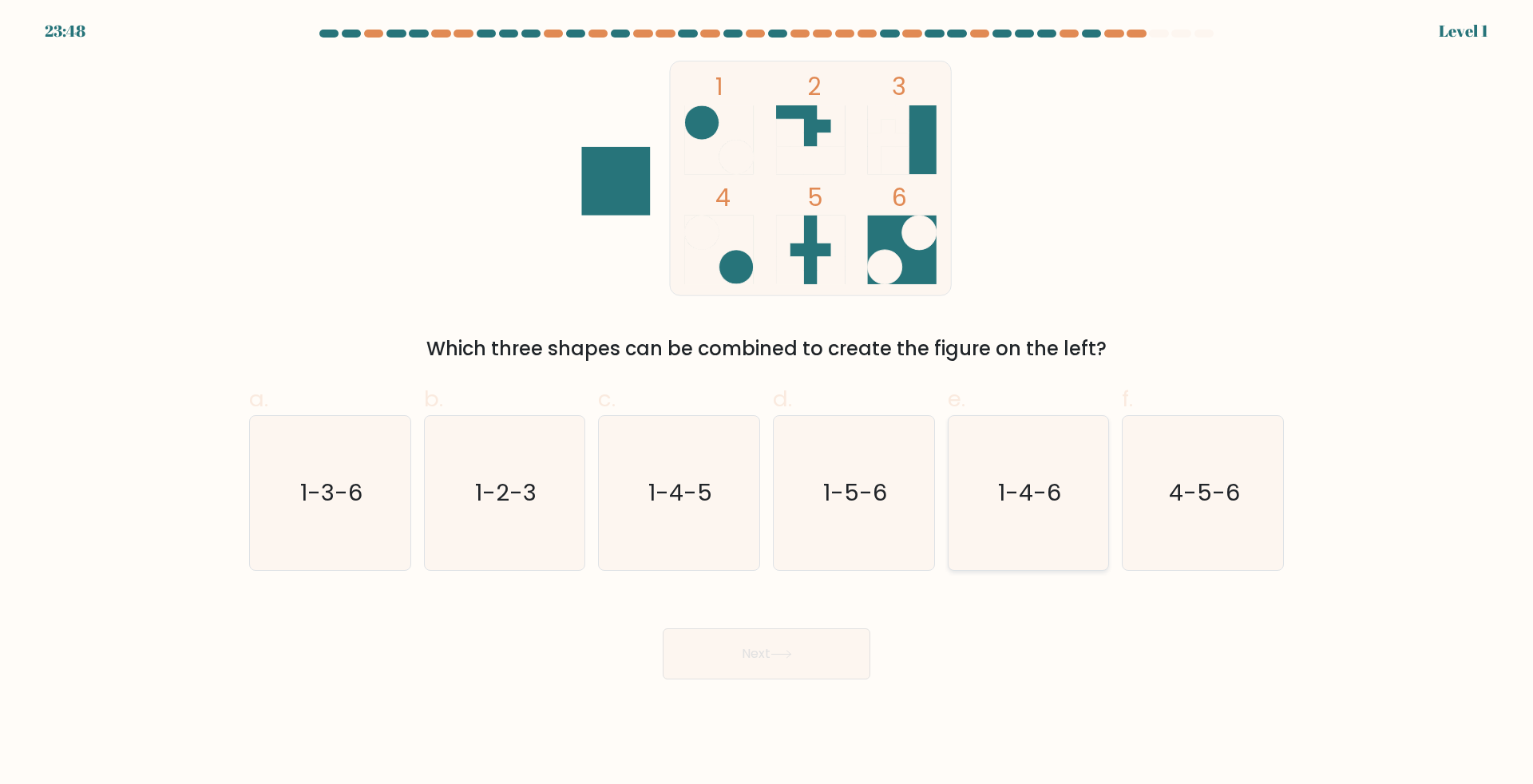
click at [983, 514] on icon "1-4-6" at bounding box center [1027, 492] width 154 height 154
click at [767, 403] on input "e. 1-4-6" at bounding box center [766, 397] width 1 height 11
radio input "true"
click at [828, 640] on button "Next" at bounding box center [766, 653] width 207 height 51
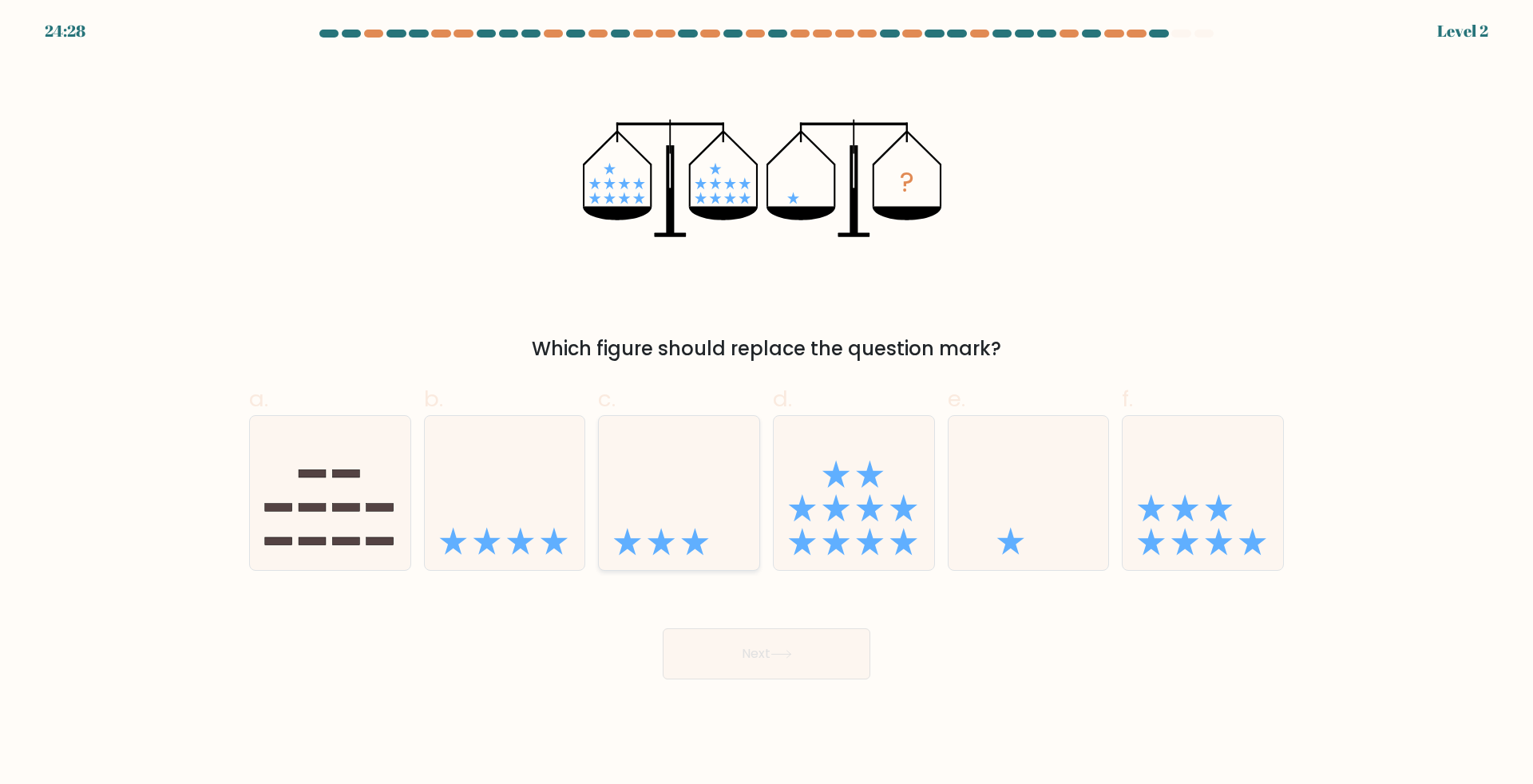
drag, startPoint x: 650, startPoint y: 504, endPoint x: 654, endPoint y: 535, distance: 31.3
click at [652, 505] on icon at bounding box center [678, 492] width 160 height 132
click at [766, 403] on input "c." at bounding box center [766, 397] width 1 height 11
radio input "true"
click at [760, 677] on button "Next" at bounding box center [766, 653] width 207 height 51
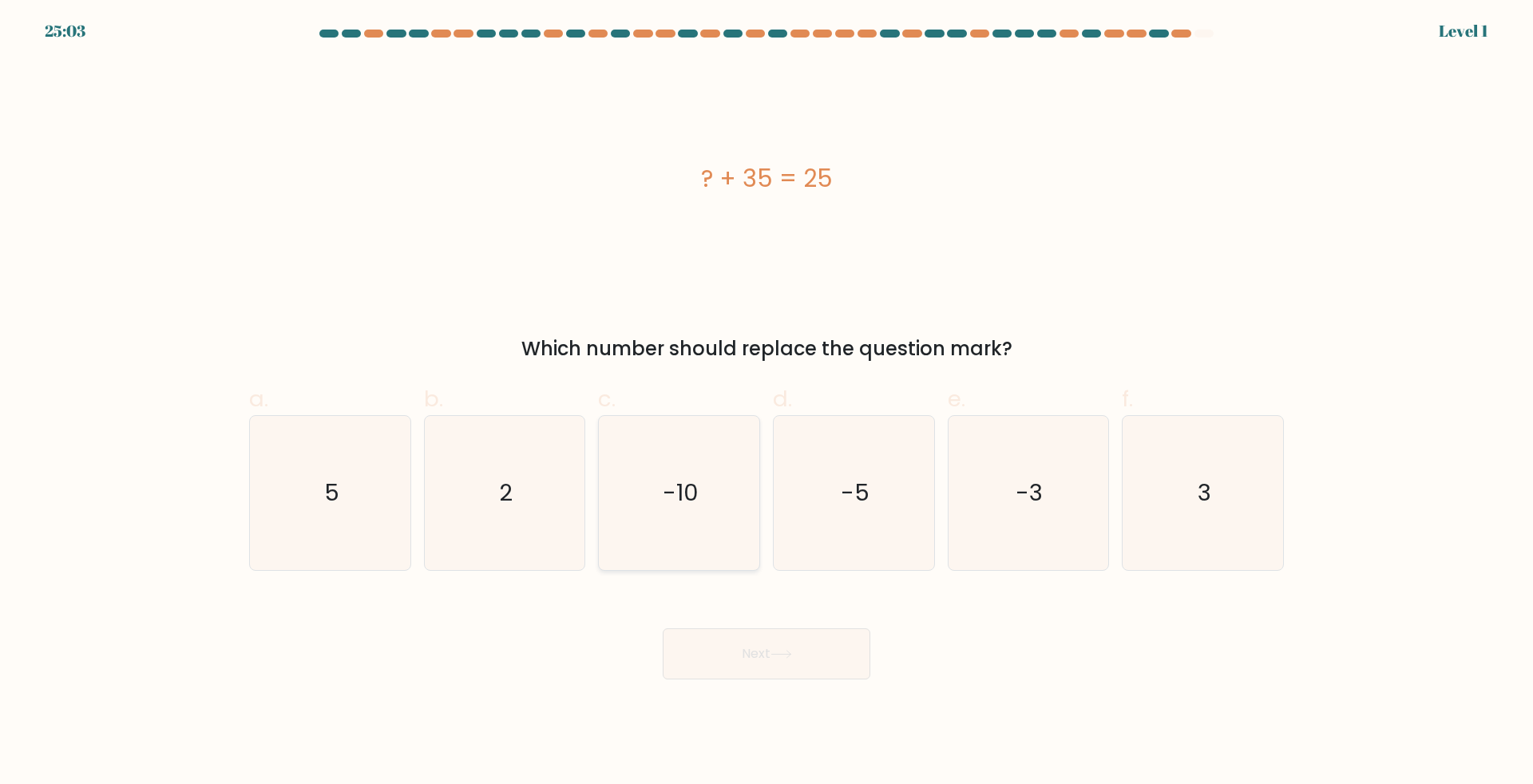
click at [702, 539] on icon "-10" at bounding box center [678, 492] width 154 height 154
click at [766, 403] on input "c. -10" at bounding box center [766, 397] width 1 height 11
radio input "true"
click at [770, 674] on button "Next" at bounding box center [766, 653] width 207 height 51
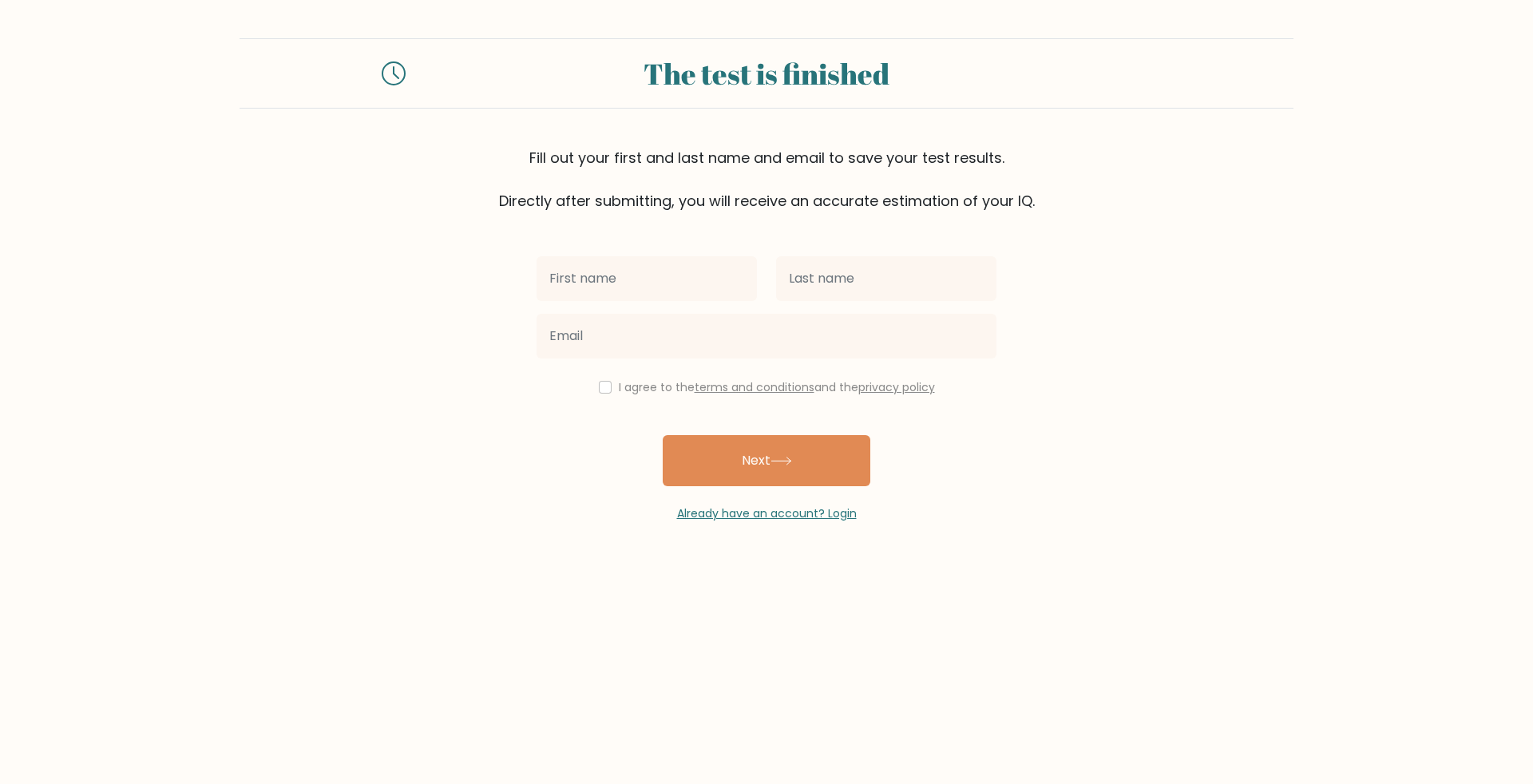
click at [606, 287] on input "text" at bounding box center [646, 278] width 221 height 44
type input "ь"
type input "Maksym"
click at [831, 276] on input "text" at bounding box center [887, 278] width 221 height 44
type input "Hnativ"
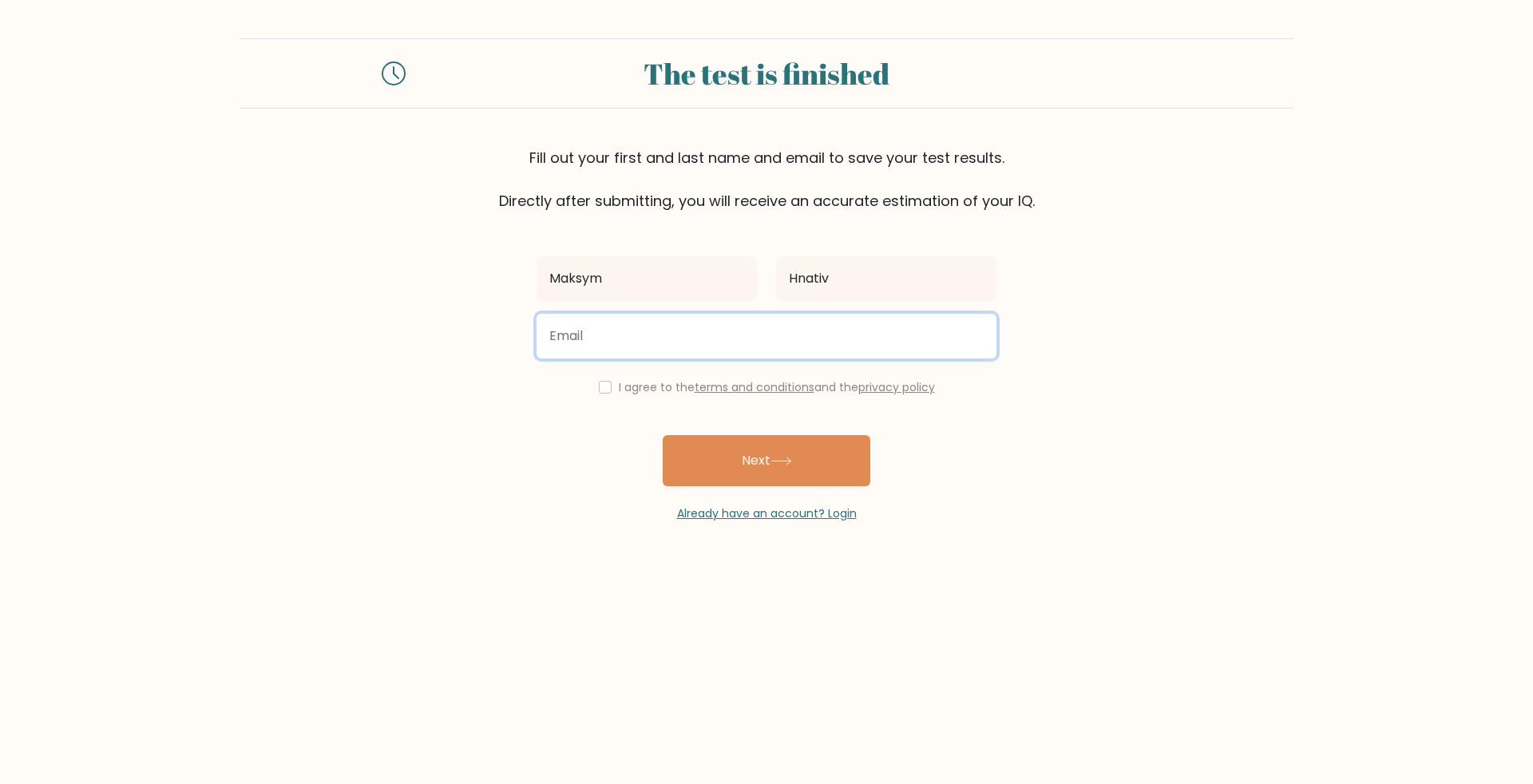
click at [601, 347] on input "email" at bounding box center [766, 336] width 460 height 44
type input "gnativmaksim222@gmail.com"
click at [599, 387] on input "checkbox" at bounding box center [605, 387] width 12 height 12
checkbox input "true"
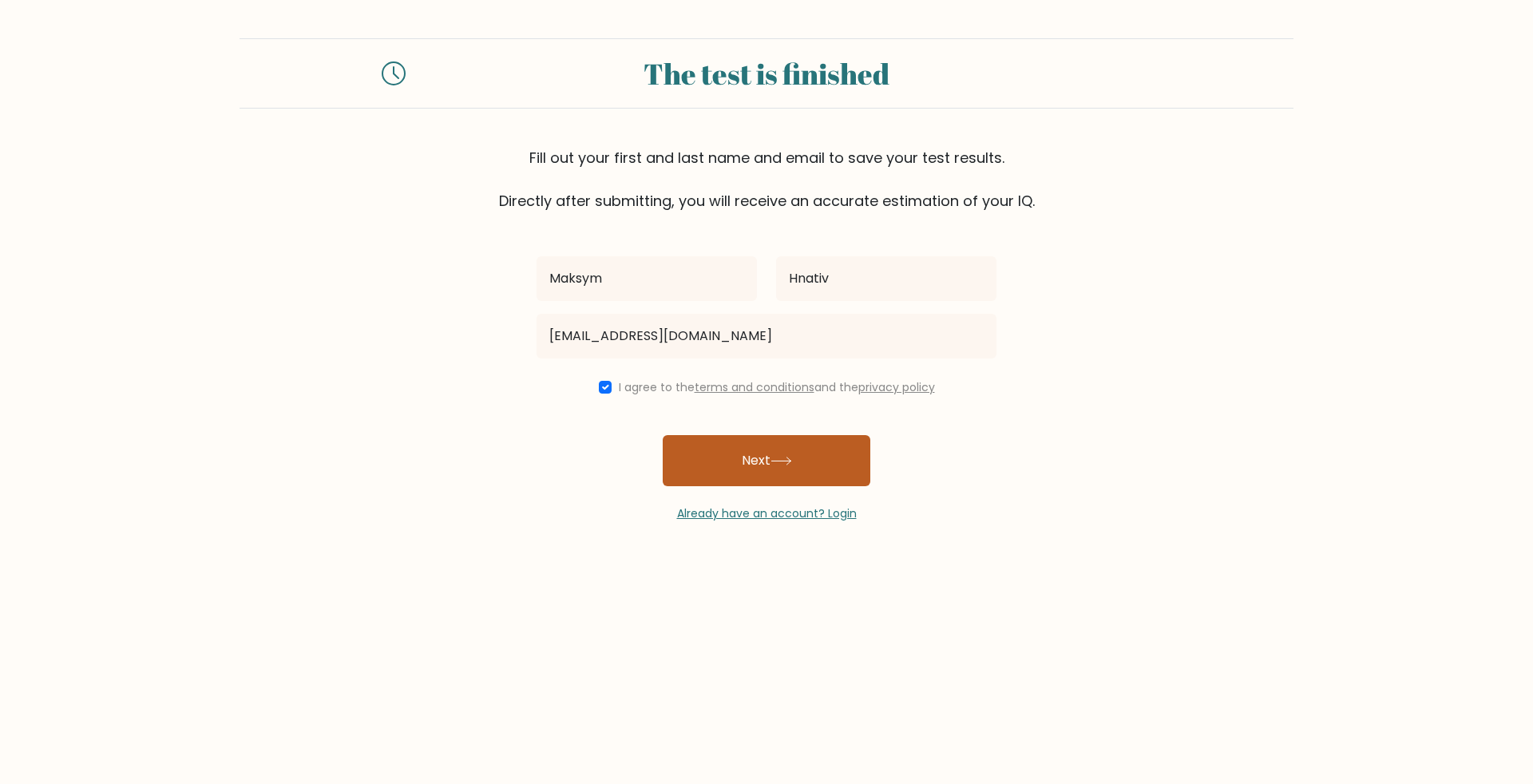
click at [733, 448] on button "Next" at bounding box center [766, 460] width 207 height 51
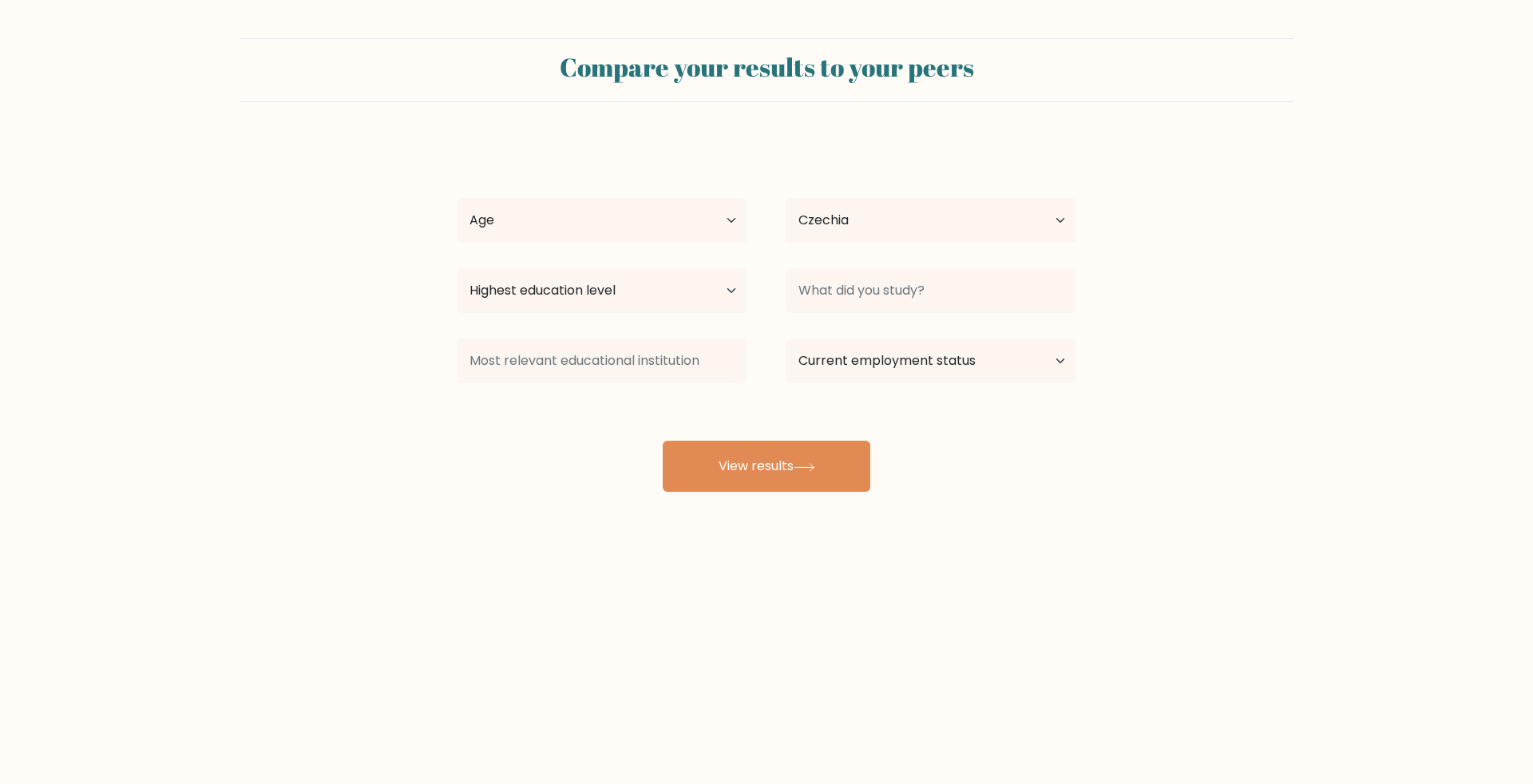
select select "CZ"
click at [734, 466] on button "View results" at bounding box center [766, 466] width 207 height 51
click at [579, 226] on select "Age Under [DEMOGRAPHIC_DATA] [DEMOGRAPHIC_DATA] [DEMOGRAPHIC_DATA] [DEMOGRAPHIC…" at bounding box center [602, 220] width 291 height 44
select select "18_24"
click at [457, 198] on select "Age Under [DEMOGRAPHIC_DATA] [DEMOGRAPHIC_DATA] [DEMOGRAPHIC_DATA] [DEMOGRAPHIC…" at bounding box center [602, 220] width 291 height 44
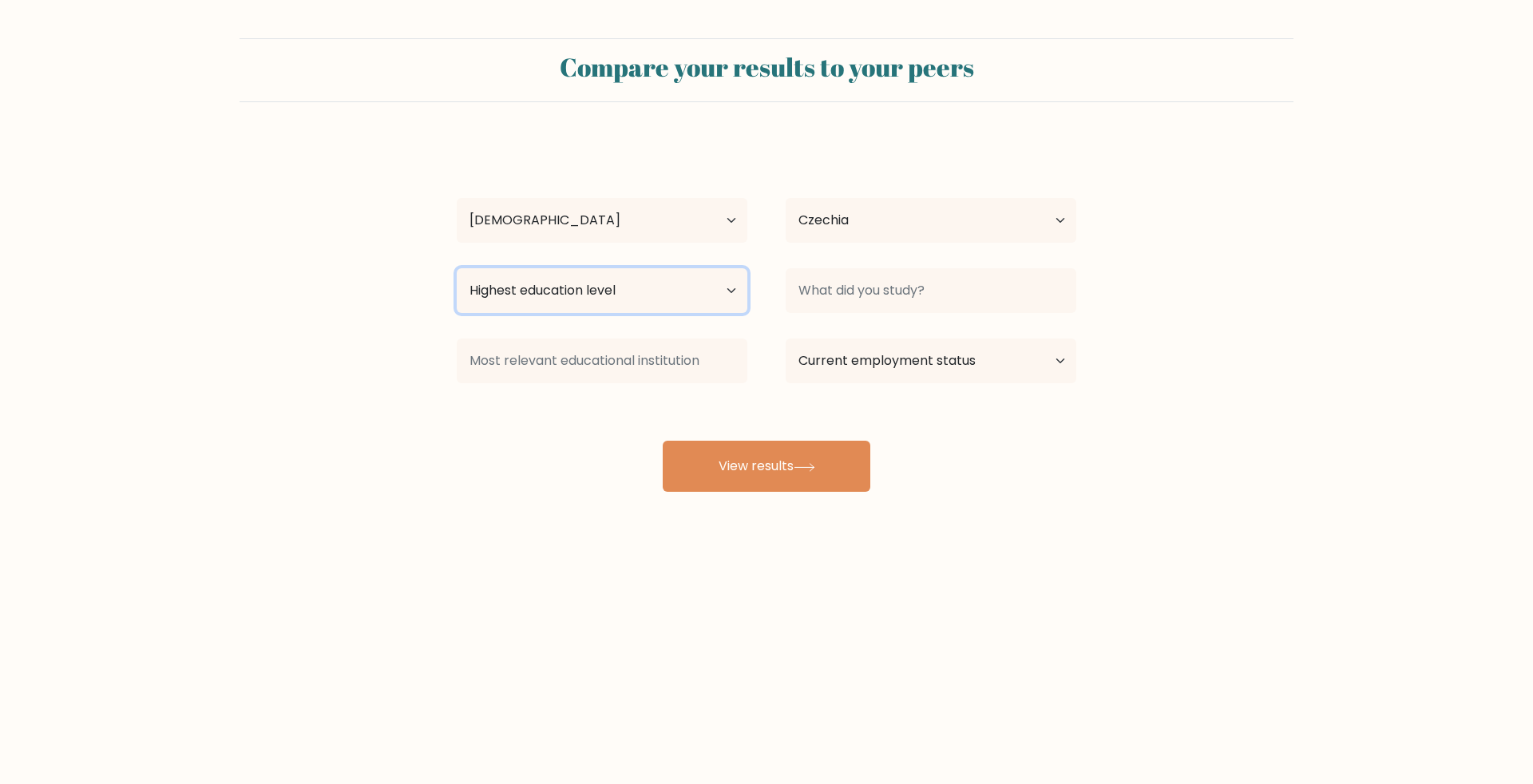
click at [549, 293] on select "Highest education level No schooling Primary Lower Secondary Upper Secondary Oc…" at bounding box center [602, 291] width 291 height 44
select select "primary"
click at [457, 268] on select "Highest education level No schooling Primary Lower Secondary Upper Secondary Oc…" at bounding box center [602, 291] width 291 height 44
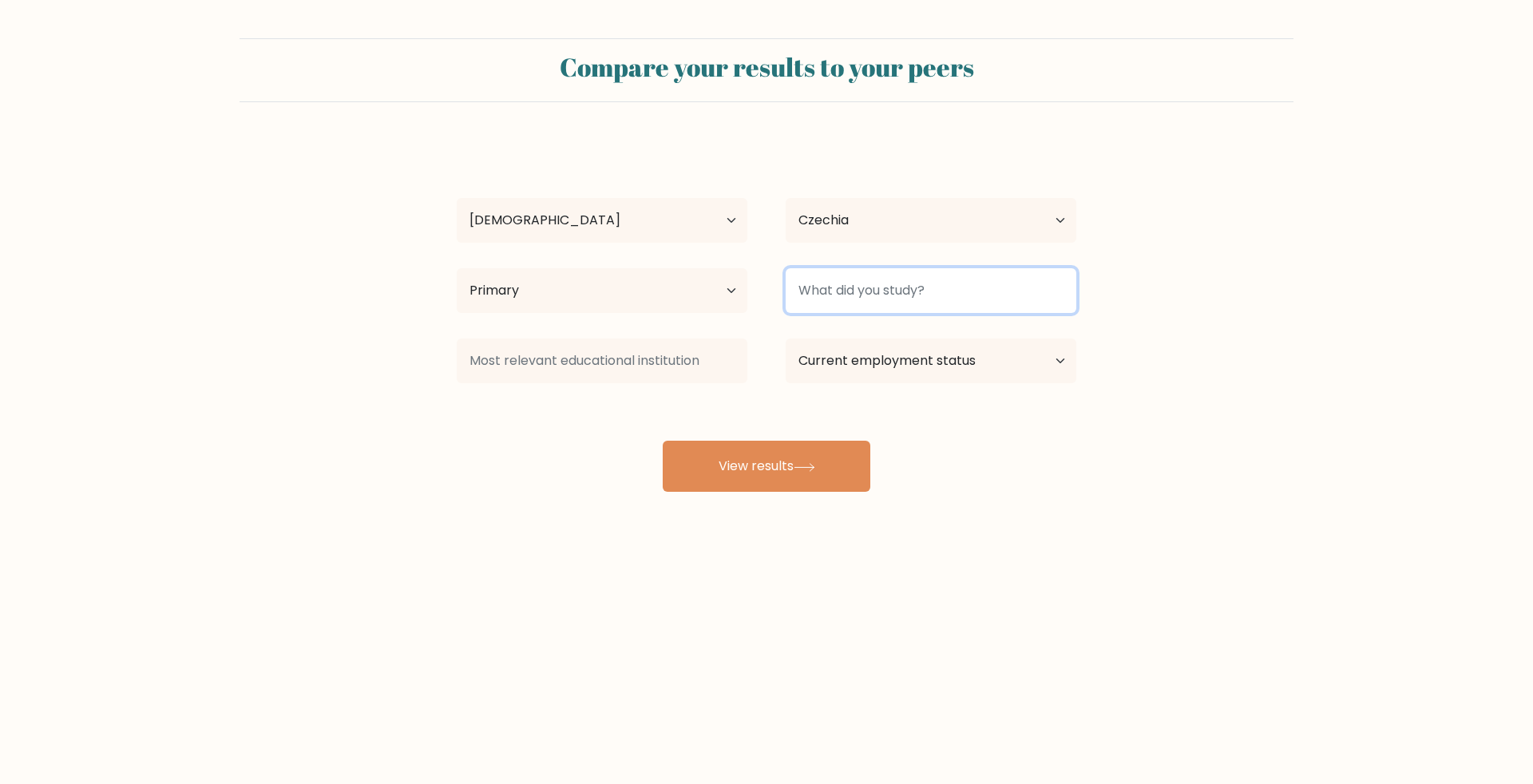
click at [852, 299] on input at bounding box center [931, 291] width 291 height 44
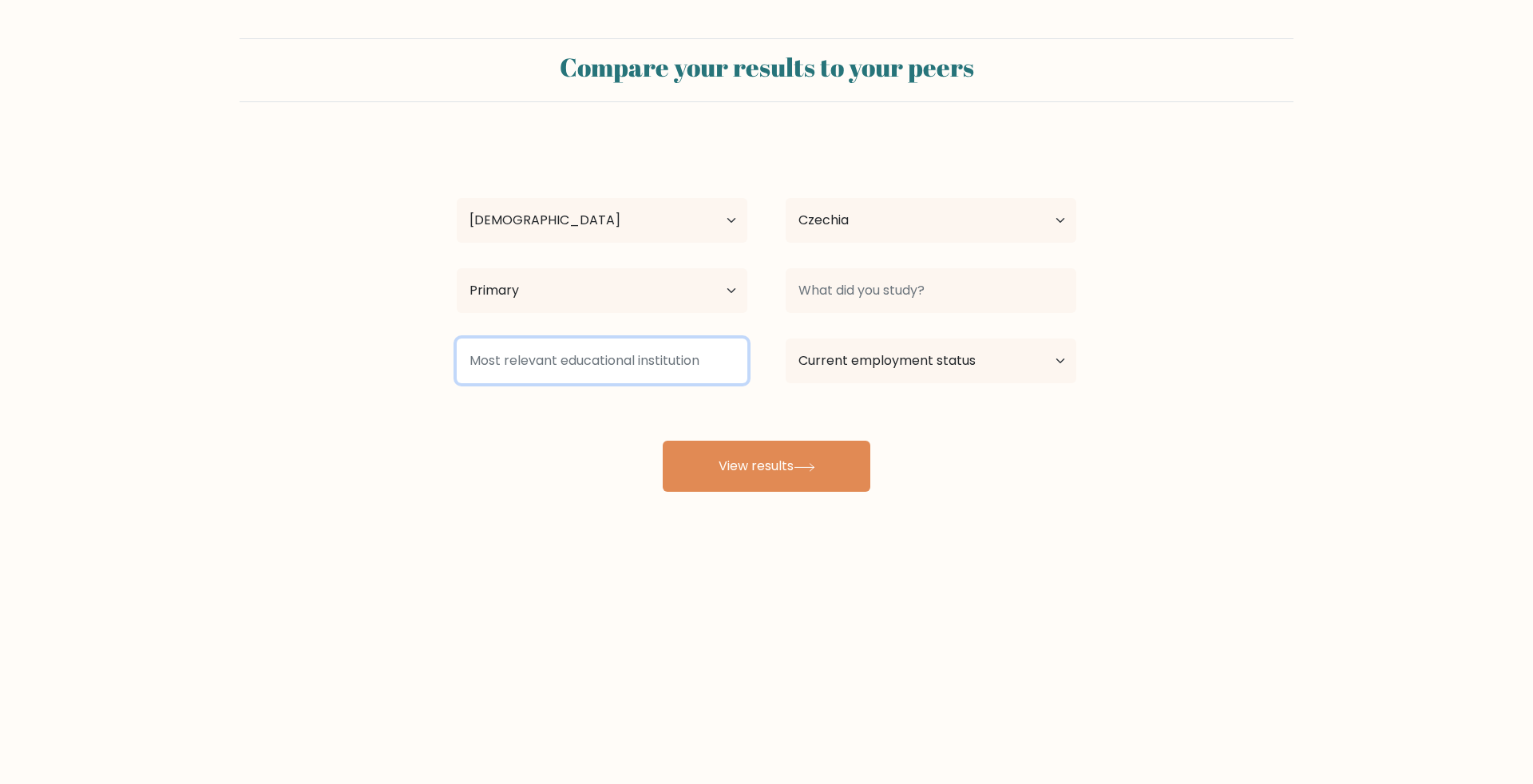
click at [562, 364] on input at bounding box center [602, 361] width 291 height 44
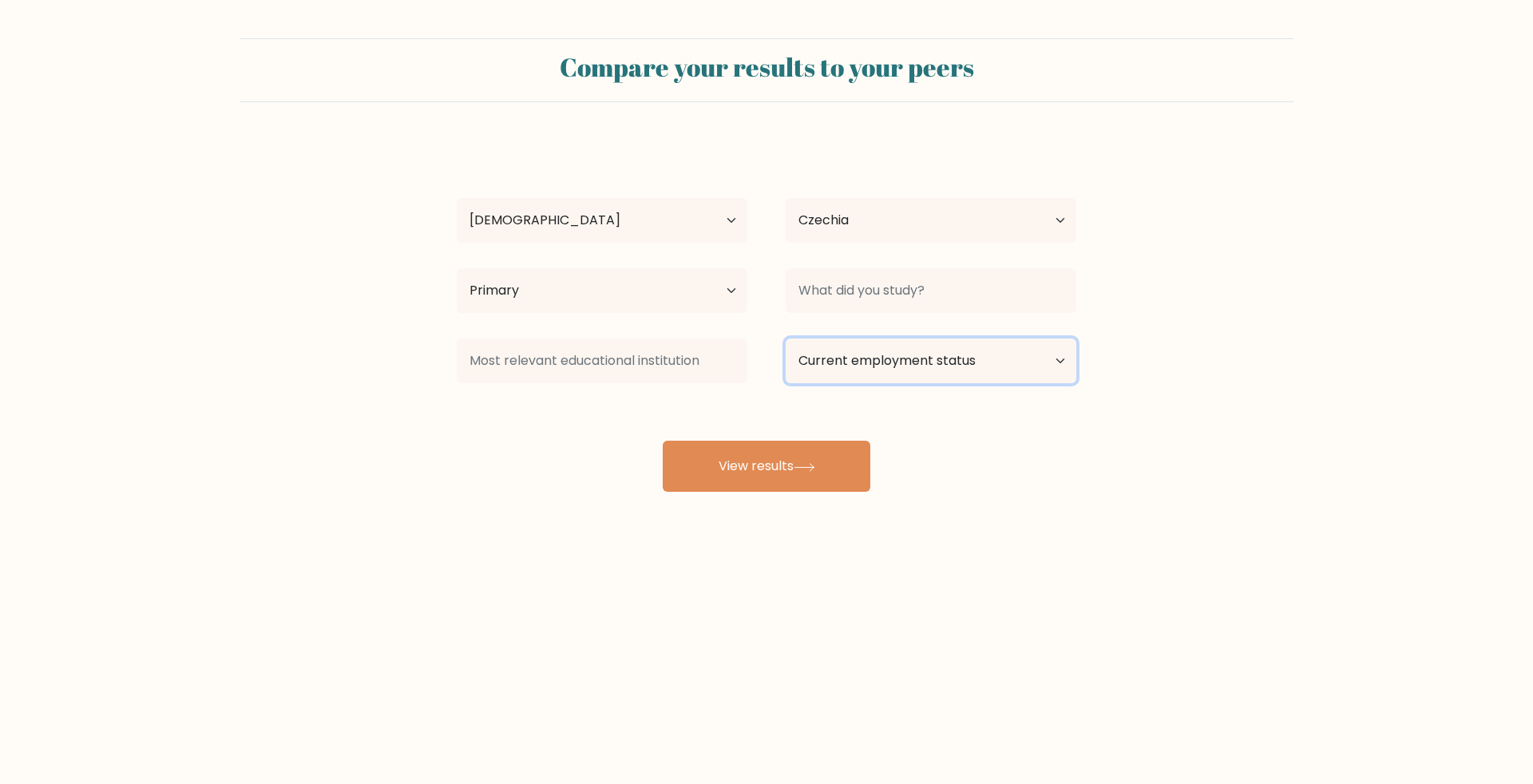
drag, startPoint x: 863, startPoint y: 357, endPoint x: 853, endPoint y: 376, distance: 21.5
click at [863, 359] on select "Current employment status Employed Student Retired Other / prefer not to answer" at bounding box center [931, 361] width 291 height 44
click at [786, 339] on select "Current employment status Employed Student Retired Other / prefer not to answer" at bounding box center [931, 361] width 291 height 44
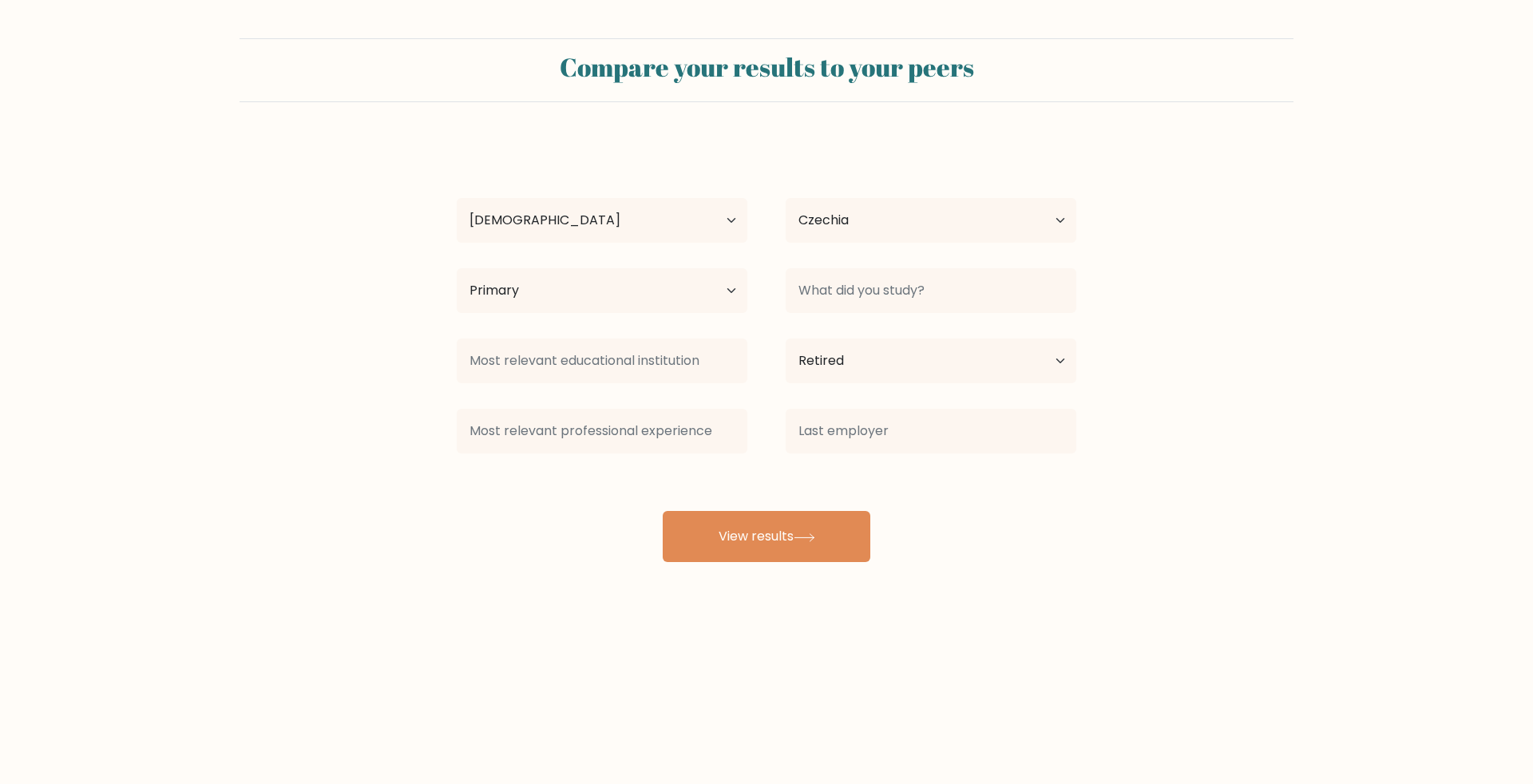
click at [747, 470] on div "Maksym Hnativ Age Under 18 years old 18-24 years old 25-34 years old 35-44 year…" at bounding box center [766, 351] width 638 height 421
drag, startPoint x: 865, startPoint y: 367, endPoint x: 855, endPoint y: 382, distance: 18.0
click at [865, 367] on select "Current employment status Employed Student Retired Other / prefer not to answer" at bounding box center [931, 361] width 291 height 44
select select "student"
click at [786, 339] on select "Current employment status Employed Student Retired Other / prefer not to answer" at bounding box center [931, 361] width 291 height 44
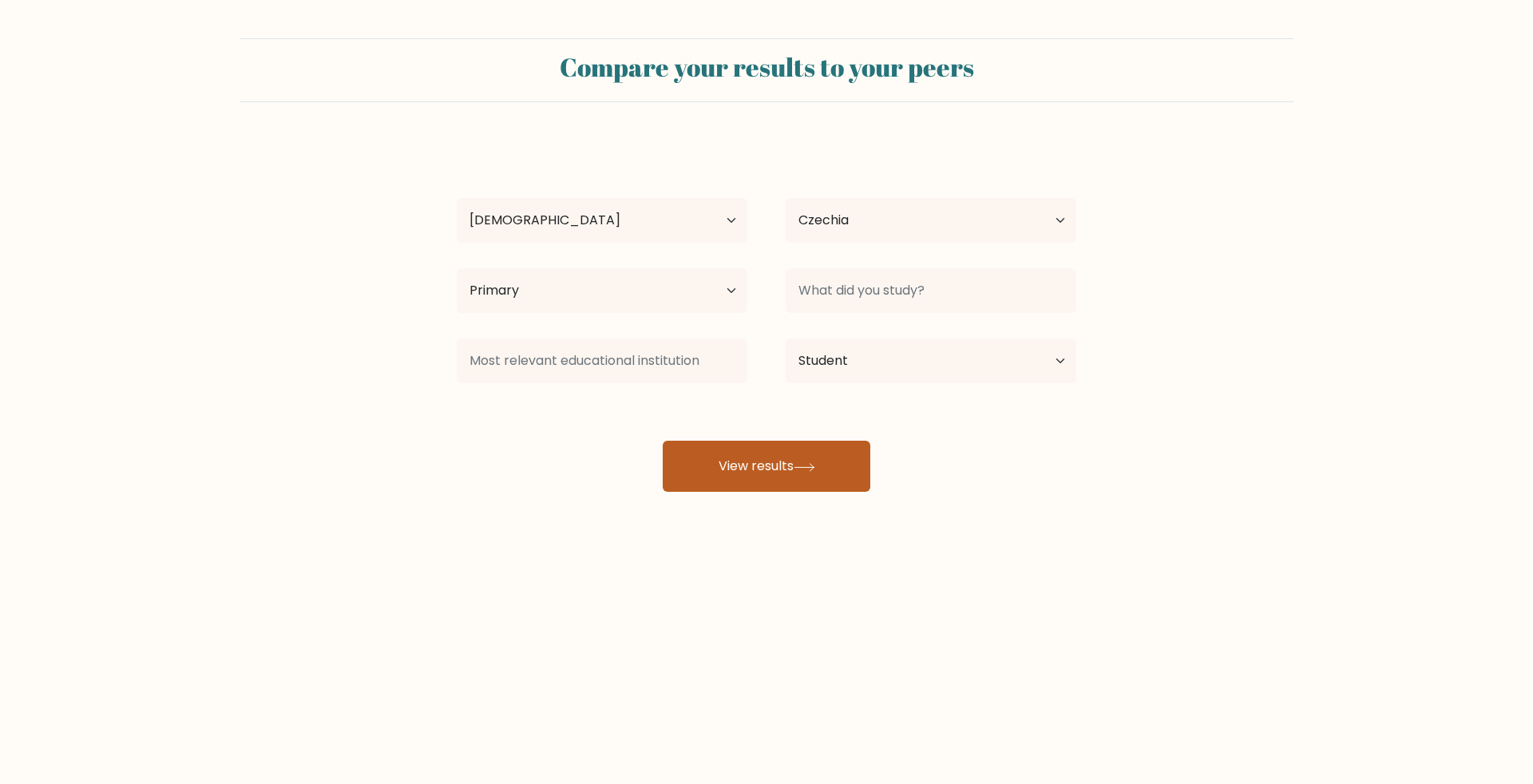
click at [804, 470] on icon at bounding box center [805, 468] width 21 height 9
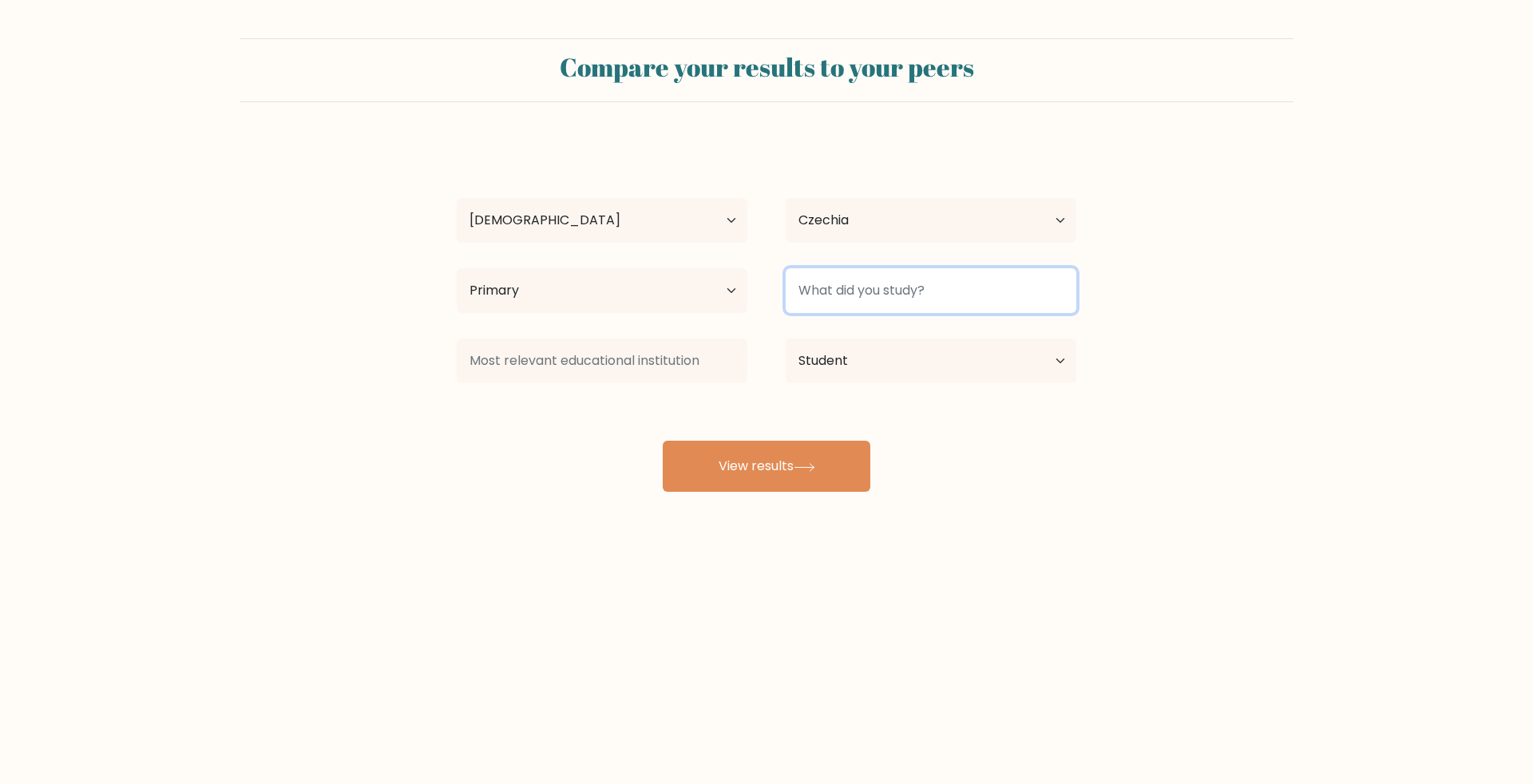
click at [871, 287] on input at bounding box center [931, 291] width 291 height 44
drag, startPoint x: 954, startPoint y: 293, endPoint x: 798, endPoint y: 285, distance: 156.2
click at [796, 285] on input at bounding box center [931, 291] width 291 height 44
drag, startPoint x: 919, startPoint y: 292, endPoint x: 799, endPoint y: 289, distance: 120.0
click at [797, 290] on input at bounding box center [931, 291] width 291 height 44
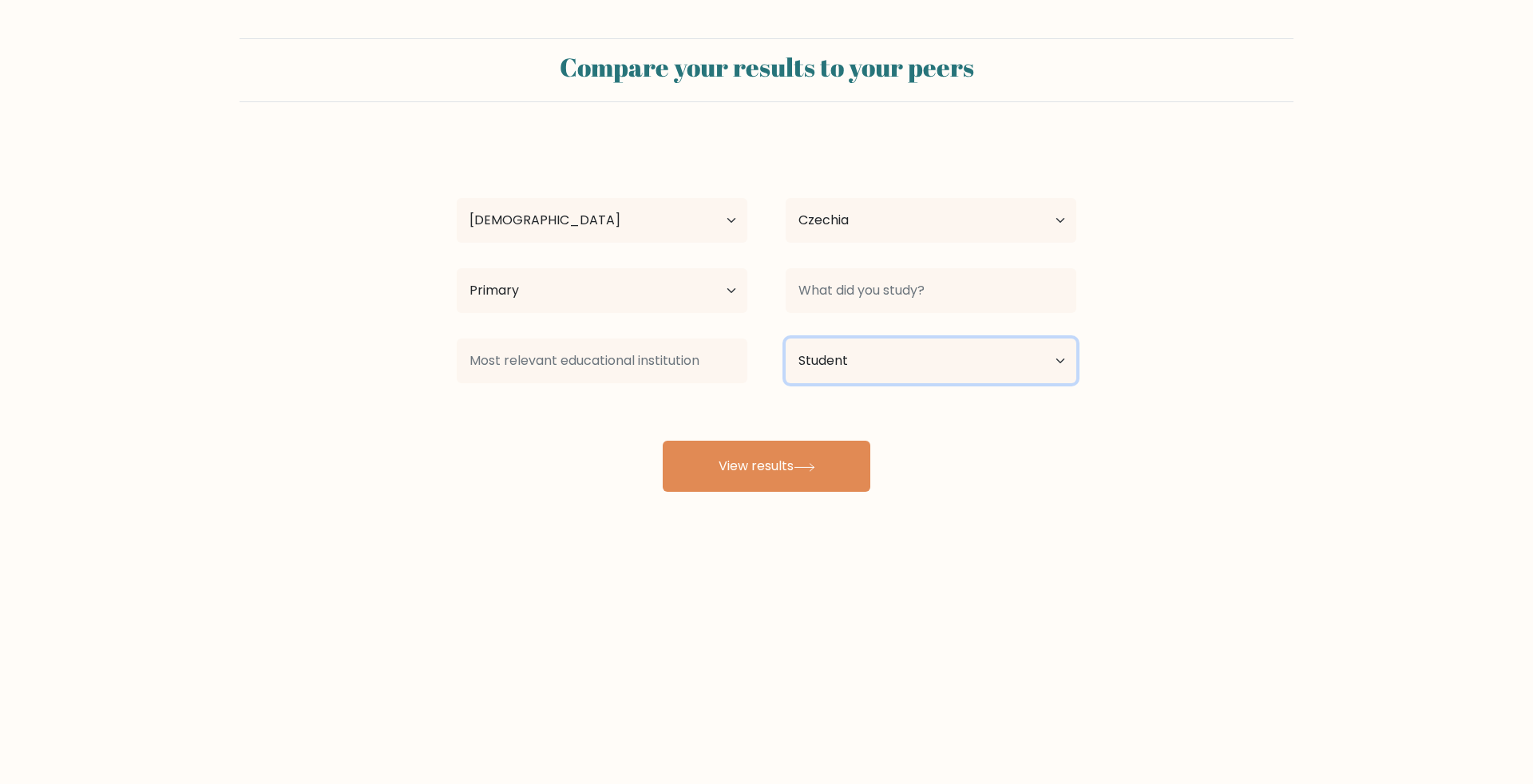
click at [940, 341] on select "Current employment status Employed Student Retired Other / prefer not to answer" at bounding box center [931, 361] width 291 height 44
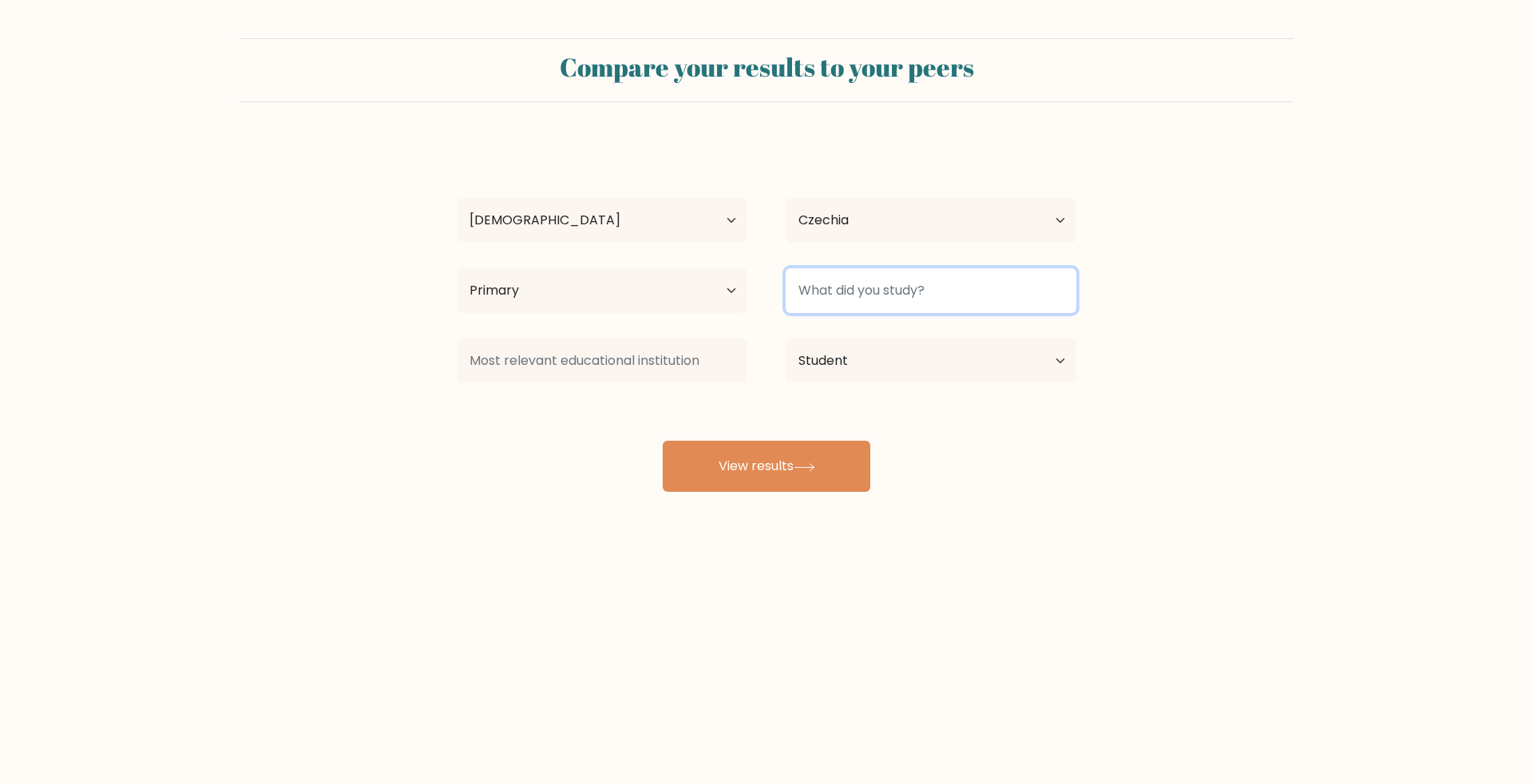
click at [864, 299] on input at bounding box center [931, 291] width 291 height 44
drag, startPoint x: 801, startPoint y: 287, endPoint x: 921, endPoint y: 290, distance: 120.0
click at [917, 291] on input at bounding box center [931, 291] width 291 height 44
drag, startPoint x: 921, startPoint y: 290, endPoint x: 825, endPoint y: 282, distance: 96.3
click at [836, 284] on input at bounding box center [931, 291] width 291 height 44
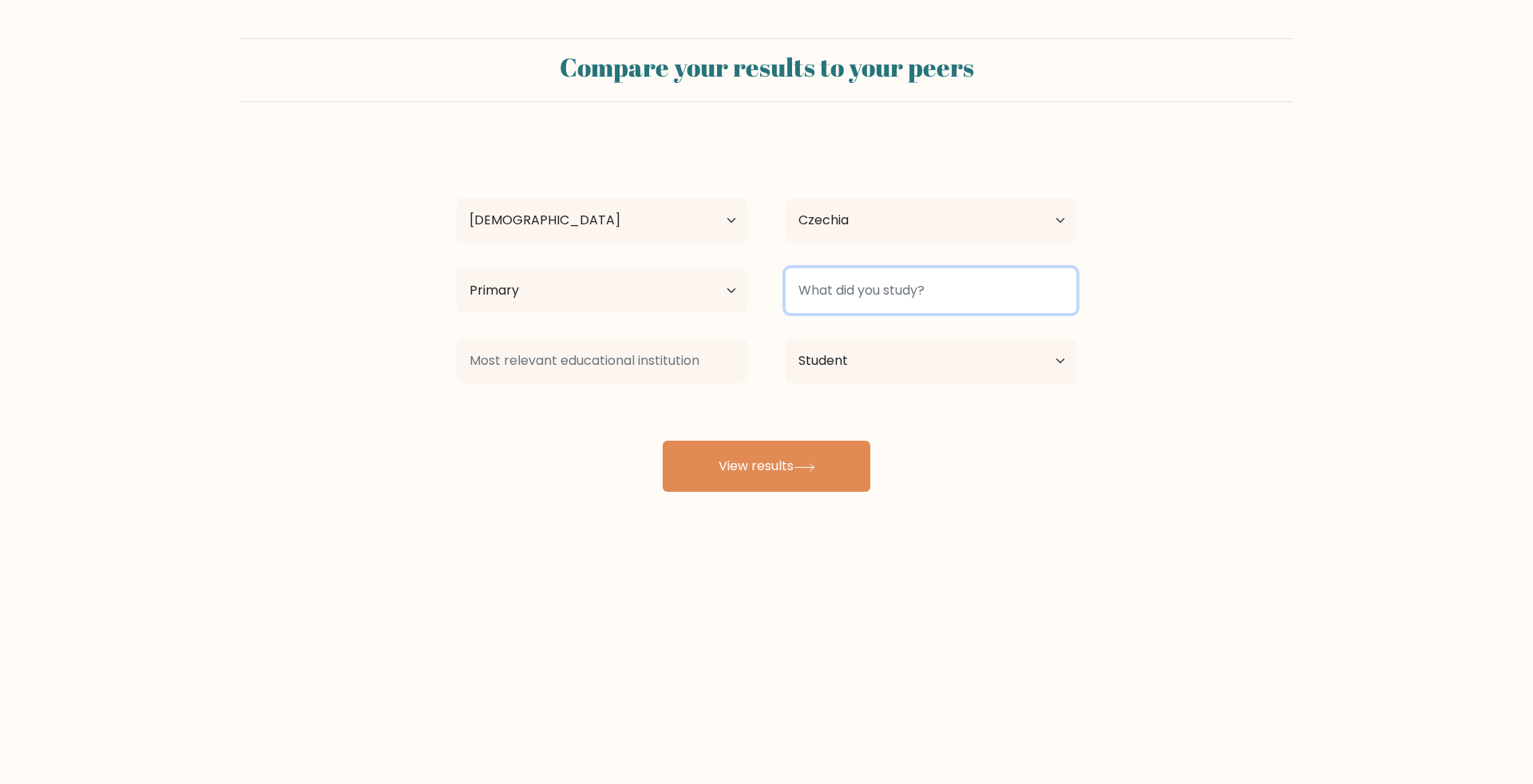
click at [871, 305] on input at bounding box center [931, 291] width 291 height 44
type input "x"
click at [836, 281] on input at bounding box center [931, 291] width 291 height 44
click at [853, 295] on input at bounding box center [931, 291] width 291 height 44
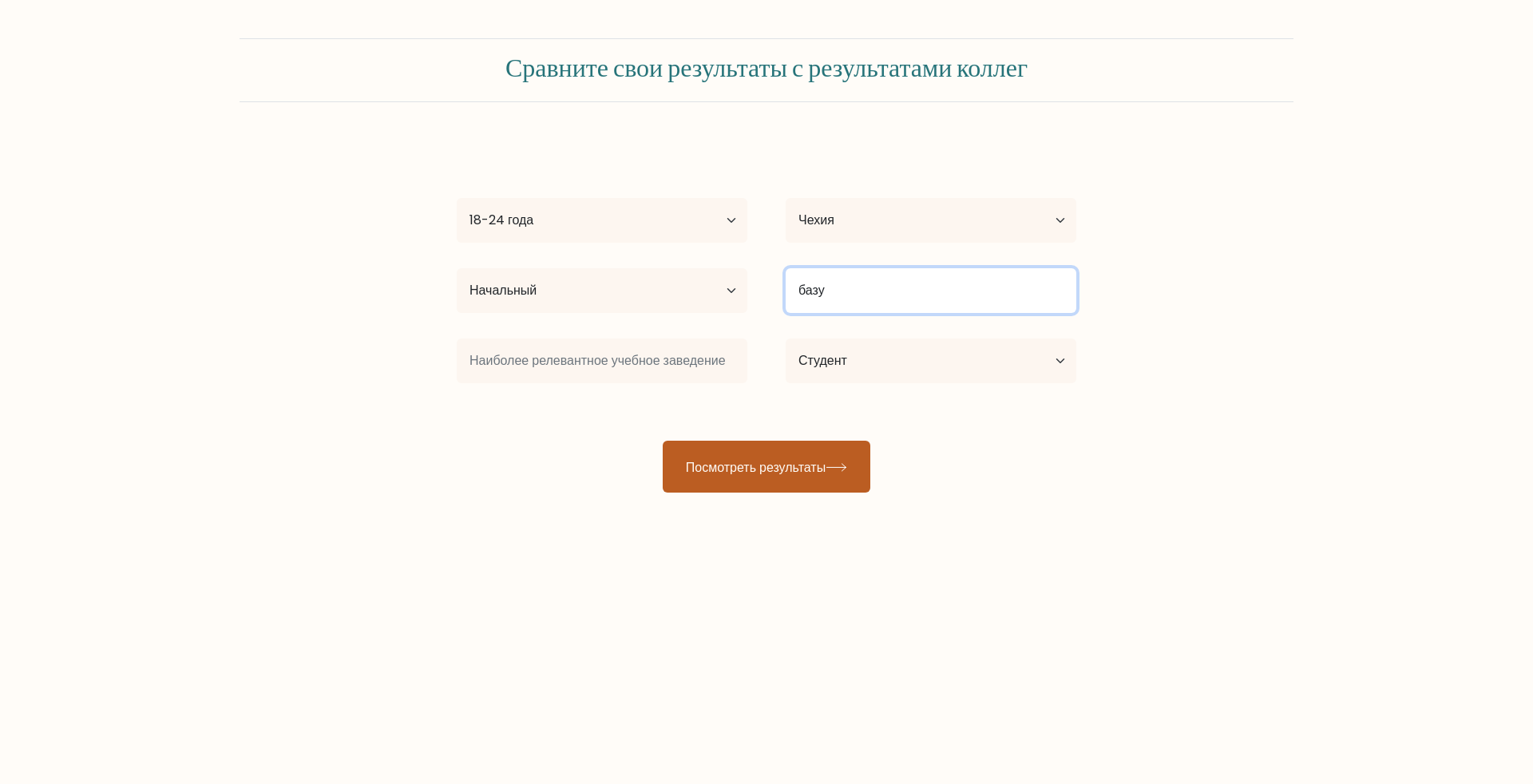
type input "базу"
click at [787, 464] on font "Посмотреть результаты" at bounding box center [755, 466] width 140 height 19
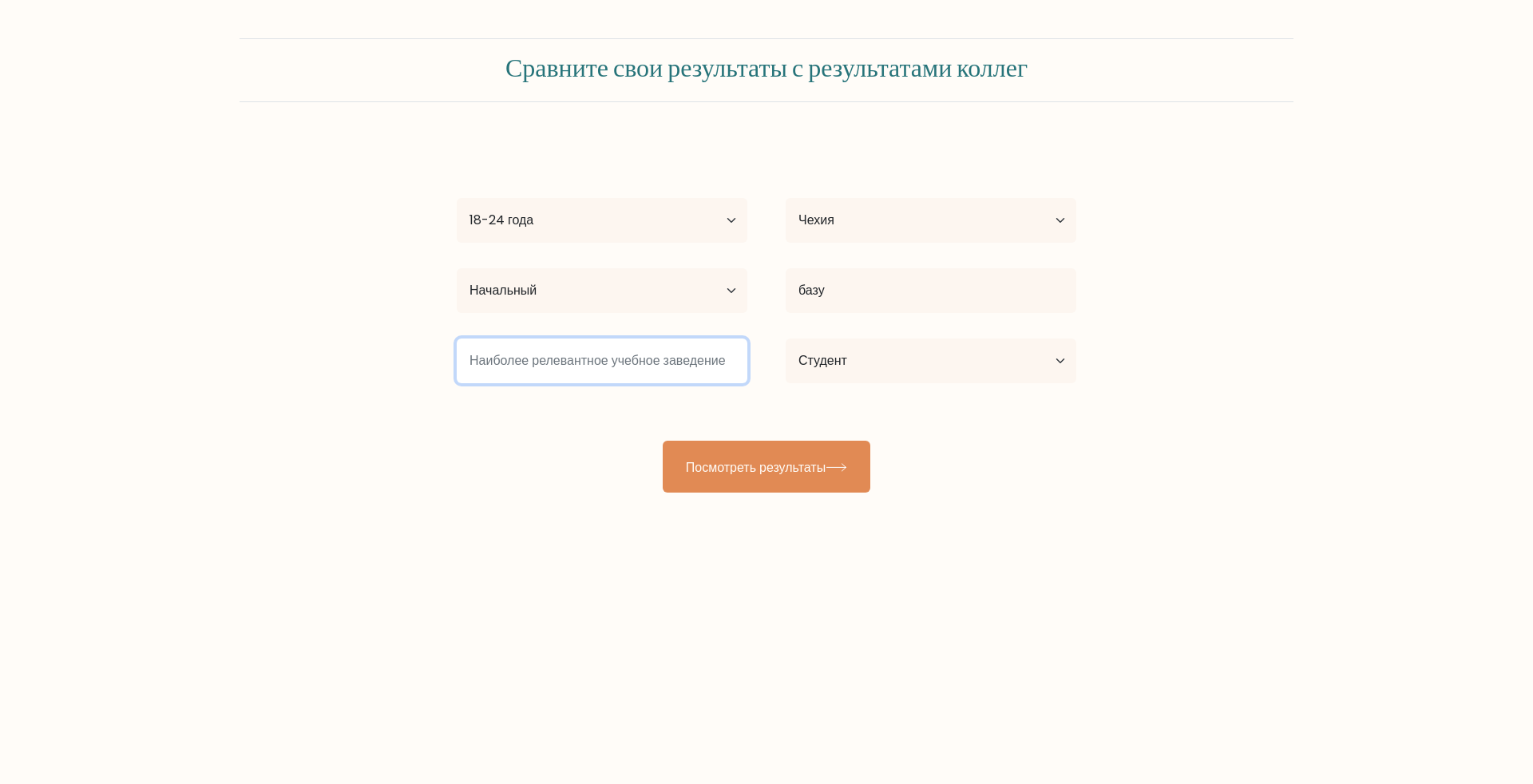
click at [632, 366] on input at bounding box center [602, 361] width 291 height 44
click at [606, 370] on input at bounding box center [602, 361] width 291 height 44
type input "к"
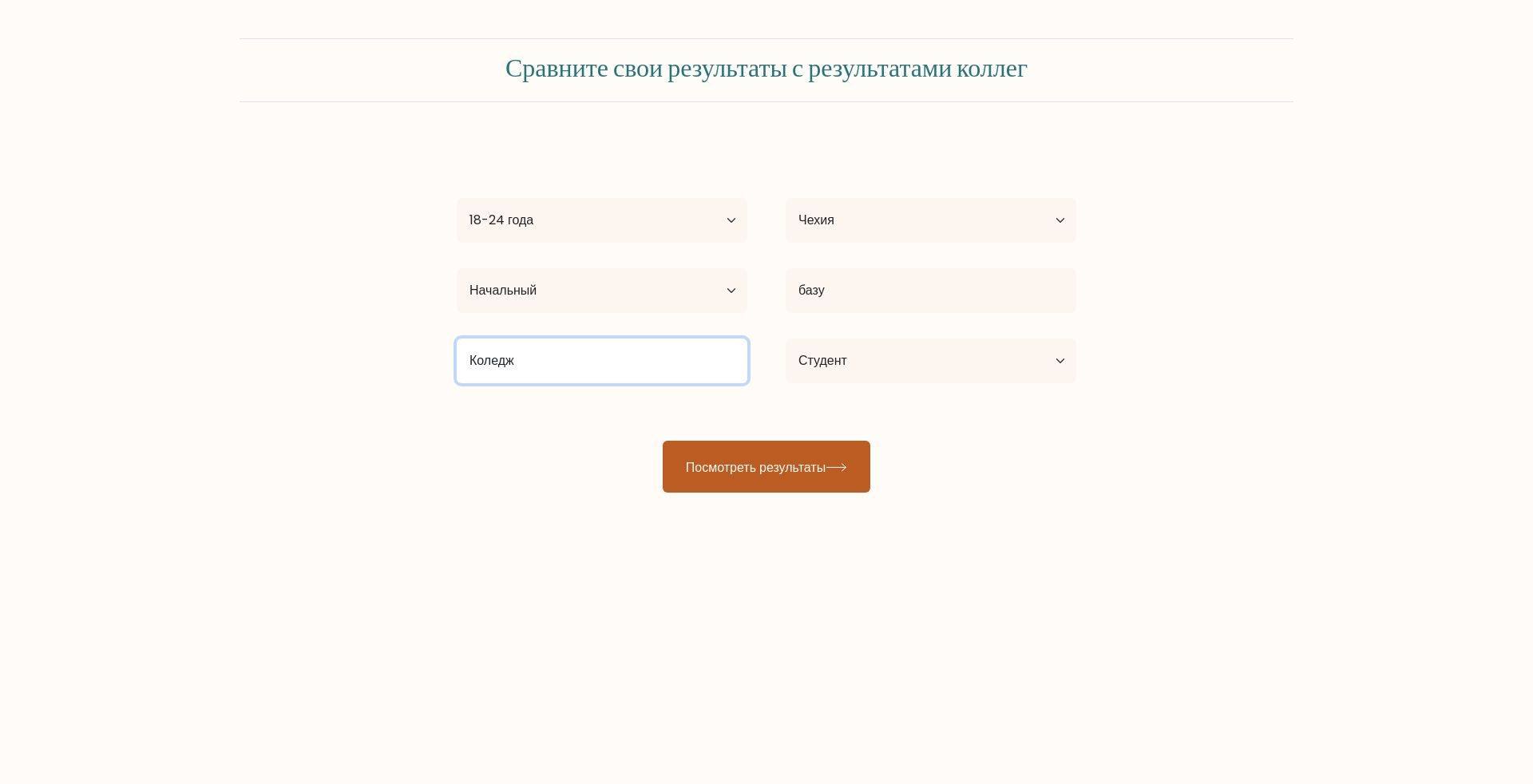
type input "Коледж"
click at [781, 468] on font "Посмотреть результаты" at bounding box center [755, 466] width 140 height 19
